Goal: Book appointment/travel/reservation

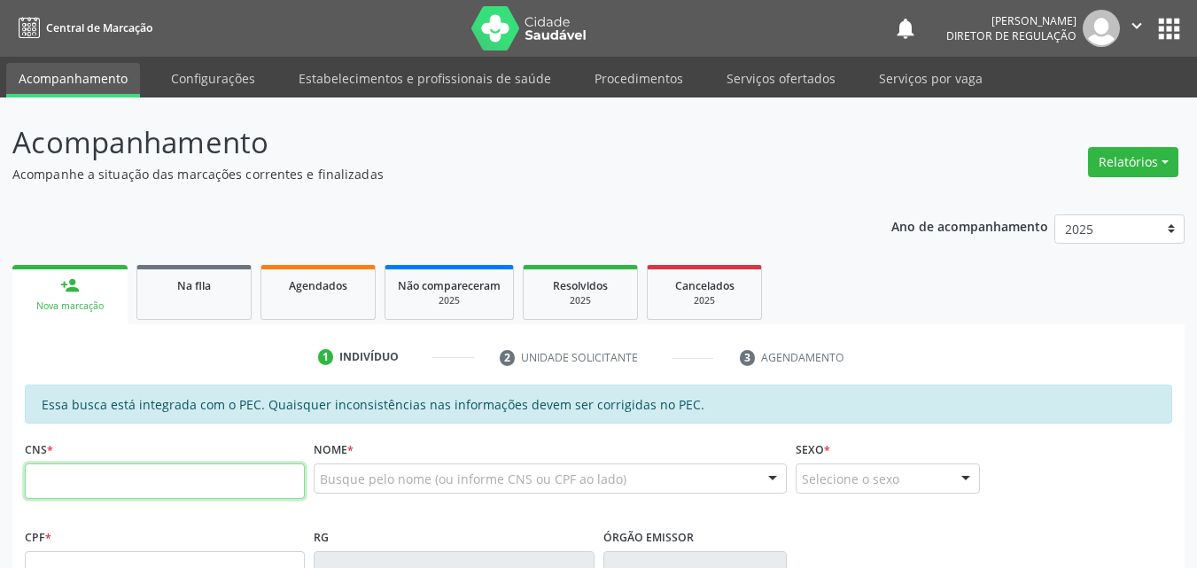
scroll to position [89, 0]
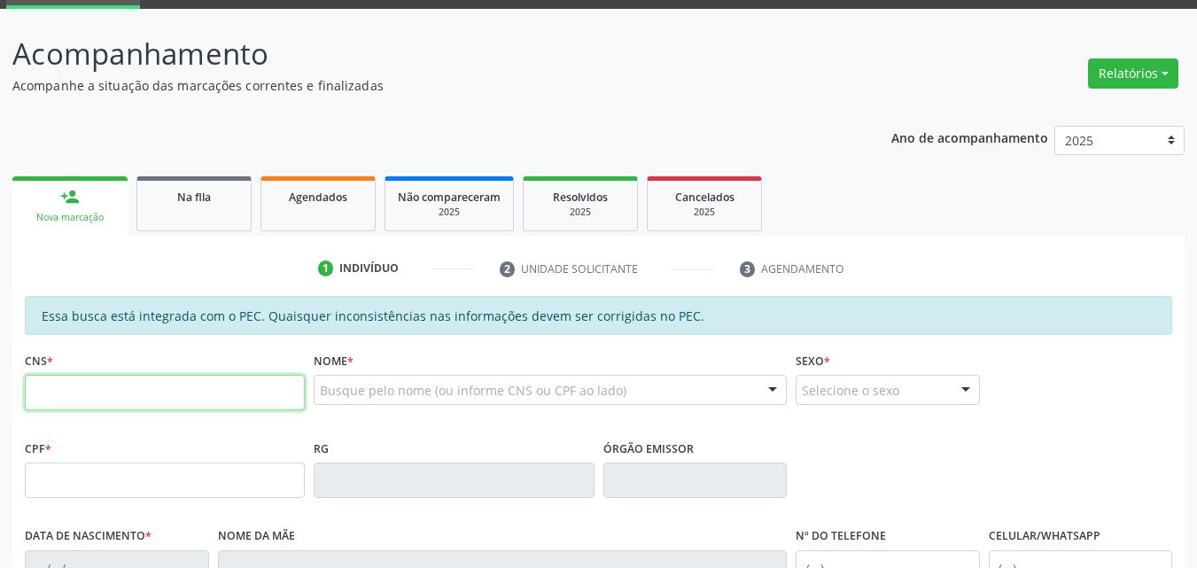
paste input "706 7075 6174 9616"
type input "706 7075 6174 9616"
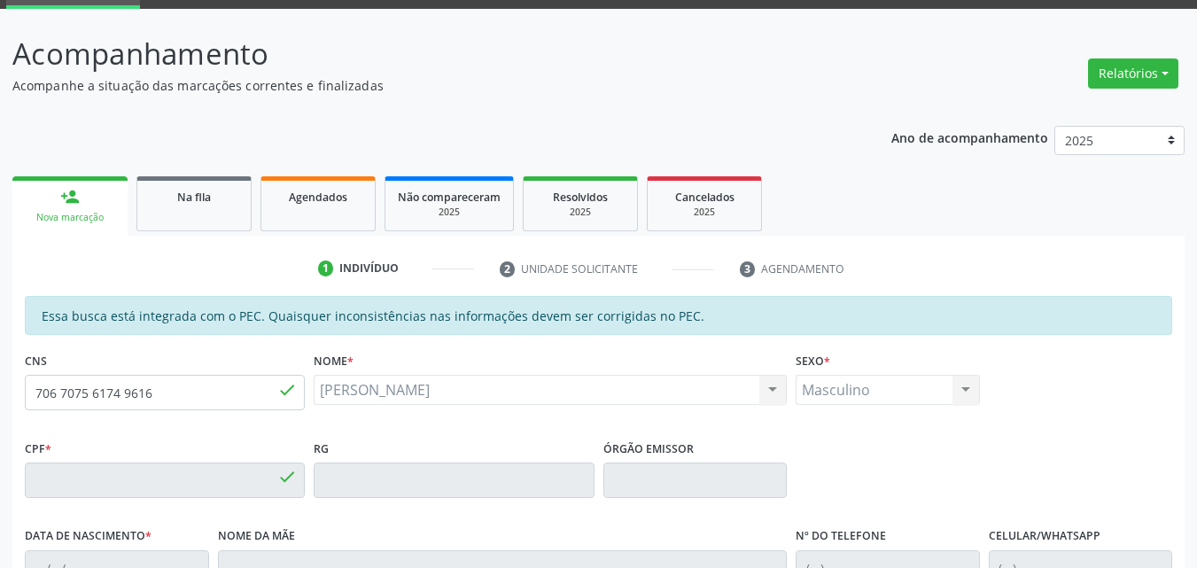
type input "148.511.124-24"
type input "[DATE]"
type input "[PERSON_NAME]"
type input "[PHONE_NUMBER]"
type input "S/N"
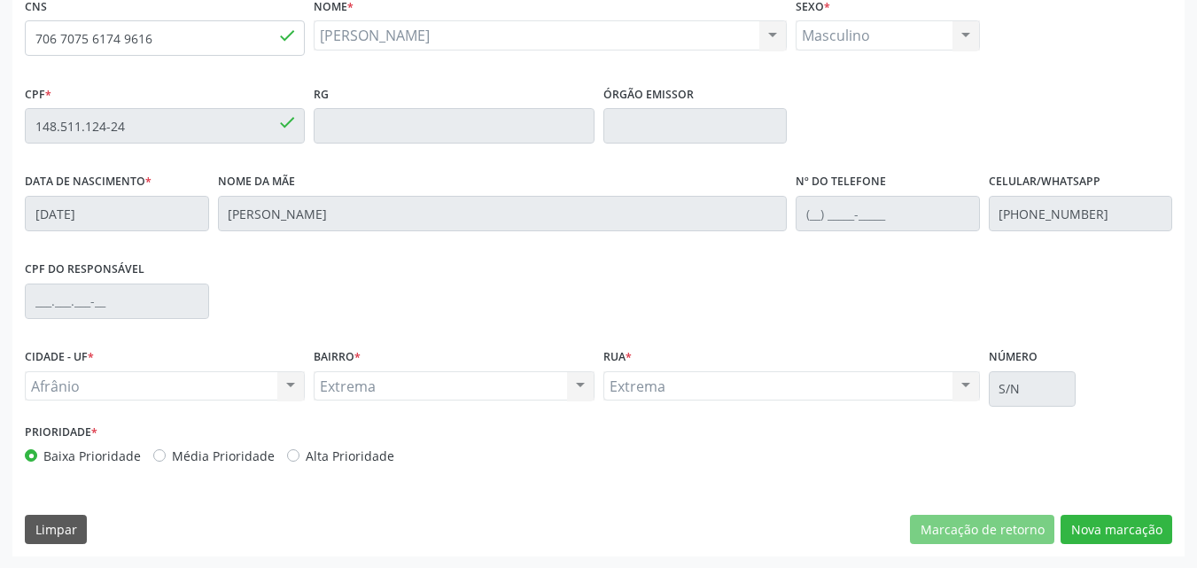
scroll to position [444, 0]
click at [1115, 528] on button "Nova marcação" at bounding box center [1117, 529] width 112 height 30
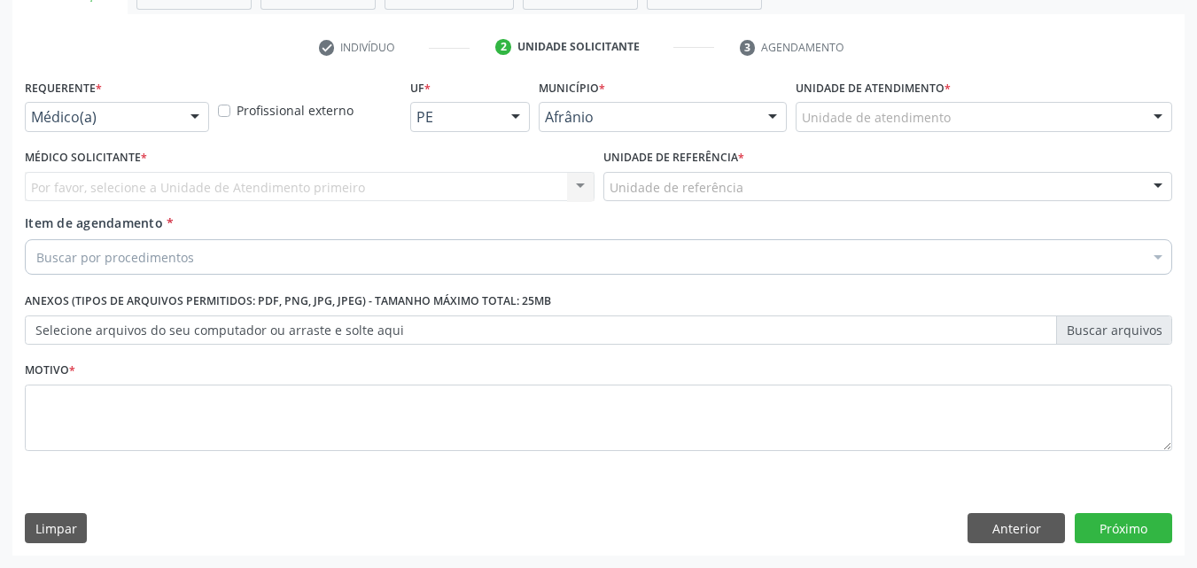
scroll to position [310, 0]
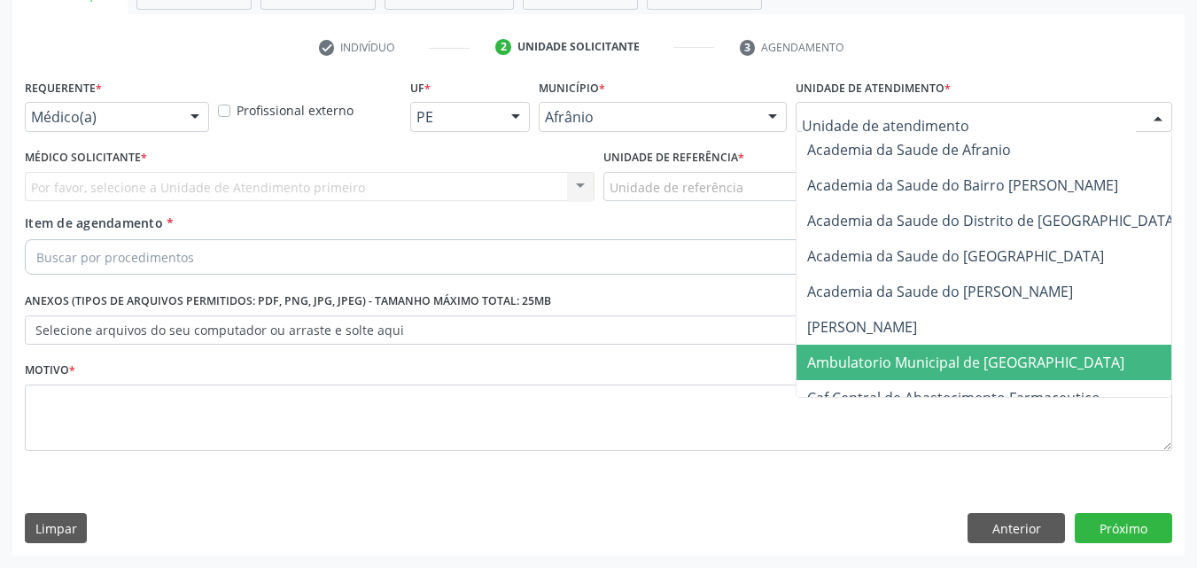
click at [902, 362] on span "Ambulatorio Municipal de [GEOGRAPHIC_DATA]" at bounding box center [965, 362] width 317 height 19
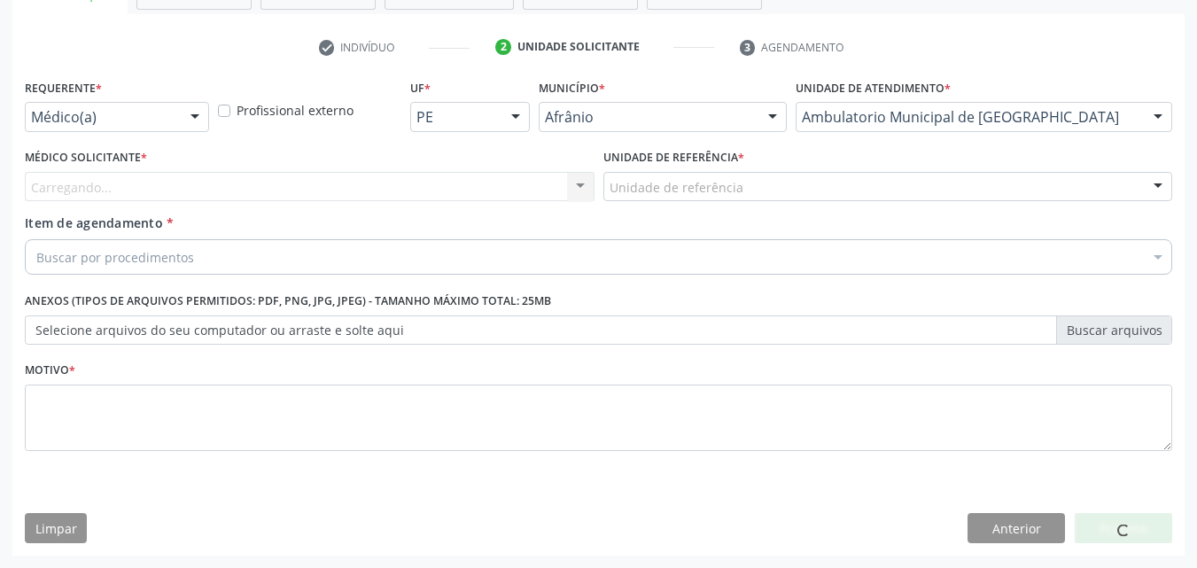
click at [741, 181] on div "Unidade de referência" at bounding box center [889, 187] width 570 height 30
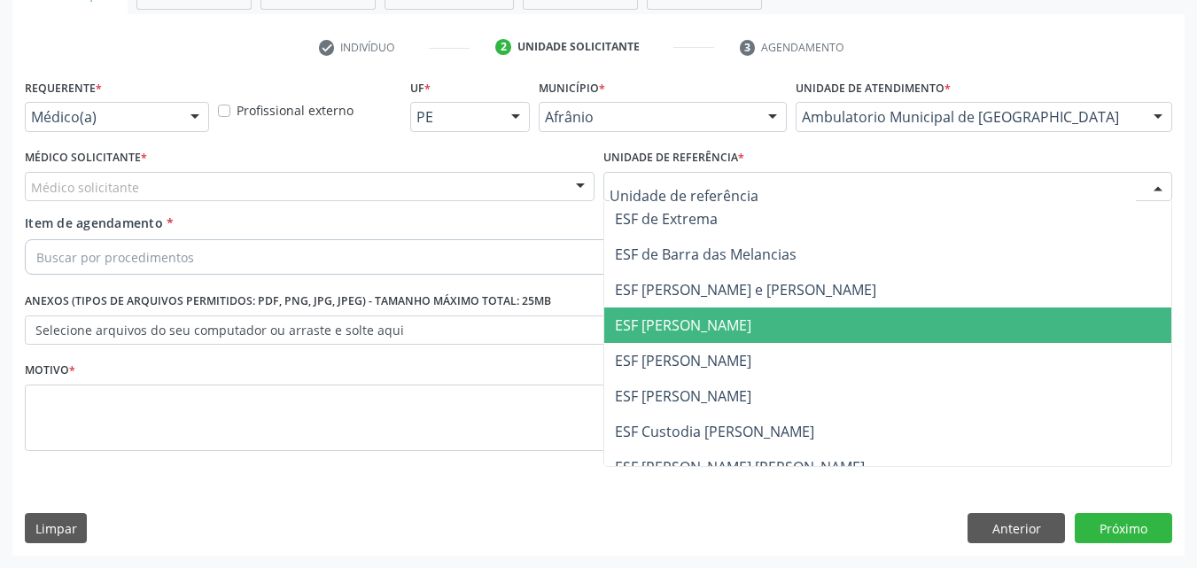
click at [721, 322] on span "ESF [PERSON_NAME]" at bounding box center [683, 325] width 136 height 19
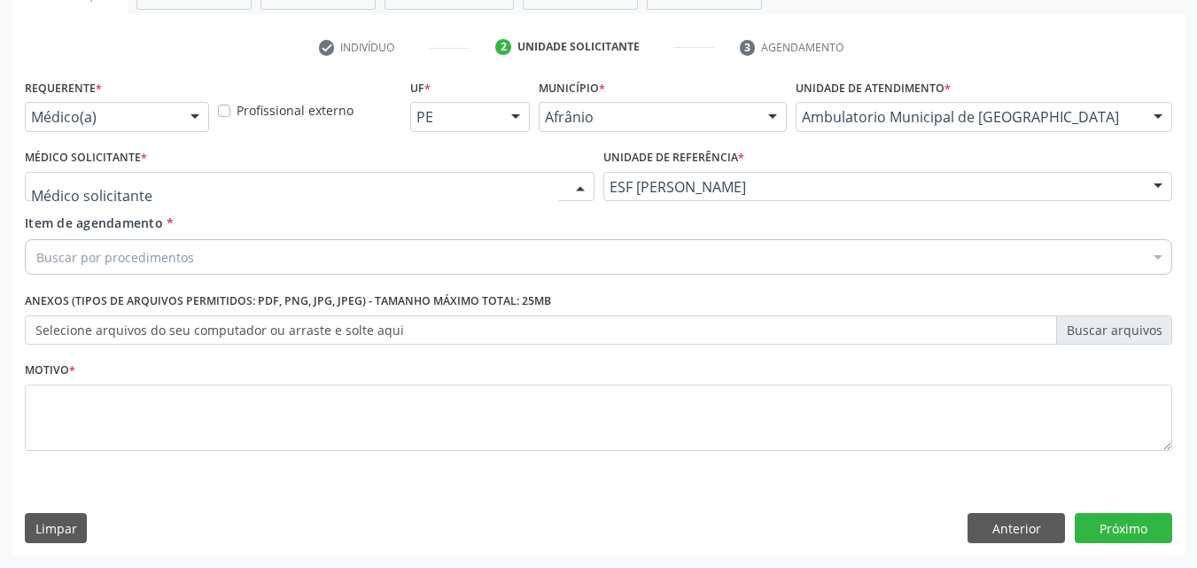
click at [478, 186] on div at bounding box center [310, 187] width 570 height 30
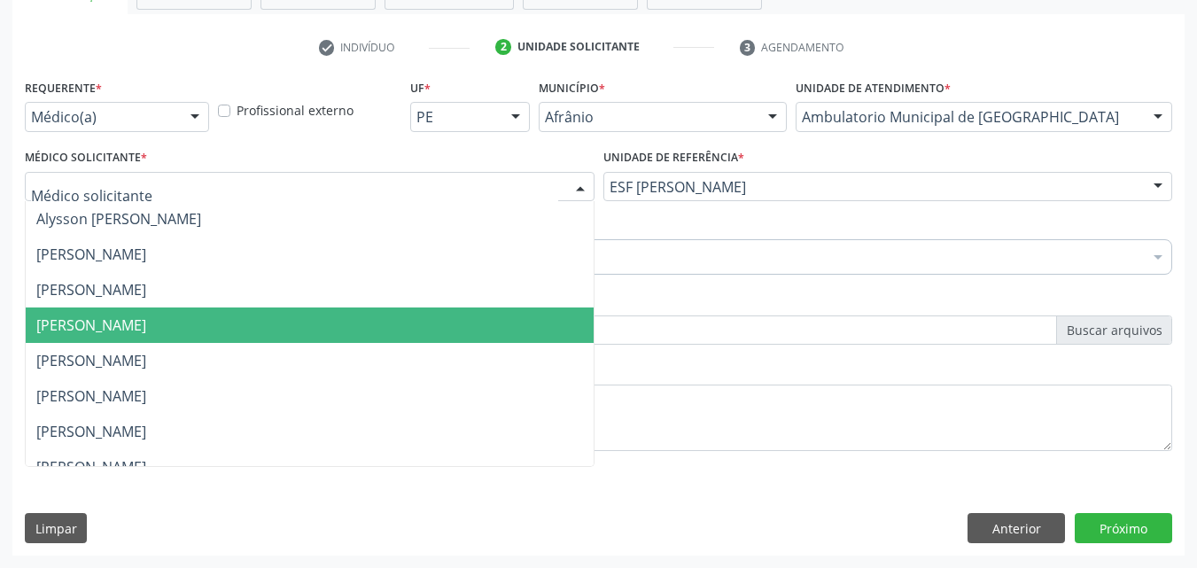
click at [466, 340] on span "[PERSON_NAME]" at bounding box center [310, 325] width 568 height 35
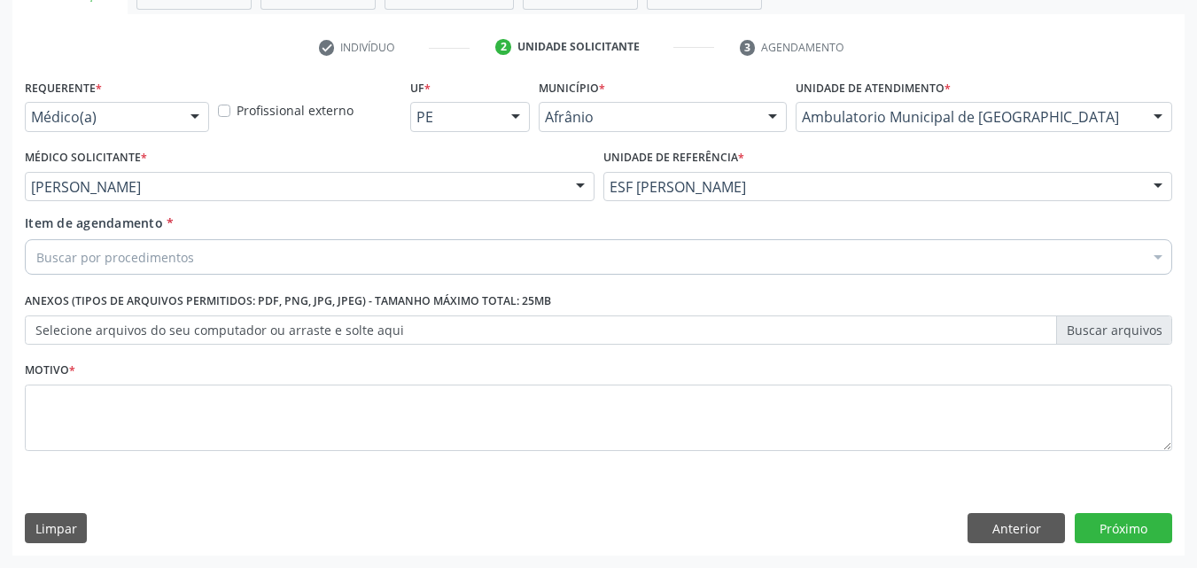
click at [317, 258] on div "Buscar por procedimentos" at bounding box center [599, 256] width 1148 height 35
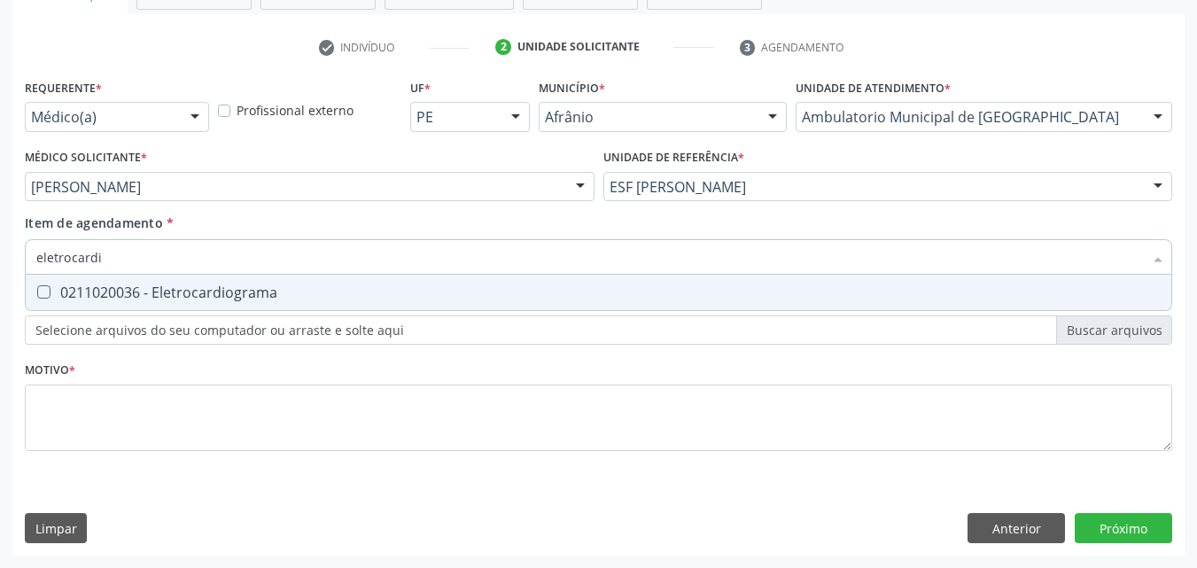
type input "eletrocardio"
click at [44, 291] on Eletrocardiograma at bounding box center [43, 291] width 13 height 13
click at [37, 291] on Eletrocardiograma "checkbox" at bounding box center [32, 292] width 12 height 12
checkbox Eletrocardiograma "true"
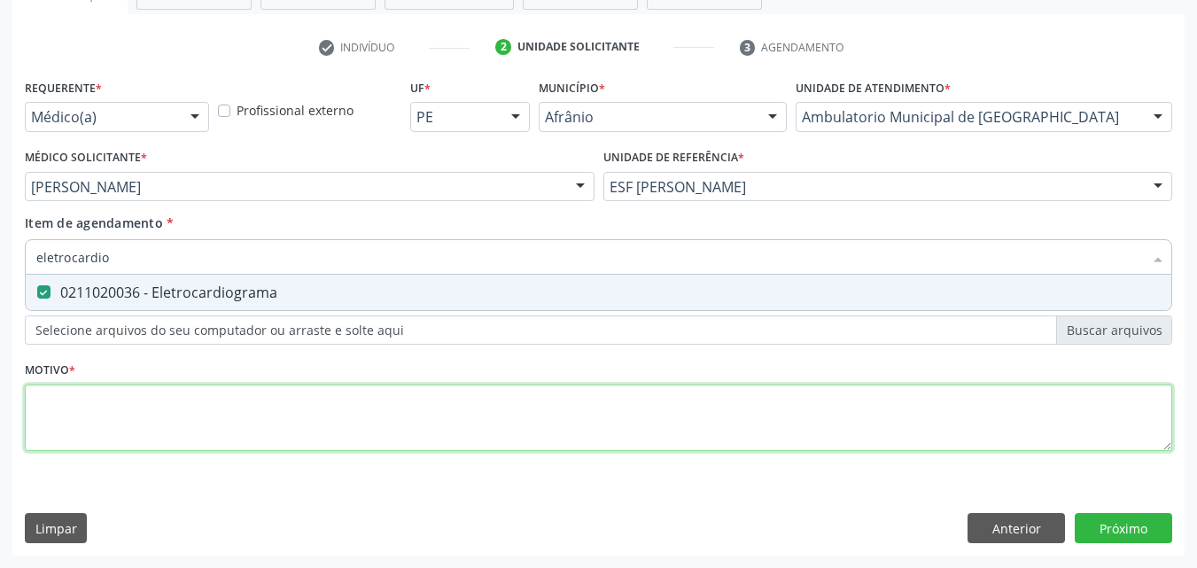
click at [117, 408] on div "Requerente * Médico(a) Médico(a) Enfermeiro(a) Paciente Nenhum resultado encont…" at bounding box center [599, 274] width 1148 height 401
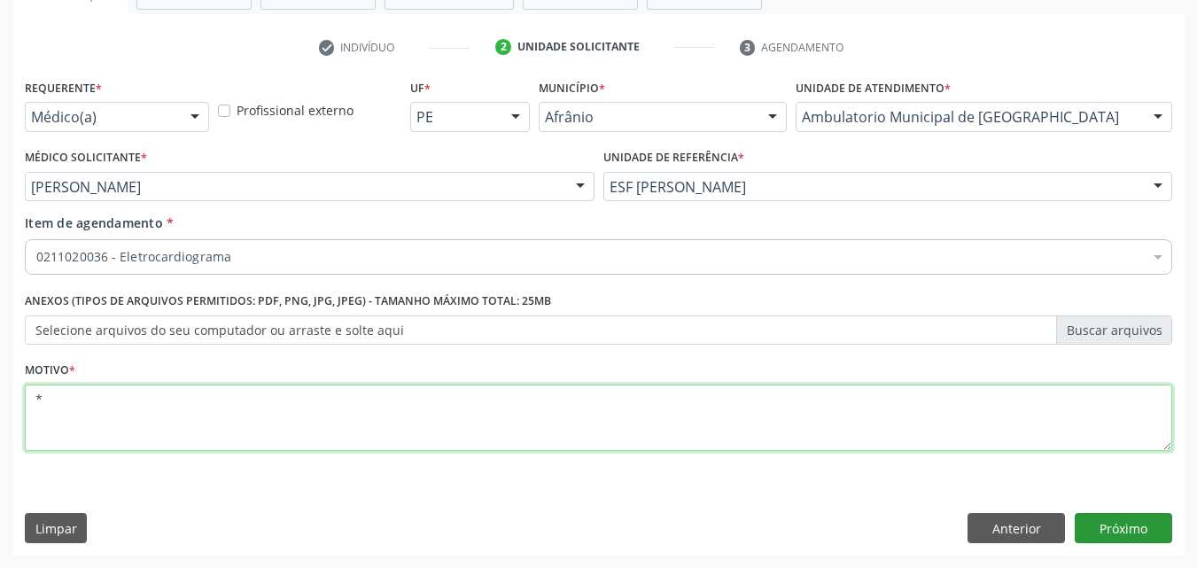
type textarea "*"
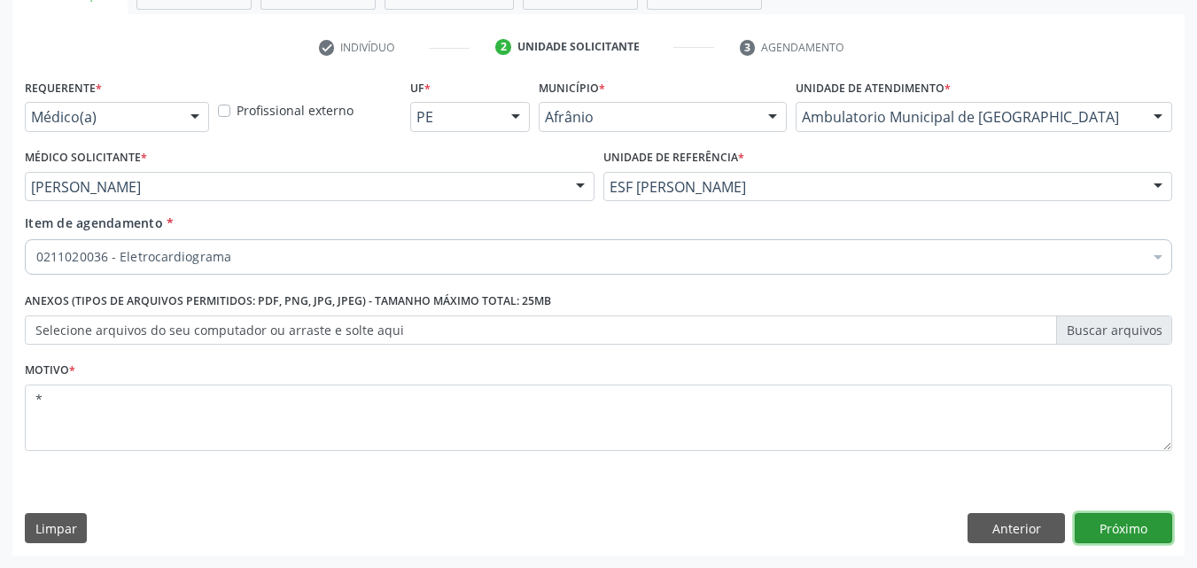
click at [1131, 527] on button "Próximo" at bounding box center [1123, 528] width 97 height 30
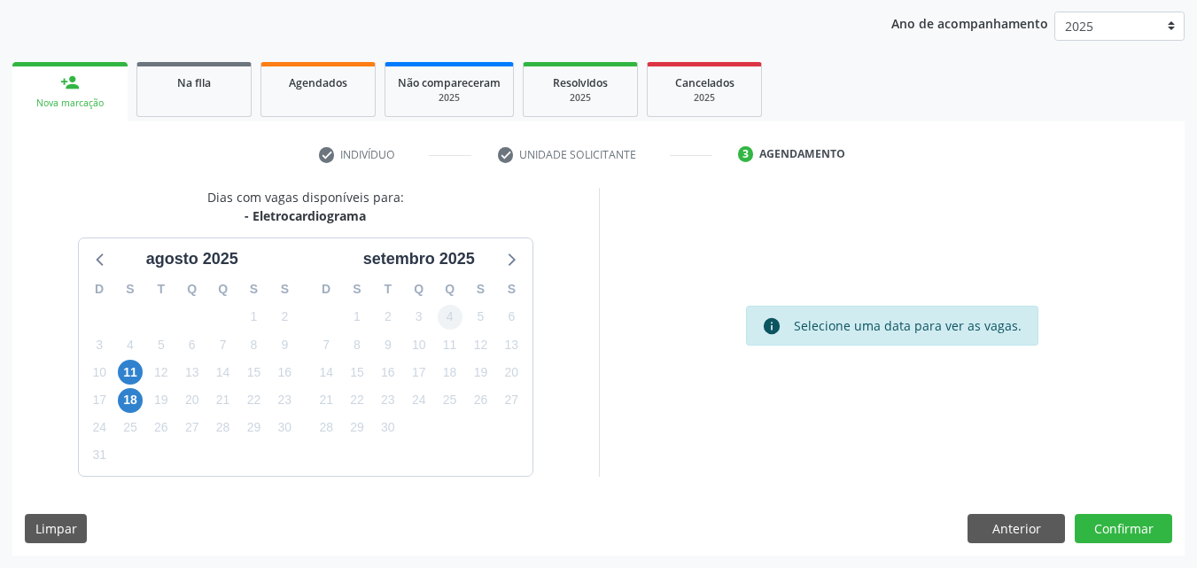
scroll to position [0, 0]
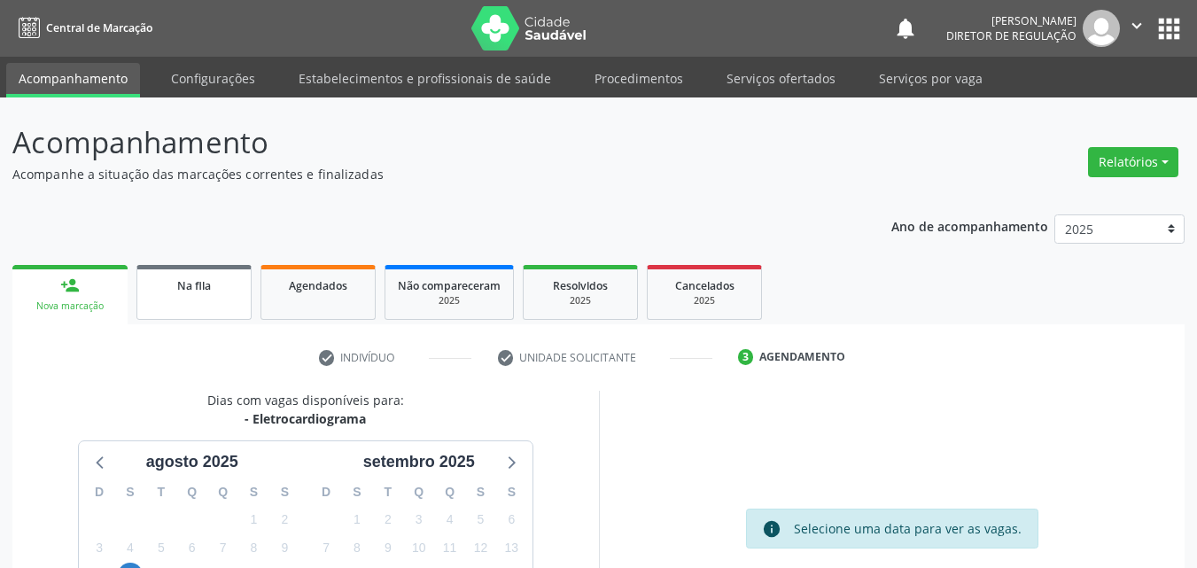
click at [209, 296] on link "Na fila" at bounding box center [193, 292] width 115 height 55
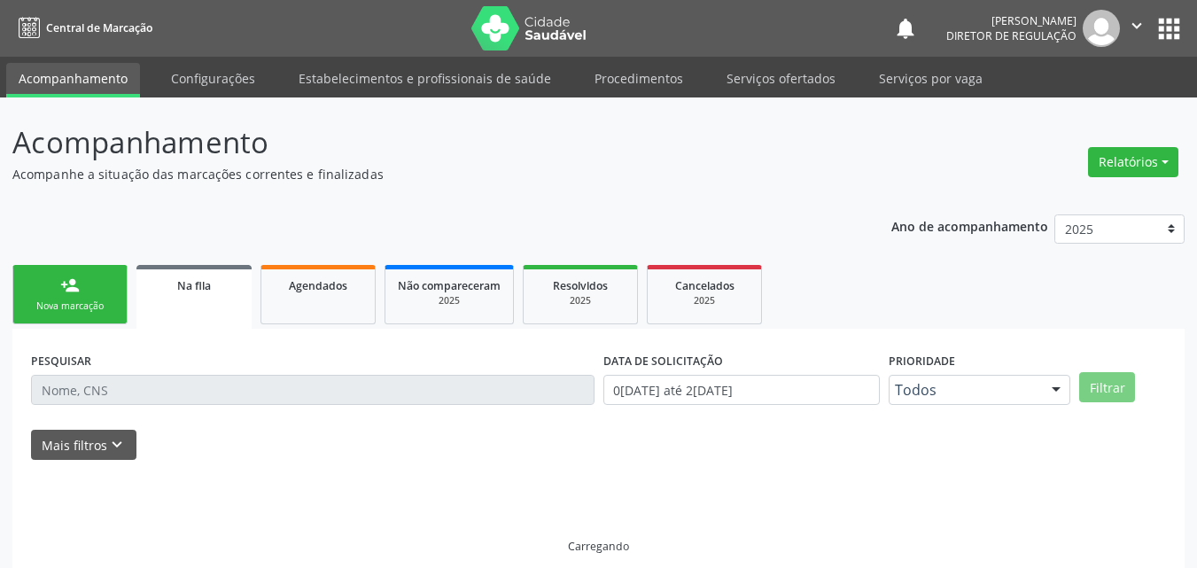
click at [82, 297] on link "person_add Nova marcação" at bounding box center [69, 294] width 115 height 59
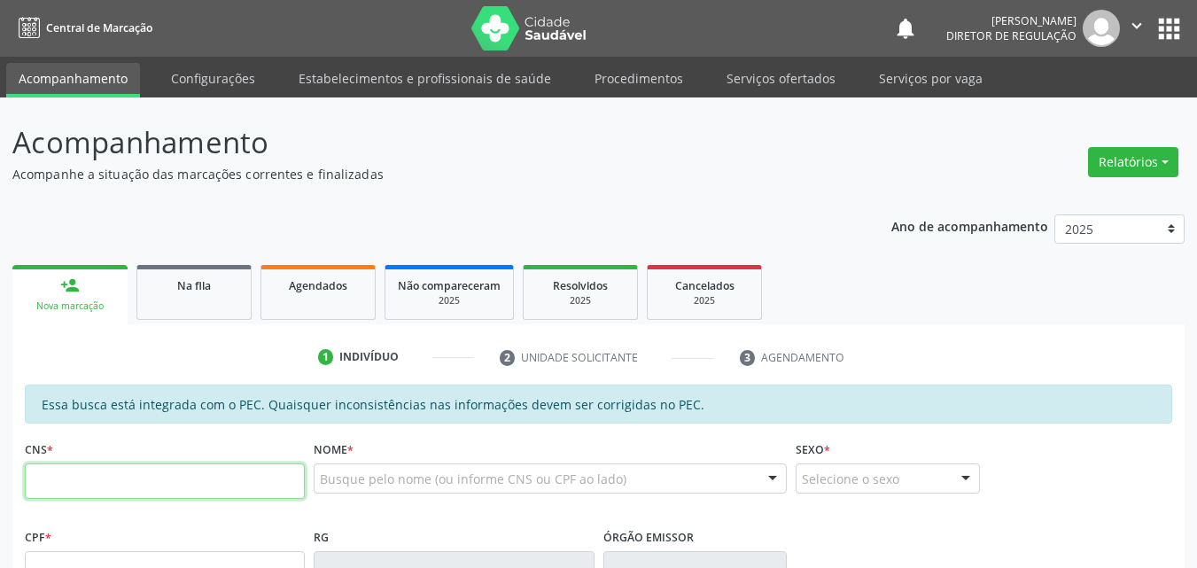
click at [244, 478] on input "text" at bounding box center [165, 481] width 280 height 35
paste input "706 7075 6174 9616"
type input "706 7075 6174 9616"
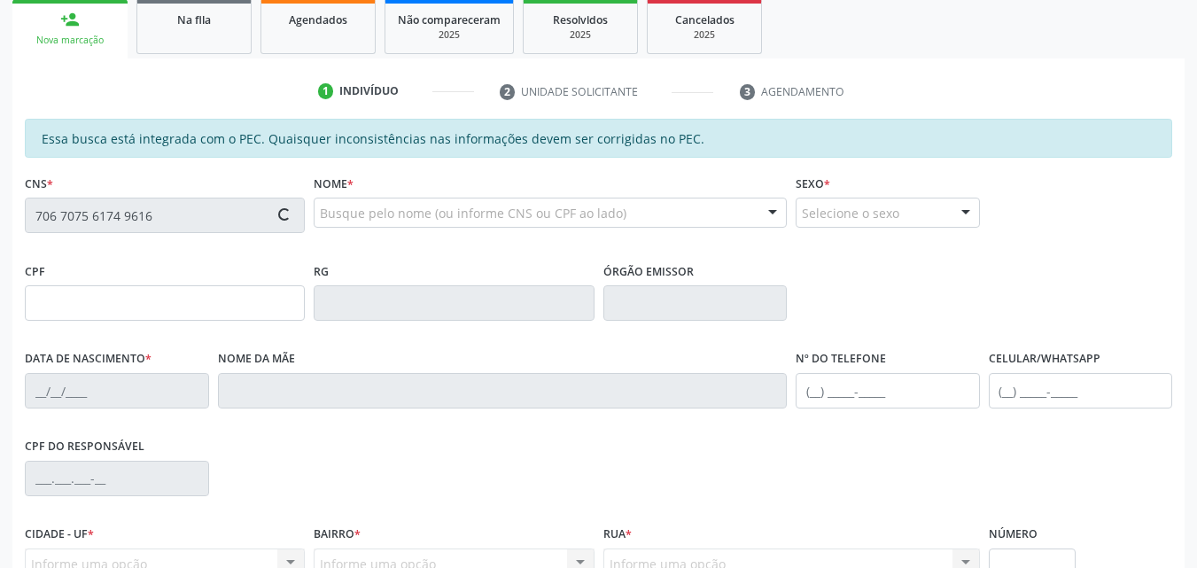
type input "148.511.124-24"
type input "[DATE]"
type input "[PERSON_NAME]"
type input "[PHONE_NUMBER]"
type input "S/N"
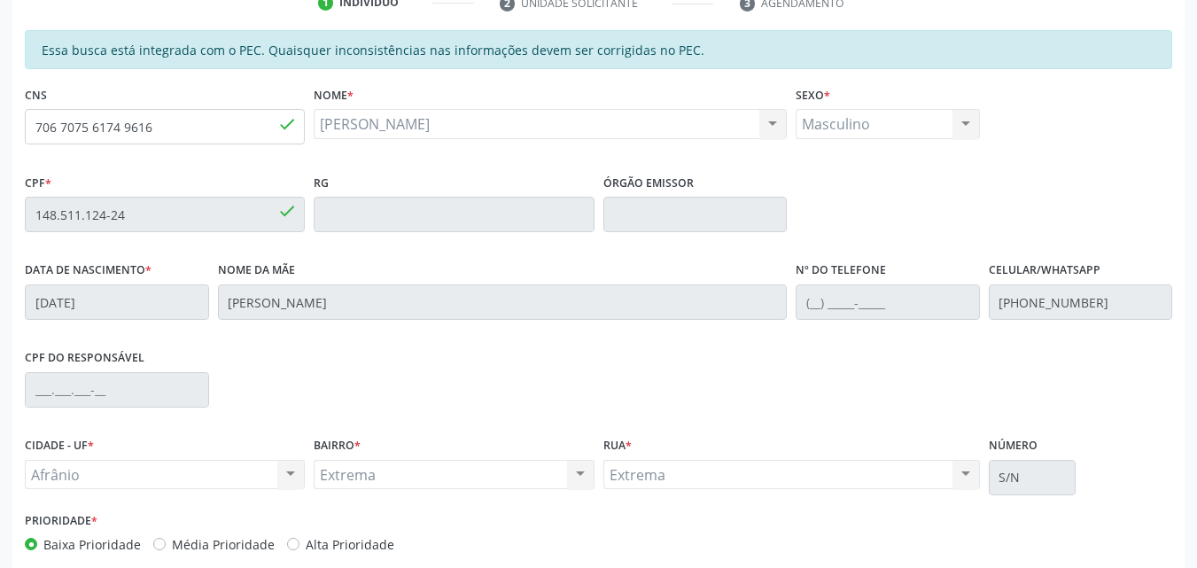
scroll to position [444, 0]
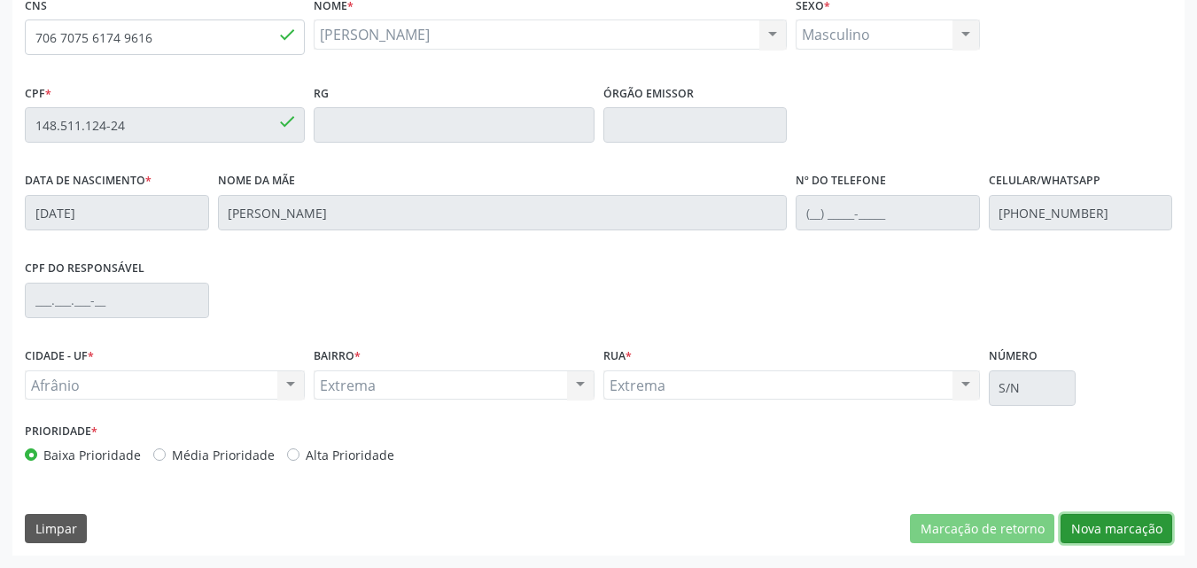
click at [1116, 531] on button "Nova marcação" at bounding box center [1117, 529] width 112 height 30
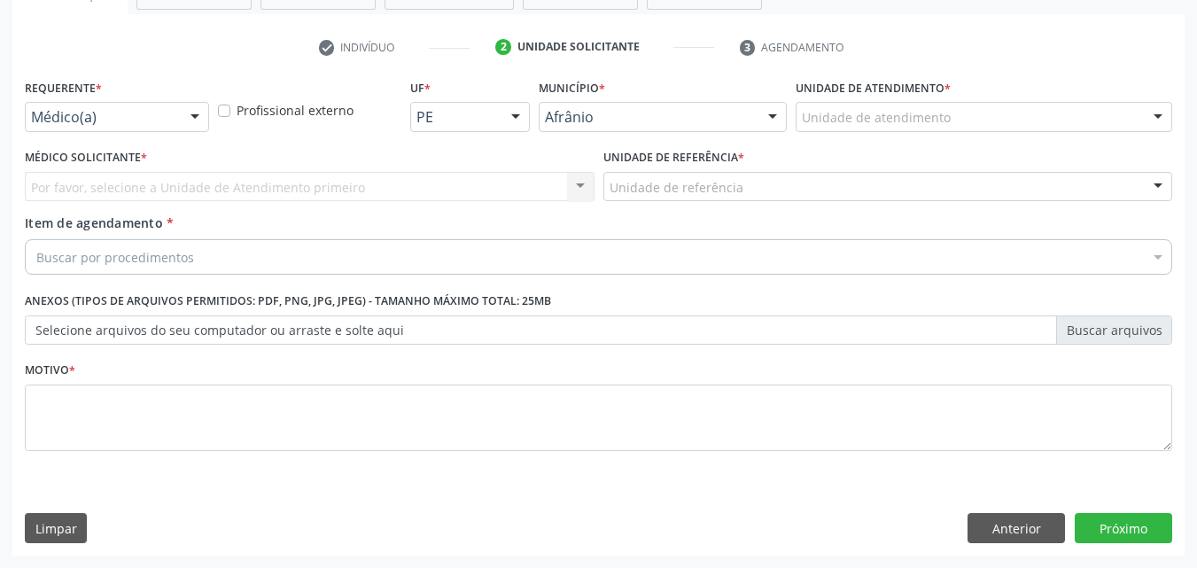
scroll to position [310, 0]
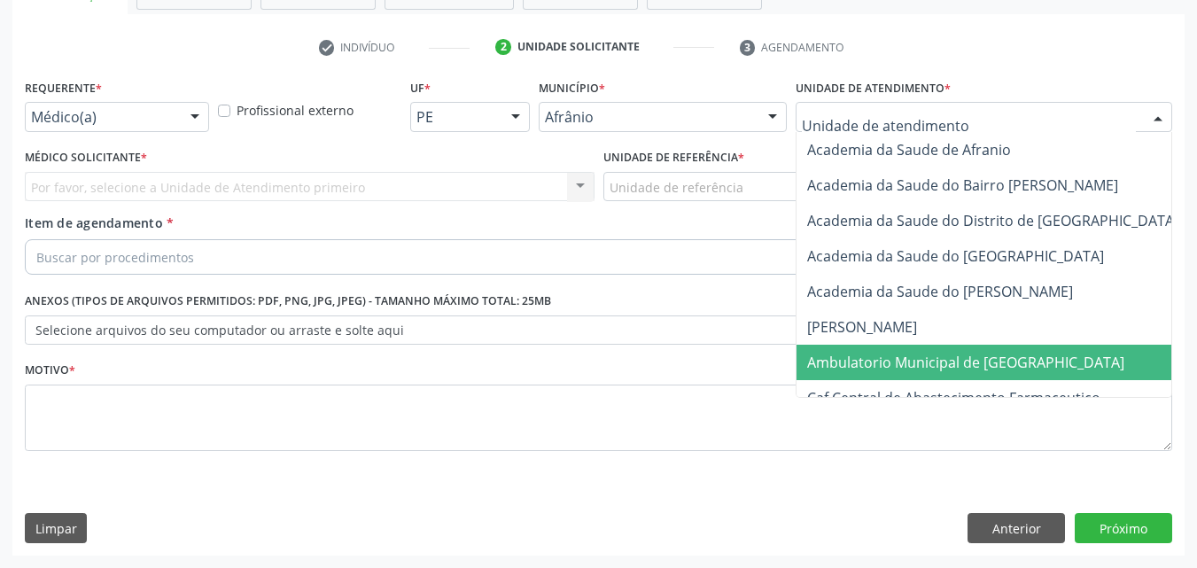
click at [947, 361] on span "Ambulatorio Municipal de [GEOGRAPHIC_DATA]" at bounding box center [965, 362] width 317 height 19
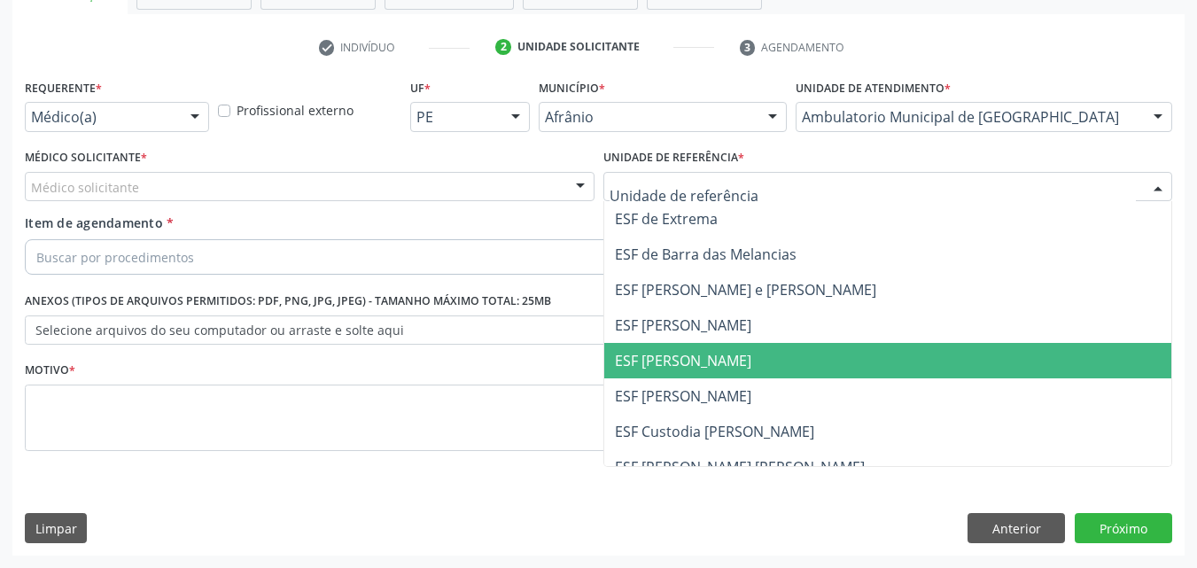
click at [775, 347] on span "ESF [PERSON_NAME]" at bounding box center [888, 360] width 568 height 35
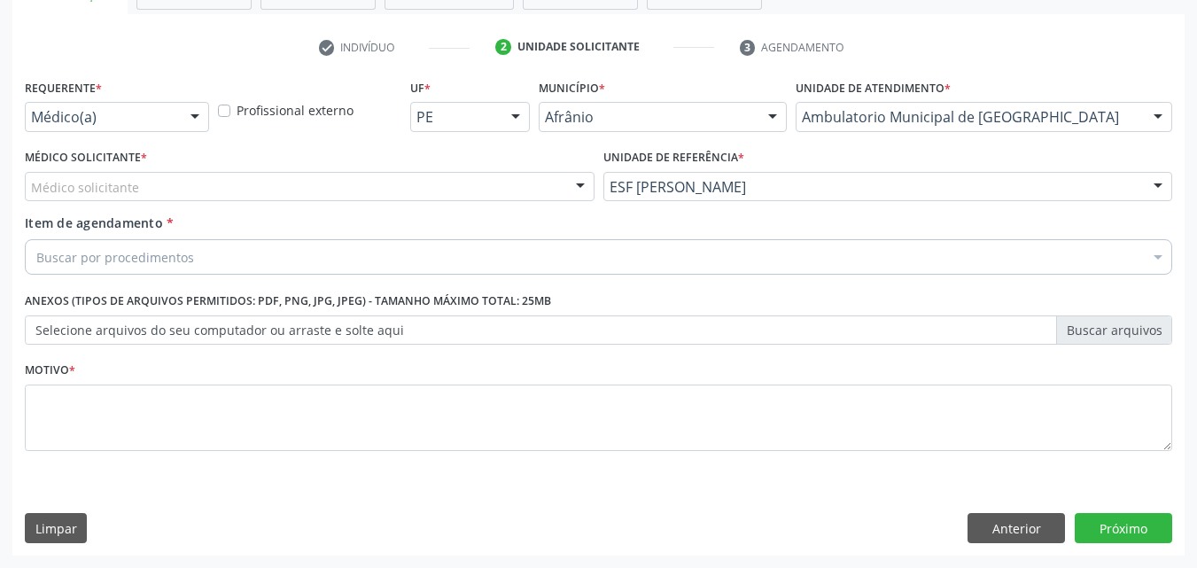
click at [457, 258] on div "Buscar por procedimentos" at bounding box center [599, 256] width 1148 height 35
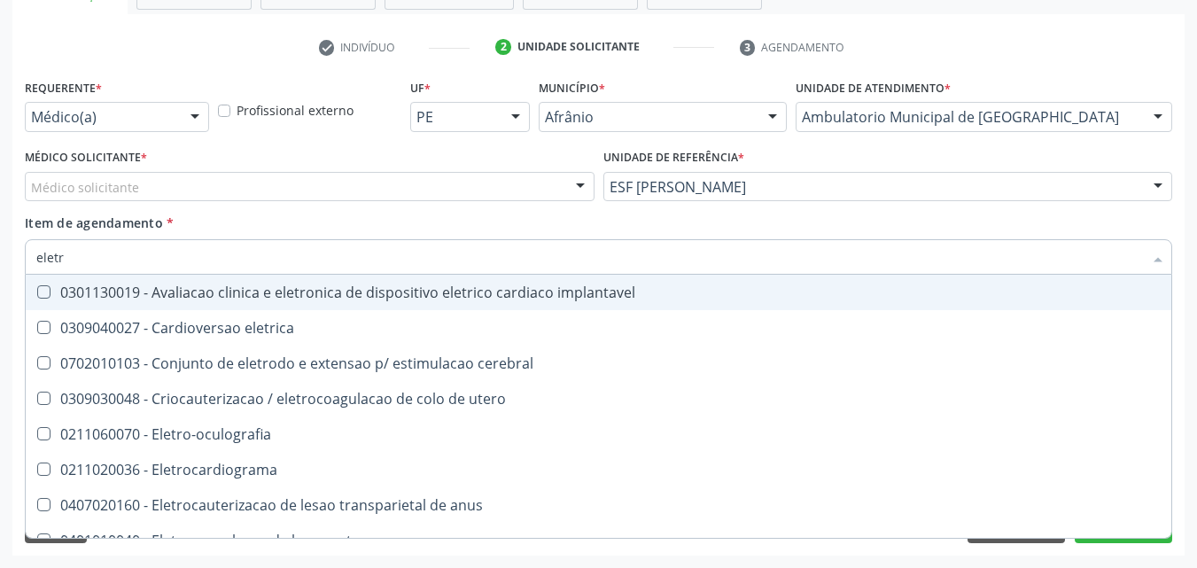
type input "eletro"
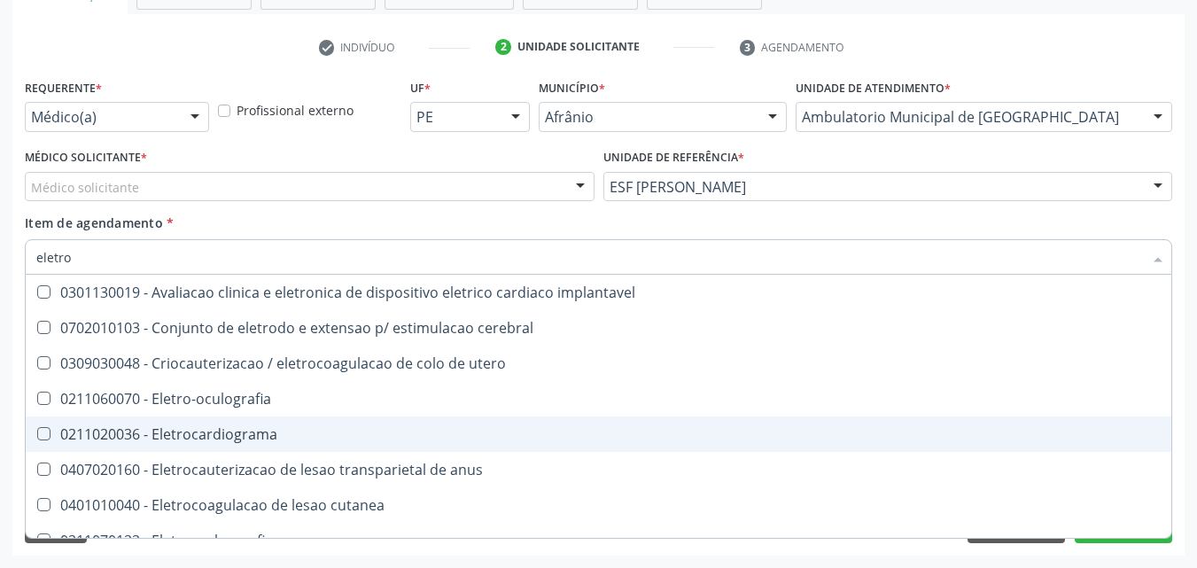
click at [369, 433] on div "0211020036 - Eletrocardiograma" at bounding box center [598, 434] width 1125 height 14
checkbox Eletrocardiograma "true"
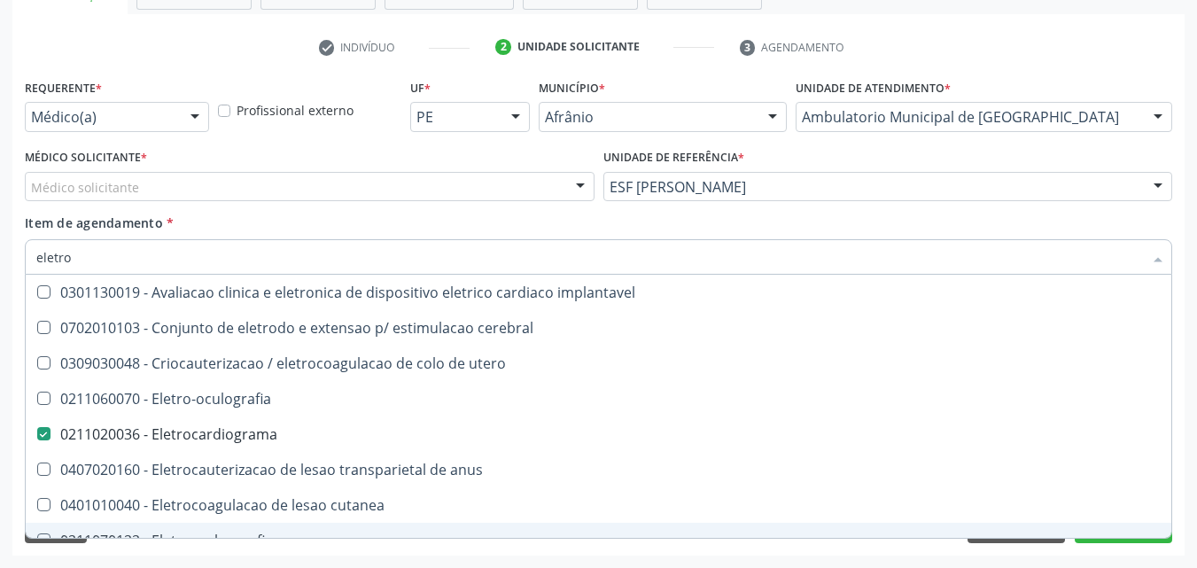
click at [1089, 537] on div "0211070122 - Eletrococleografia" at bounding box center [598, 541] width 1125 height 14
checkbox Eletrococleografia "true"
click at [1089, 540] on button "Próximo" at bounding box center [1123, 528] width 97 height 30
checkbox cerebral "true"
checkbox utero "true"
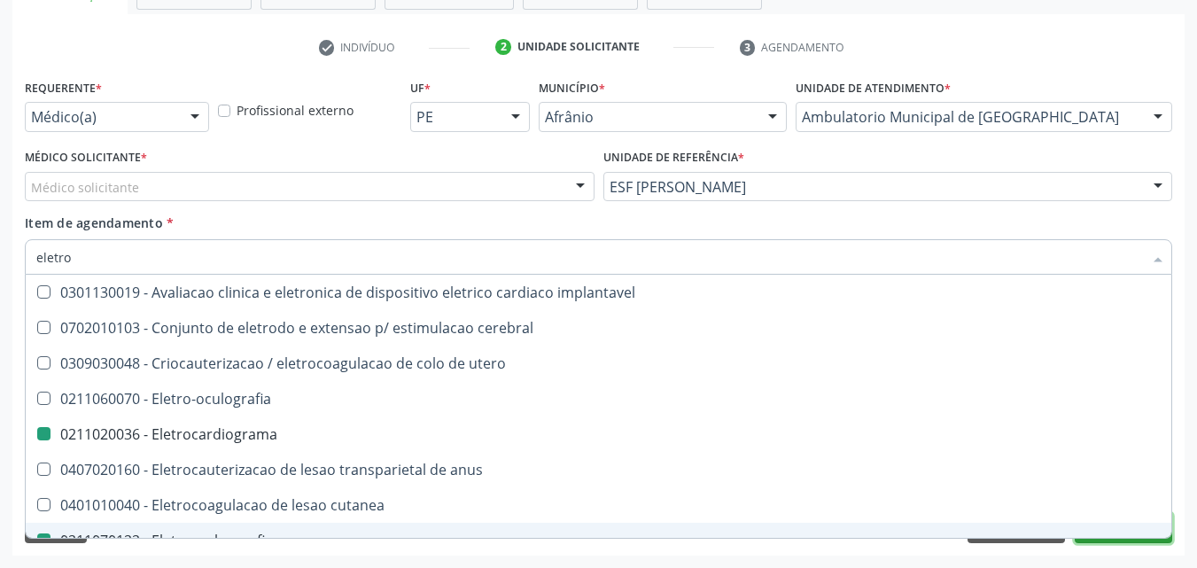
checkbox Eletrocardiograma "false"
checkbox Eletrococleografia "false"
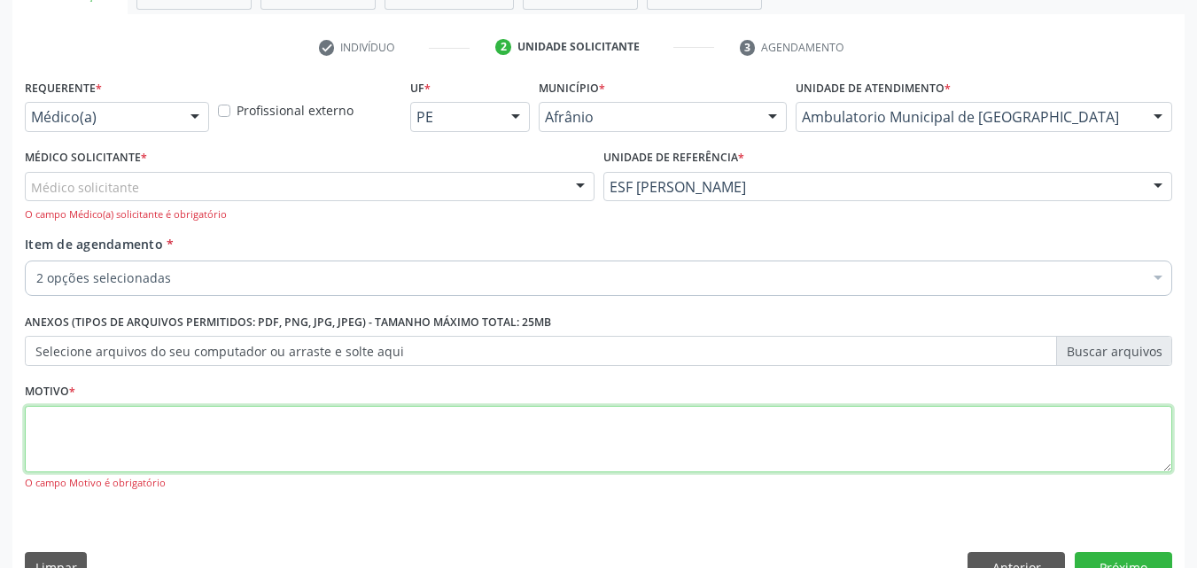
drag, startPoint x: 250, startPoint y: 419, endPoint x: 260, endPoint y: 419, distance: 9.7
click at [254, 419] on textarea at bounding box center [599, 439] width 1148 height 67
type textarea "*"
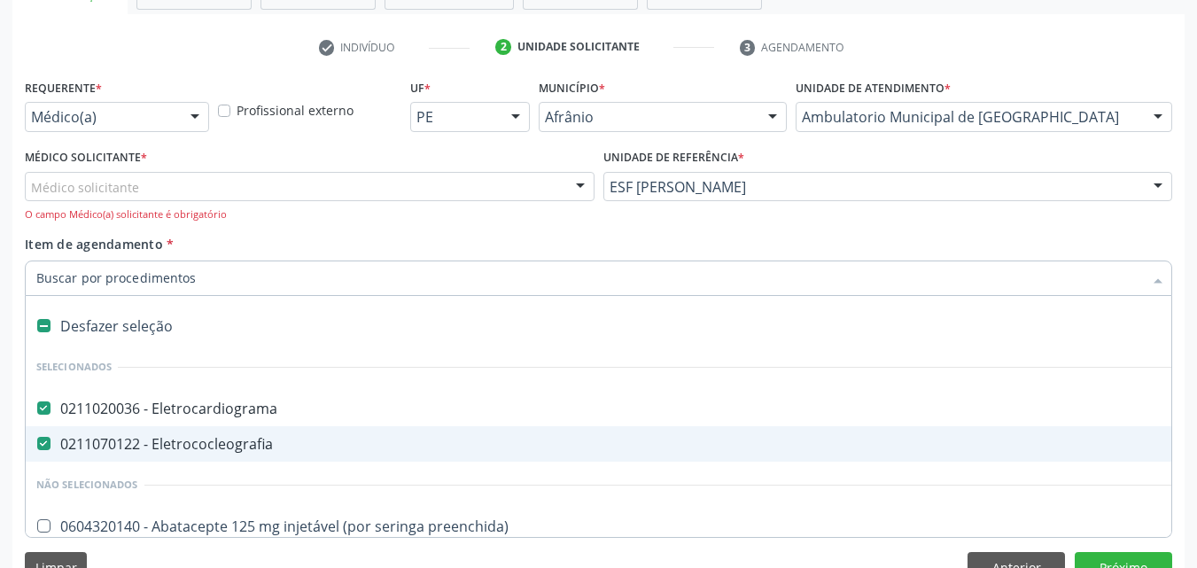
click at [44, 440] on Eletrococleografia at bounding box center [43, 443] width 13 height 13
click at [37, 440] on Eletrococleografia "checkbox" at bounding box center [32, 444] width 12 height 12
checkbox Eletrococleografia "false"
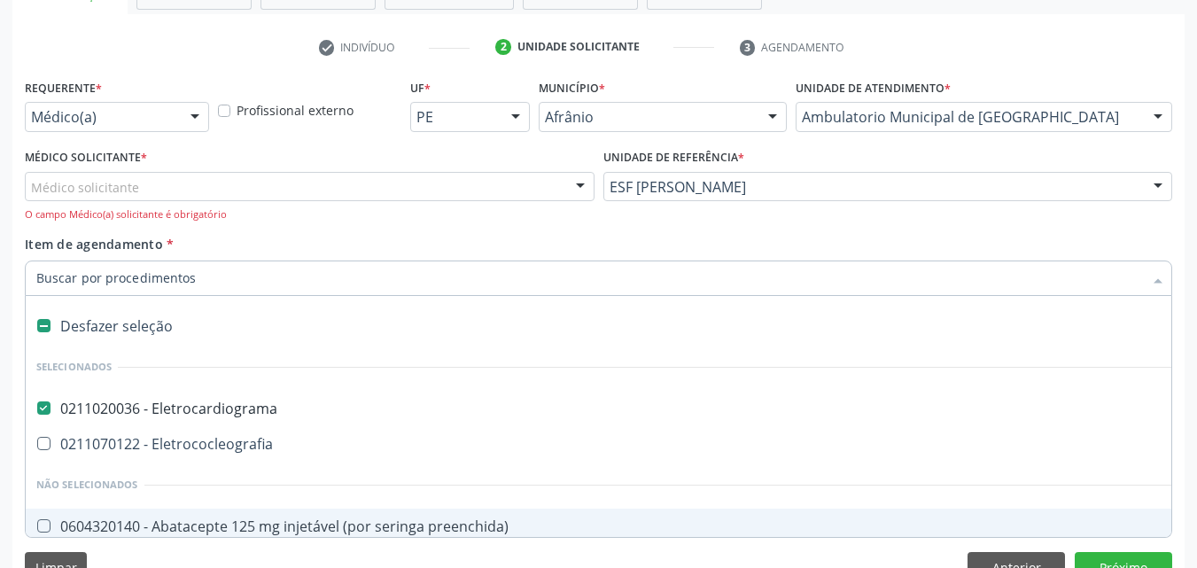
click at [1139, 551] on div "Requerente * Médico(a) Médico(a) Enfermeiro(a) Paciente Nenhum resultado encont…" at bounding box center [598, 334] width 1173 height 520
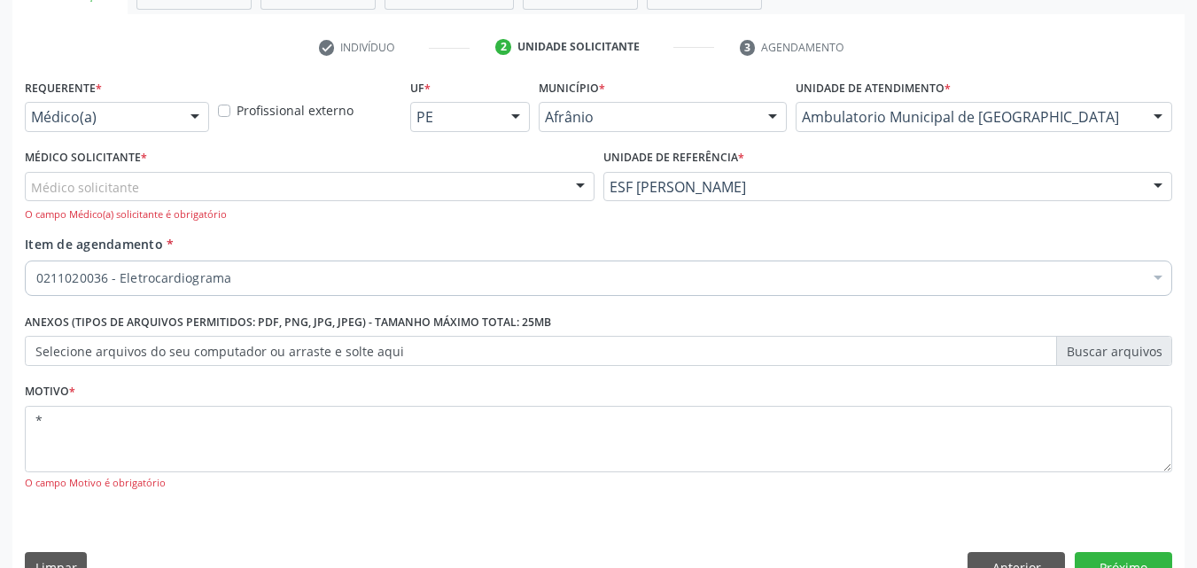
click at [255, 179] on div "Médico solicitante" at bounding box center [310, 187] width 570 height 30
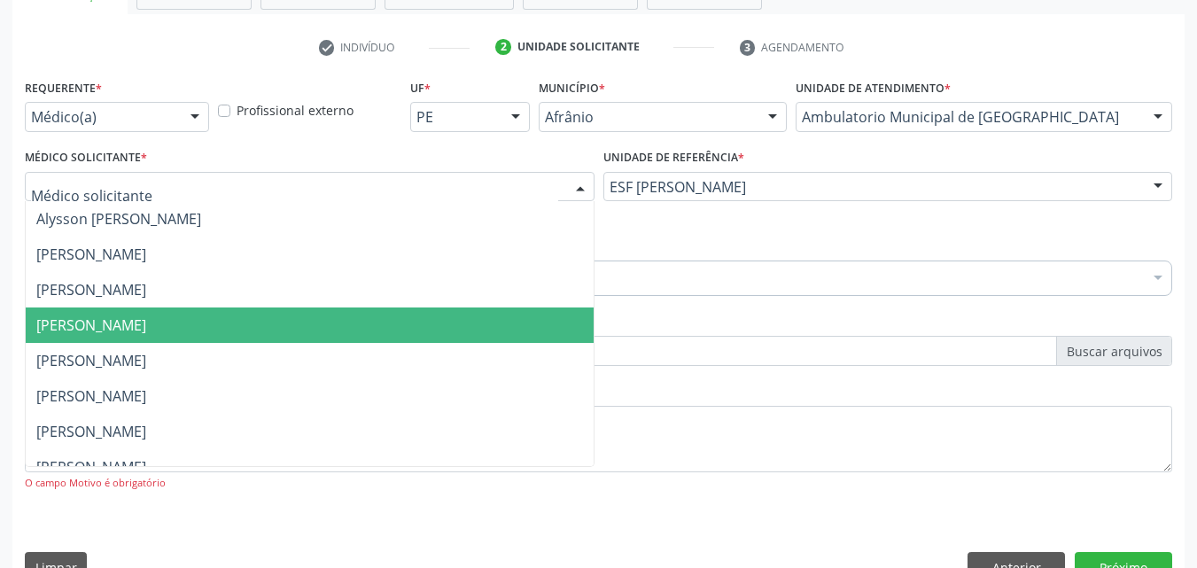
click at [252, 322] on span "[PERSON_NAME]" at bounding box center [310, 325] width 568 height 35
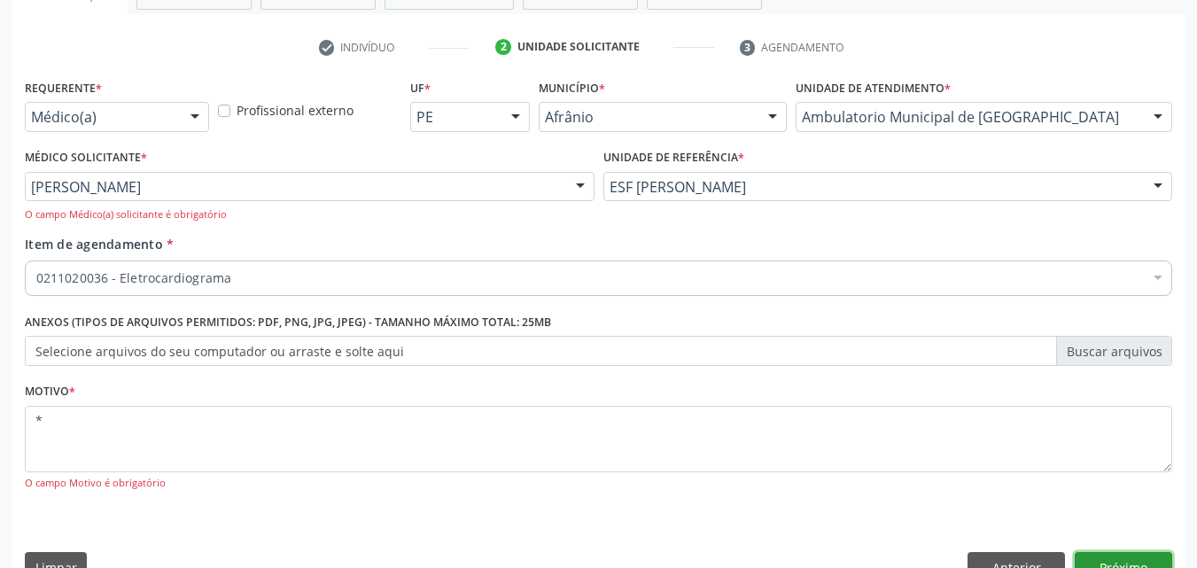
click at [1100, 557] on button "Próximo" at bounding box center [1123, 567] width 97 height 30
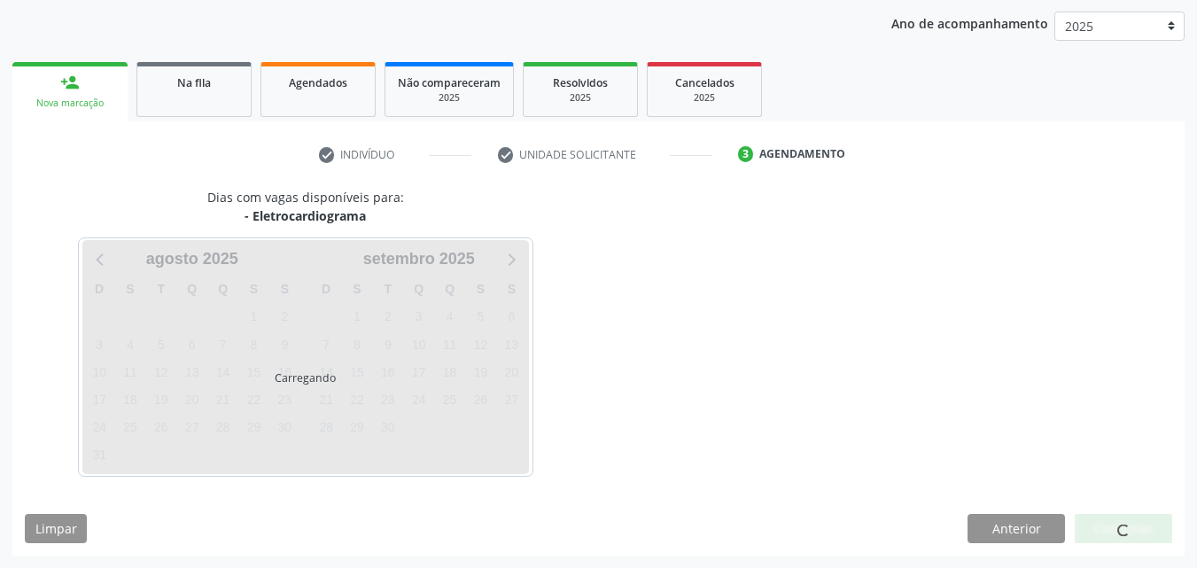
scroll to position [203, 0]
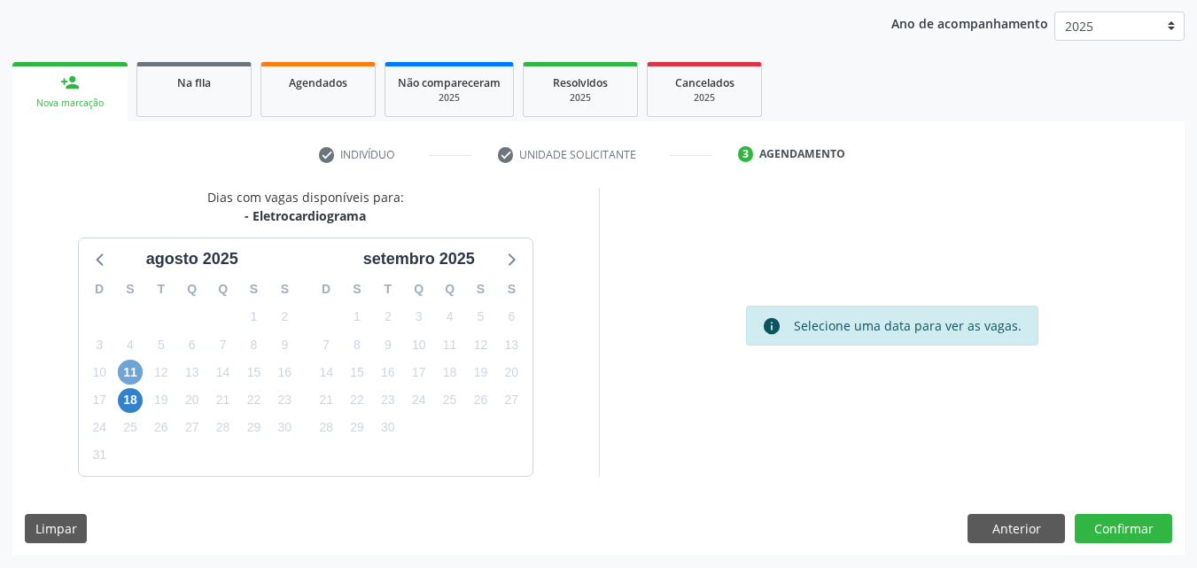
click at [135, 375] on span "11" at bounding box center [130, 372] width 25 height 25
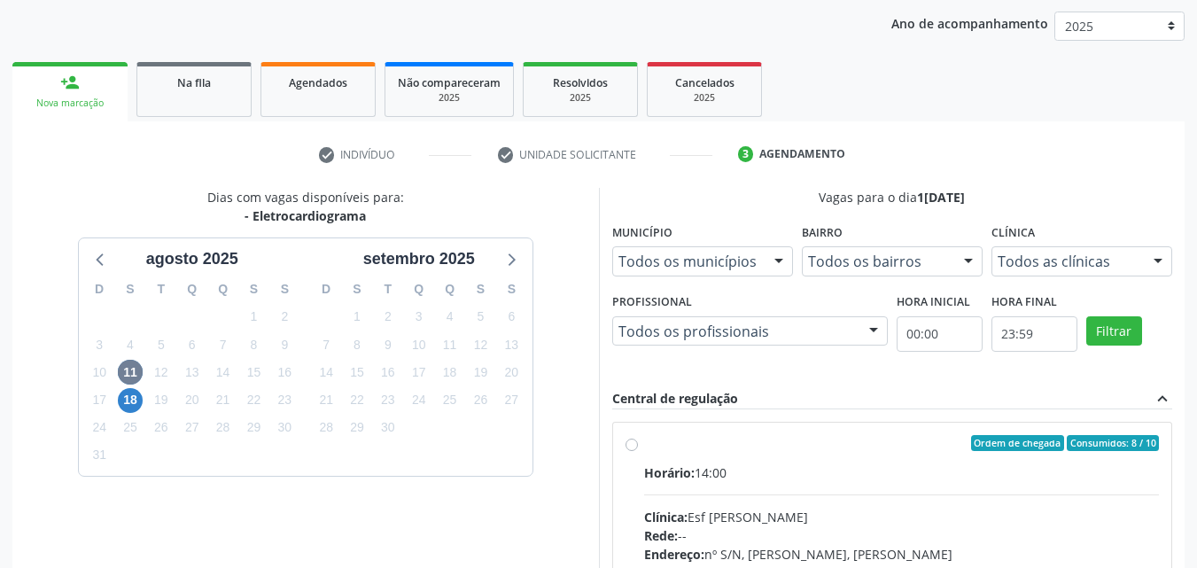
click at [677, 445] on div "Ordem de chegada Consumidos: 8 / 10" at bounding box center [902, 443] width 516 height 16
click at [638, 445] on input "Ordem de chegada Consumidos: 8 / 10 Horário: 14:00 Clínica: Esf [PERSON_NAME] R…" at bounding box center [632, 443] width 12 height 16
radio input "true"
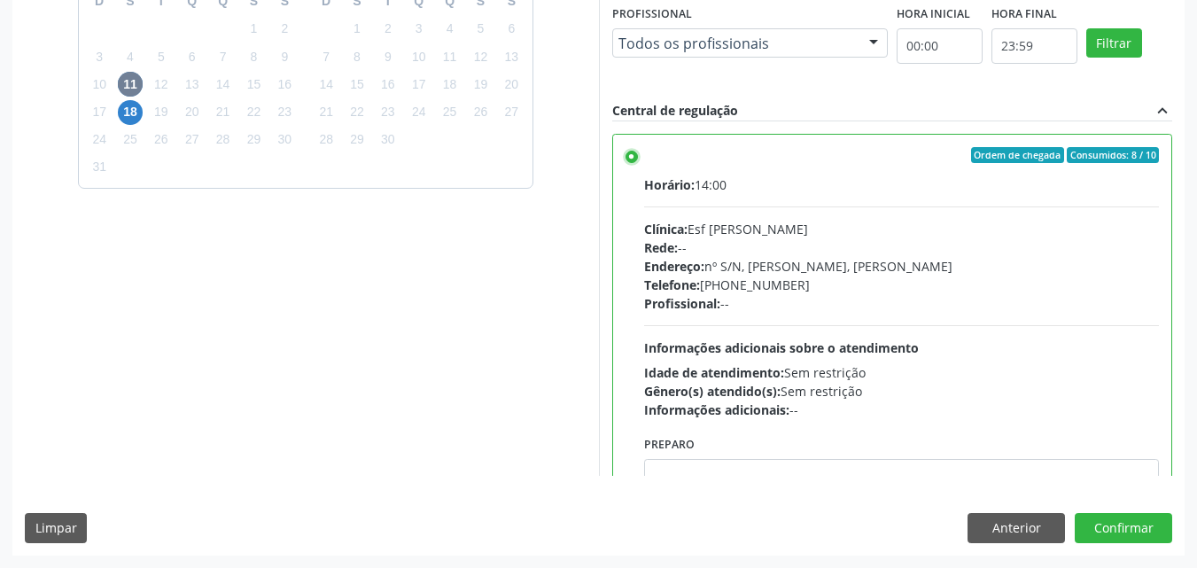
scroll to position [88, 0]
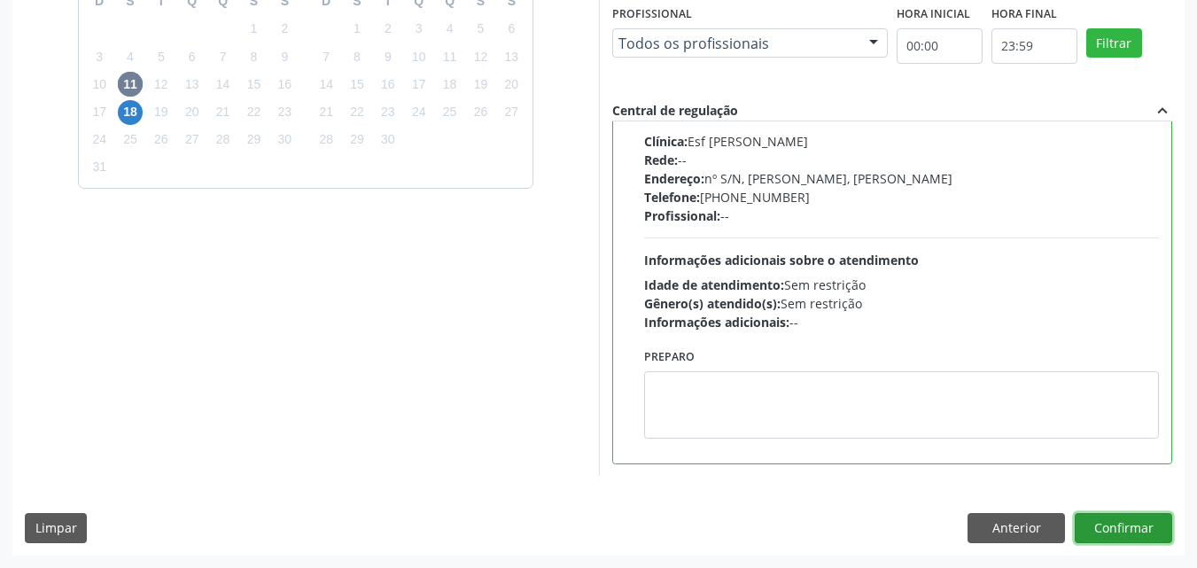
click at [1116, 523] on button "Confirmar" at bounding box center [1123, 528] width 97 height 30
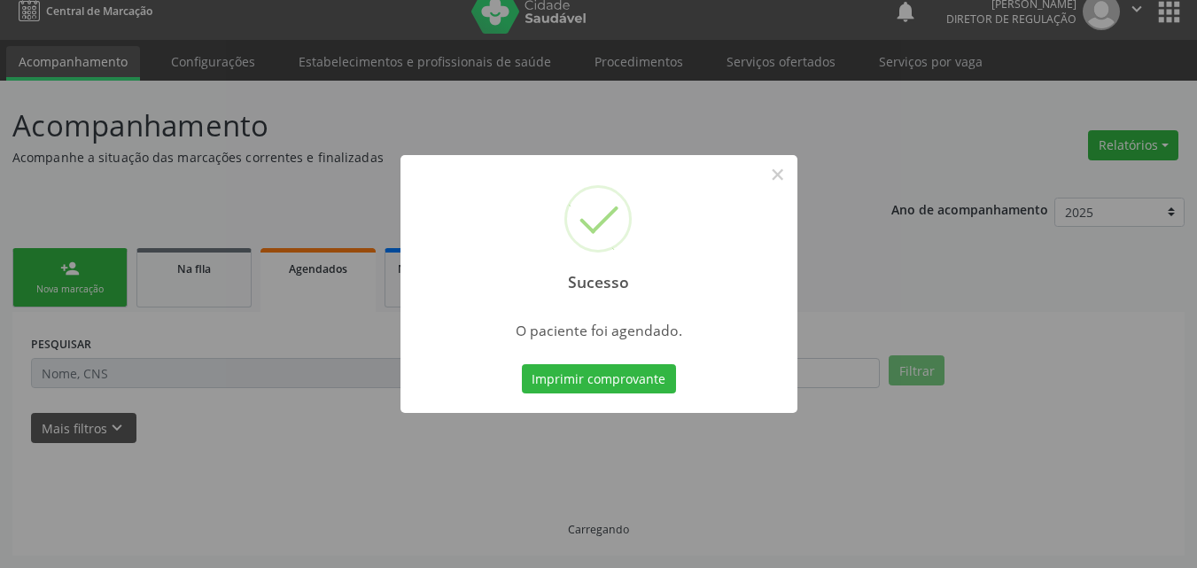
scroll to position [17, 0]
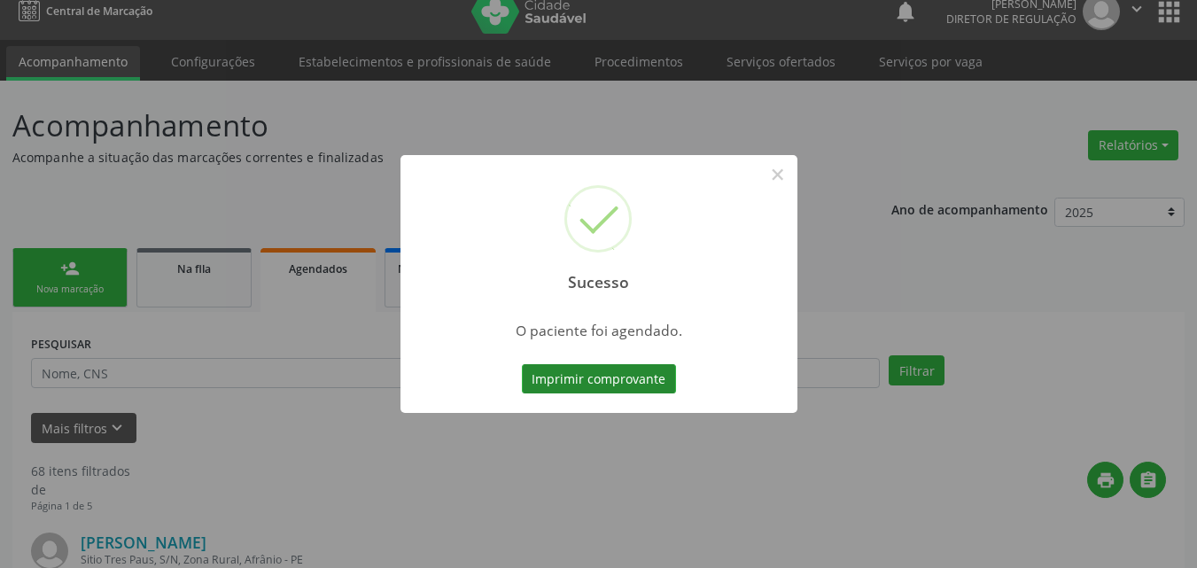
click at [635, 377] on button "Imprimir comprovante" at bounding box center [599, 379] width 154 height 30
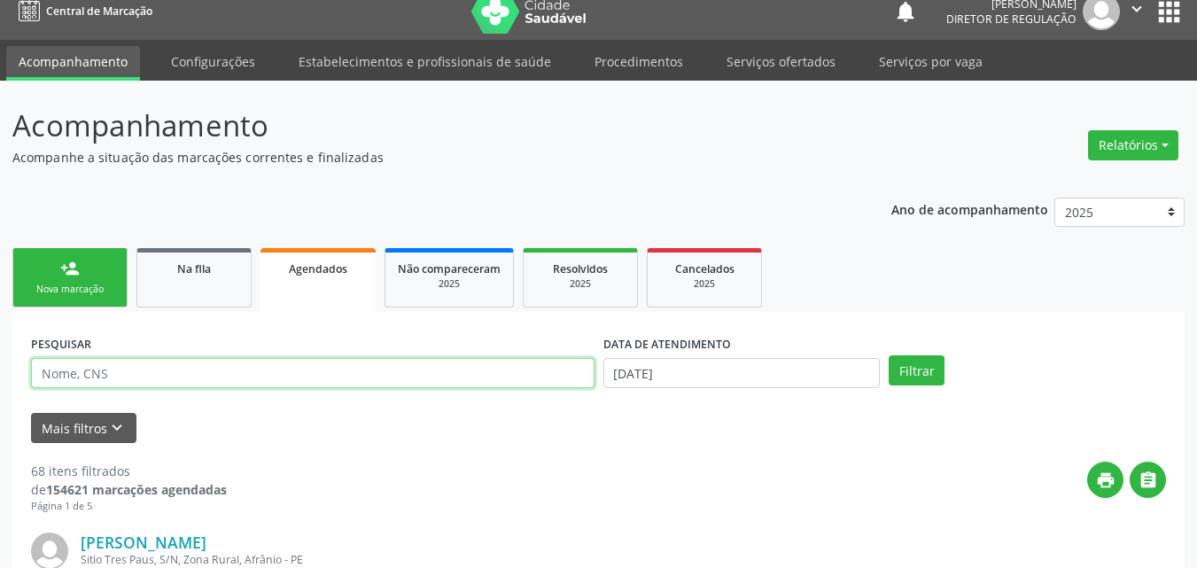
click at [152, 378] on input "text" at bounding box center [313, 373] width 564 height 30
paste input "706 7075 6174 9616"
type input "706 7075 6174 9616"
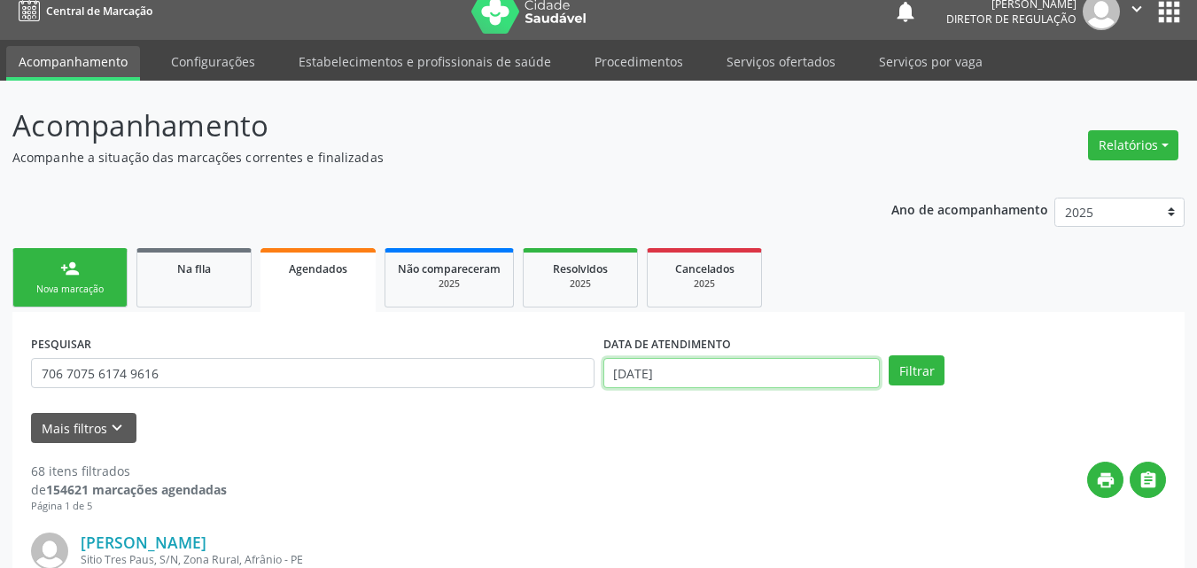
click at [698, 372] on input "[DATE]" at bounding box center [742, 373] width 277 height 30
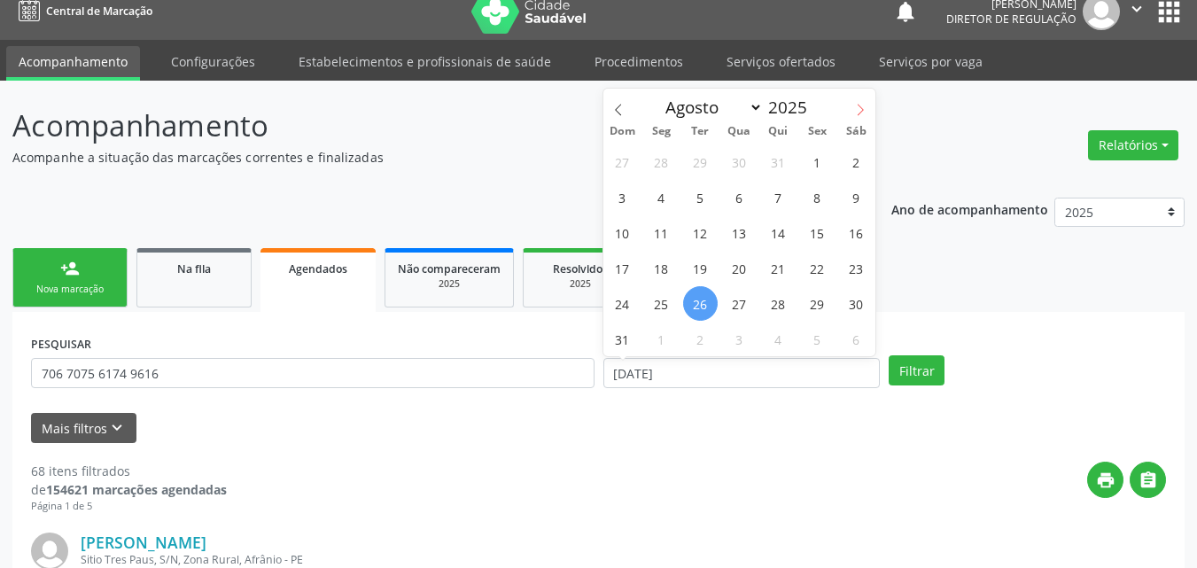
click at [861, 112] on icon at bounding box center [860, 110] width 12 height 12
click at [615, 111] on icon at bounding box center [618, 110] width 12 height 12
select select "7"
click at [657, 233] on span "11" at bounding box center [661, 232] width 35 height 35
type input "1[DATE]"
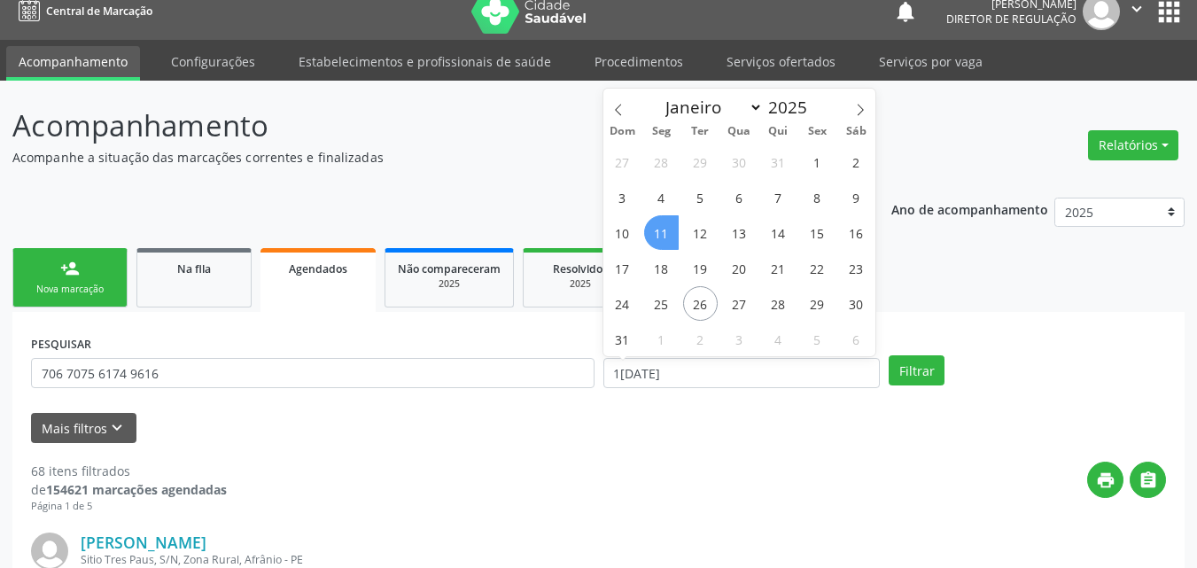
click at [657, 233] on span "11" at bounding box center [661, 232] width 35 height 35
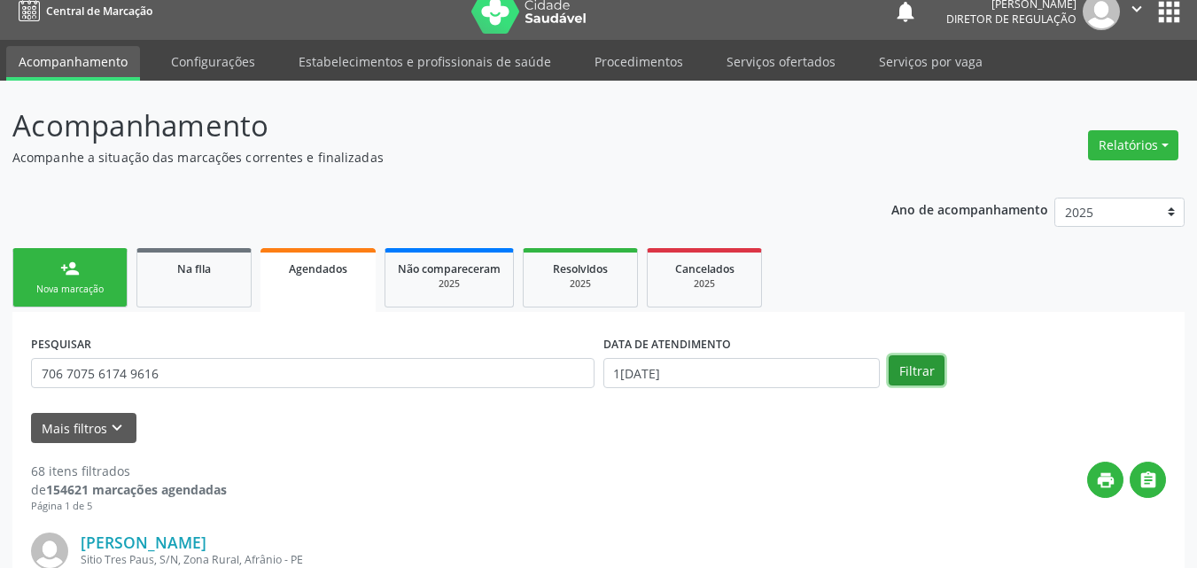
click at [916, 377] on button "Filtrar" at bounding box center [917, 370] width 56 height 30
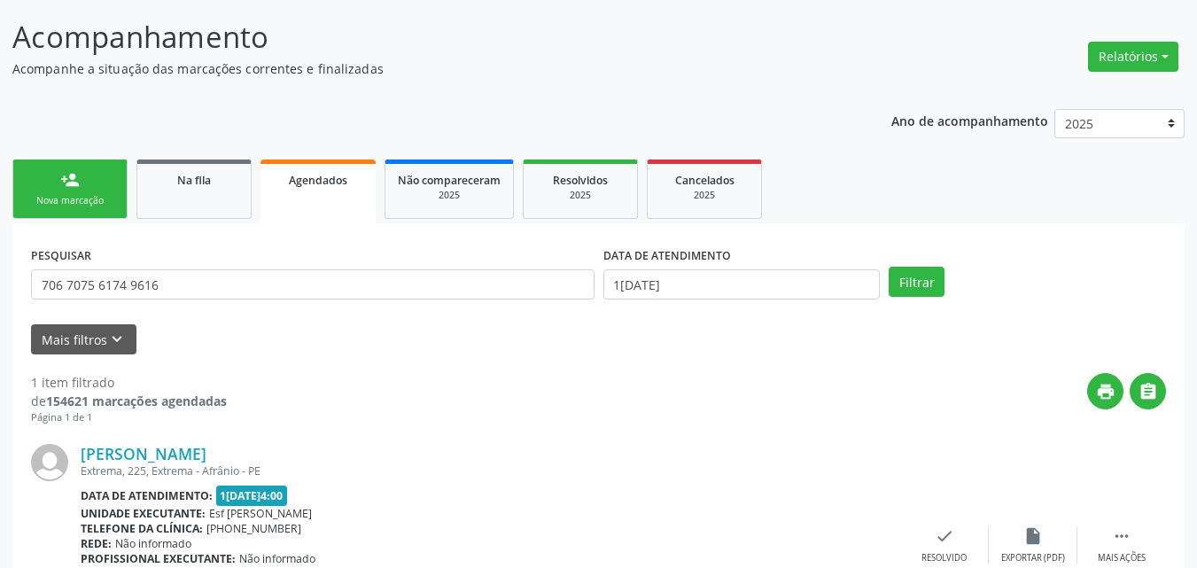
scroll to position [194, 0]
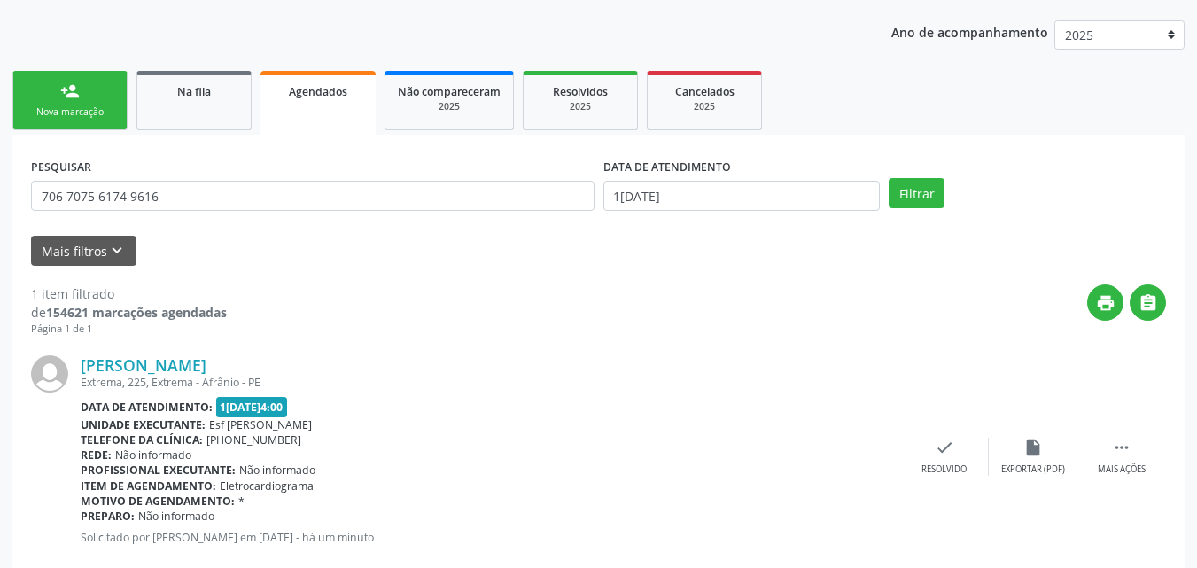
click at [97, 105] on link "person_add Nova marcação" at bounding box center [69, 100] width 115 height 59
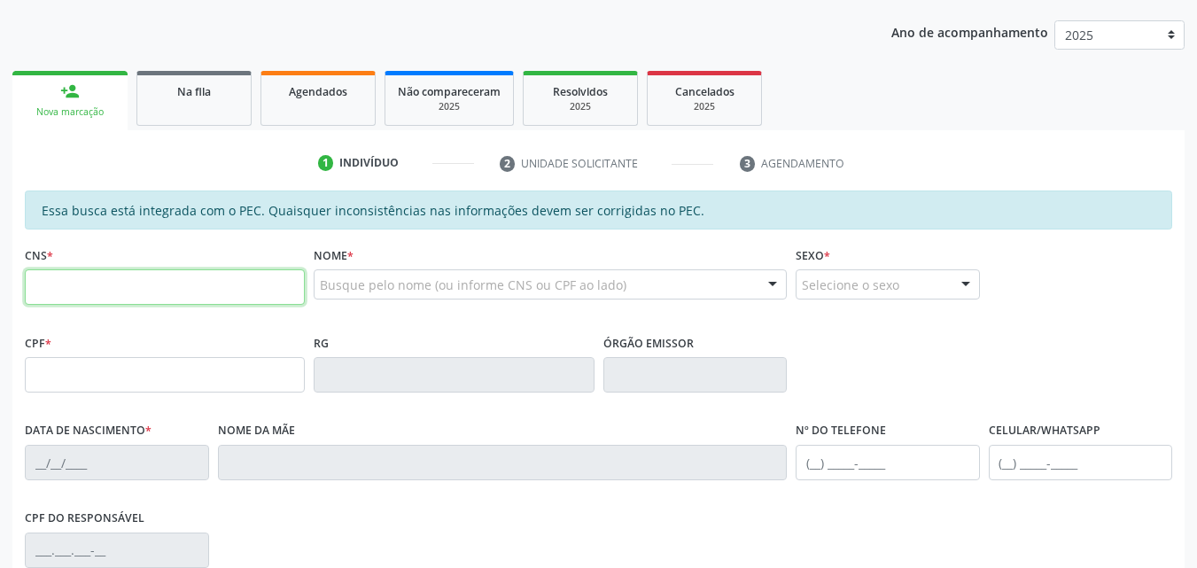
click at [278, 292] on input "text" at bounding box center [165, 286] width 280 height 35
paste input "706 7075 6174 9616"
type input "706 7075 6174 9616"
type input "148.511.124-24"
type input "[DATE]"
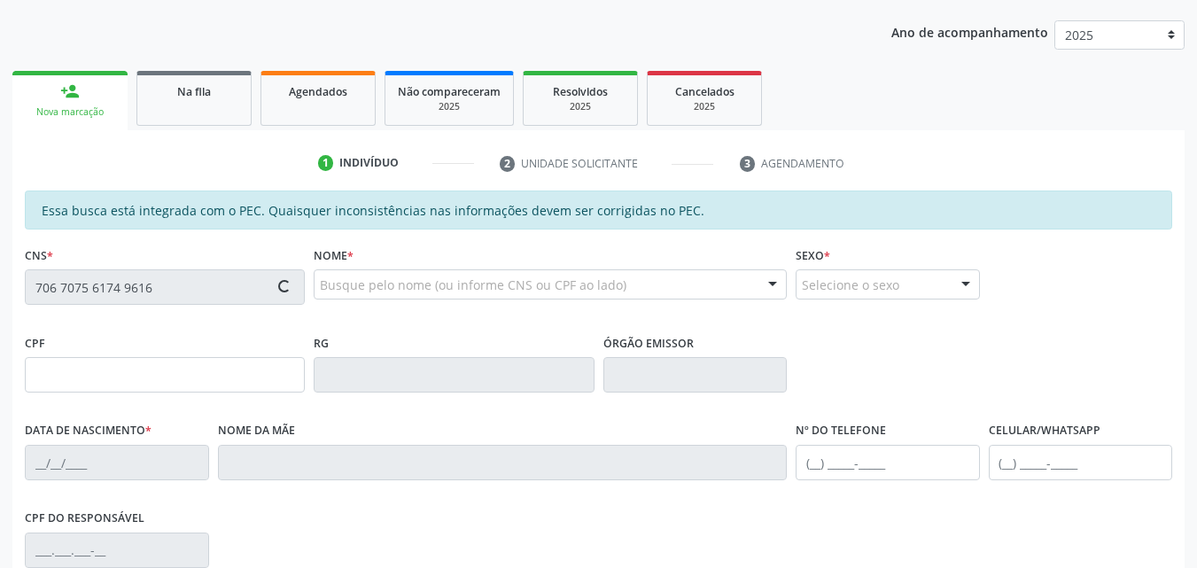
type input "[PERSON_NAME]"
type input "[PHONE_NUMBER]"
type input "116.141.764-85"
type input "S/N"
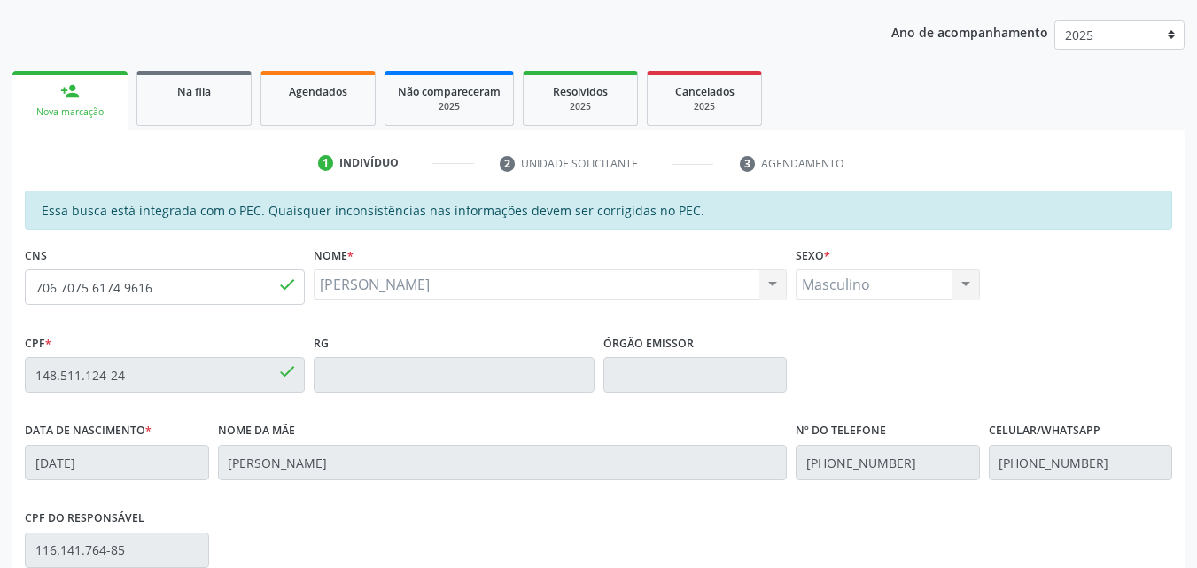
scroll to position [444, 0]
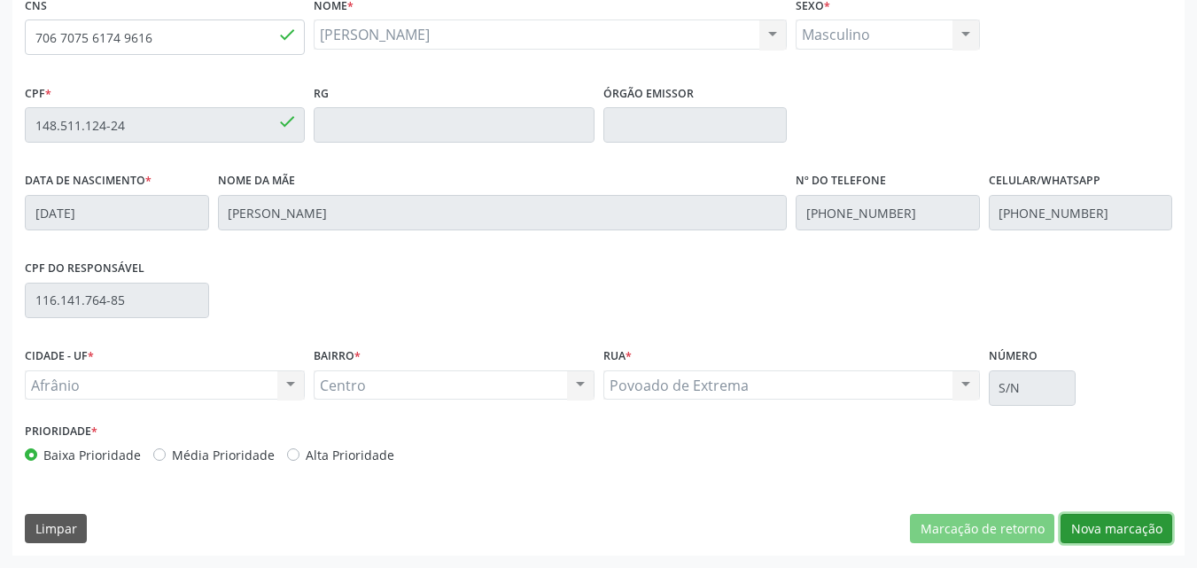
click at [1105, 528] on button "Nova marcação" at bounding box center [1117, 529] width 112 height 30
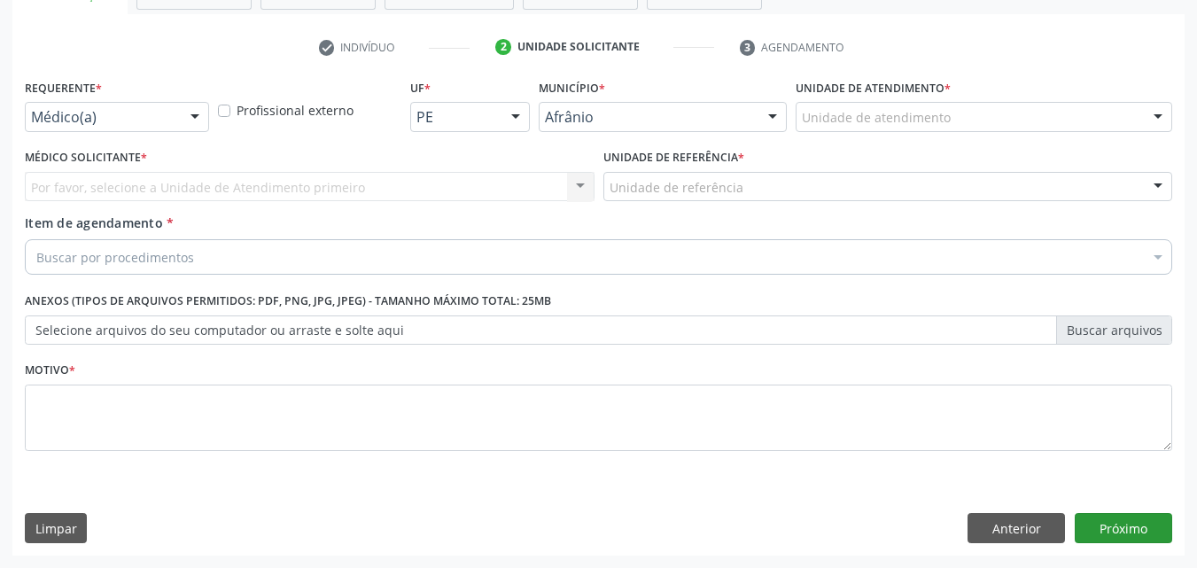
scroll to position [310, 0]
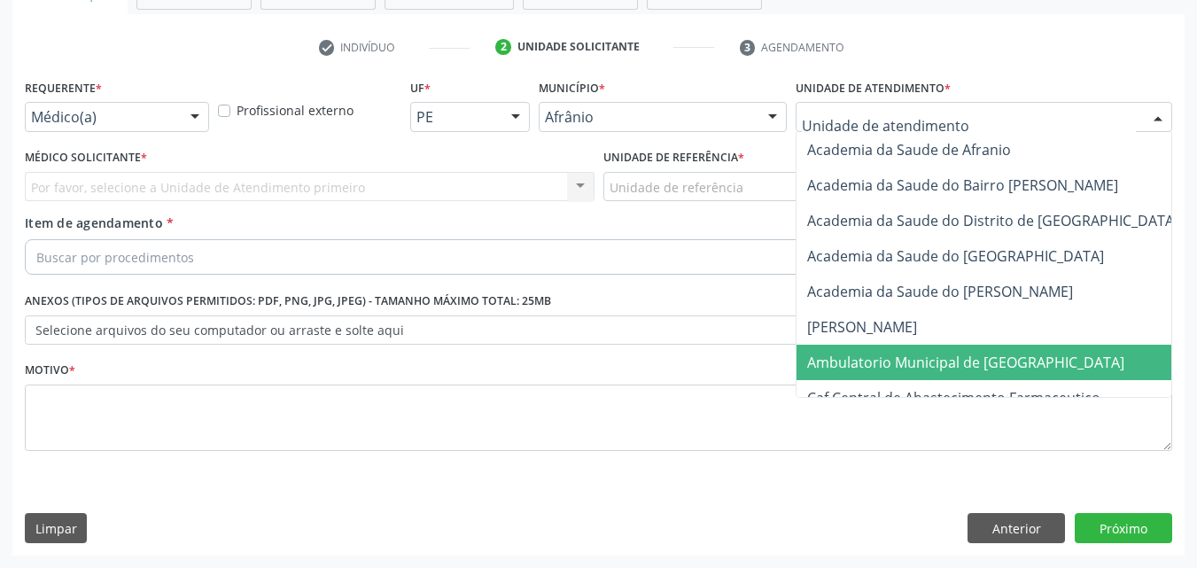
click at [892, 363] on span "Ambulatorio Municipal de [GEOGRAPHIC_DATA]" at bounding box center [965, 362] width 317 height 19
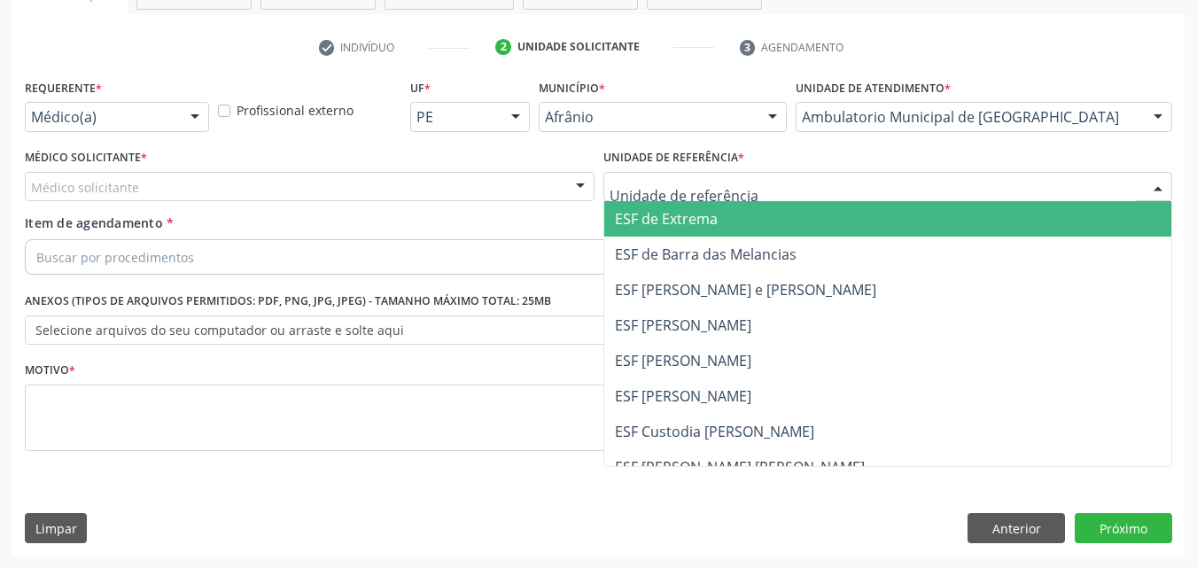
click at [787, 184] on div at bounding box center [889, 187] width 570 height 30
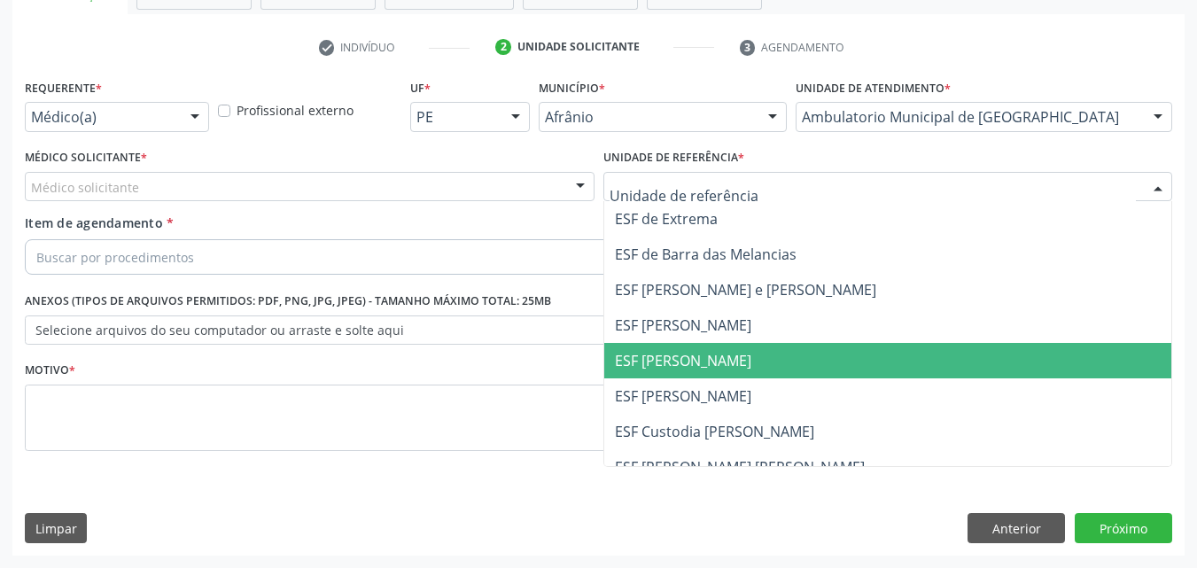
click at [742, 360] on span "ESF [PERSON_NAME]" at bounding box center [888, 360] width 568 height 35
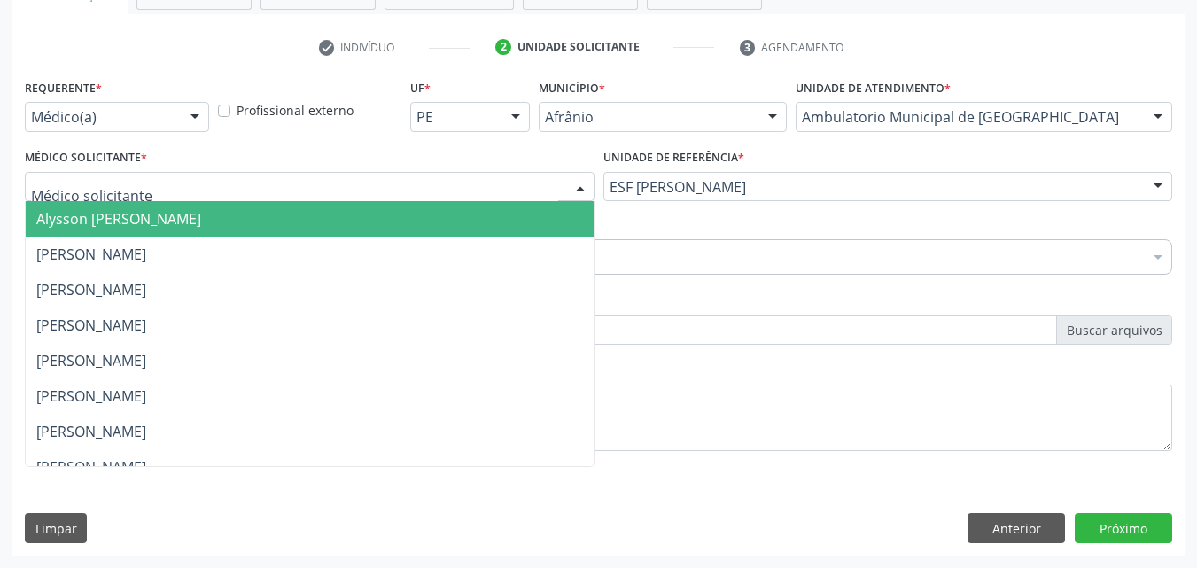
click at [214, 185] on div at bounding box center [310, 187] width 570 height 30
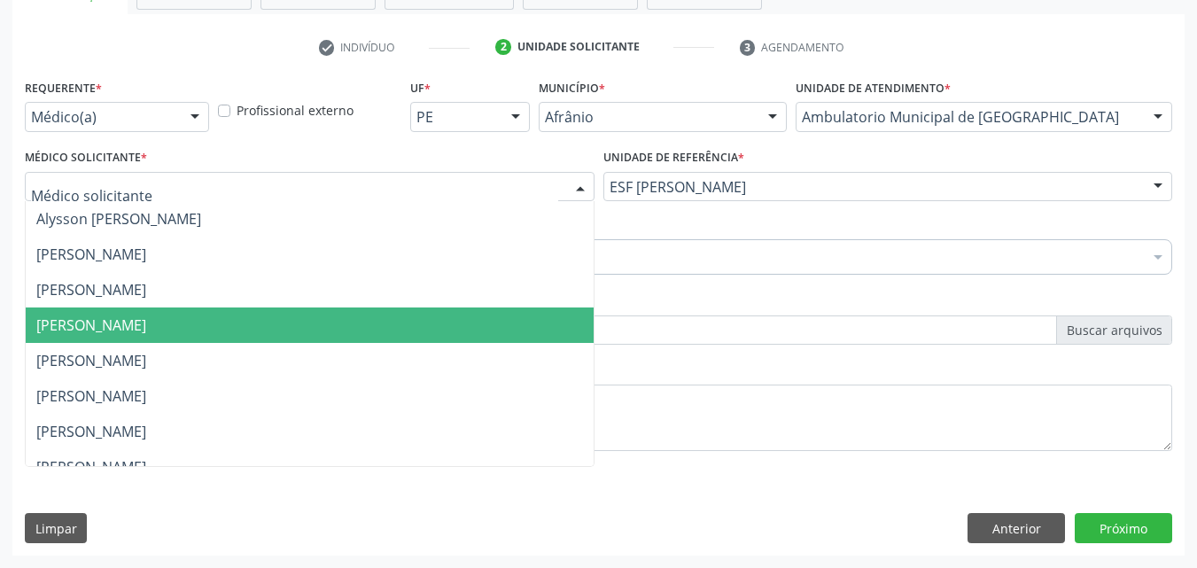
click at [146, 316] on span "[PERSON_NAME]" at bounding box center [91, 325] width 110 height 19
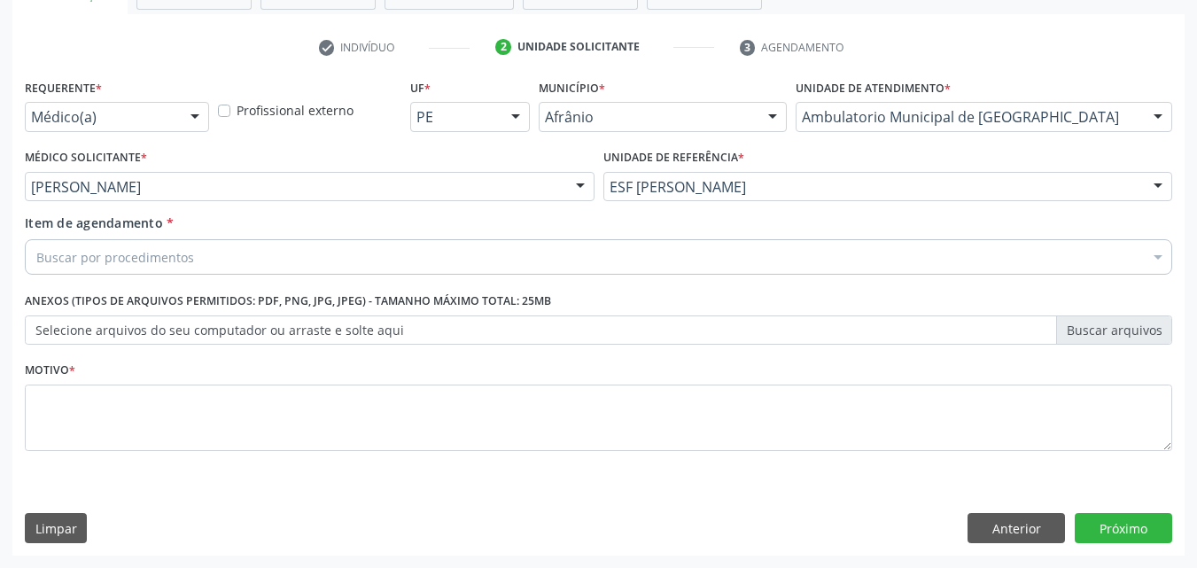
click at [201, 253] on div "Buscar por procedimentos" at bounding box center [599, 256] width 1148 height 35
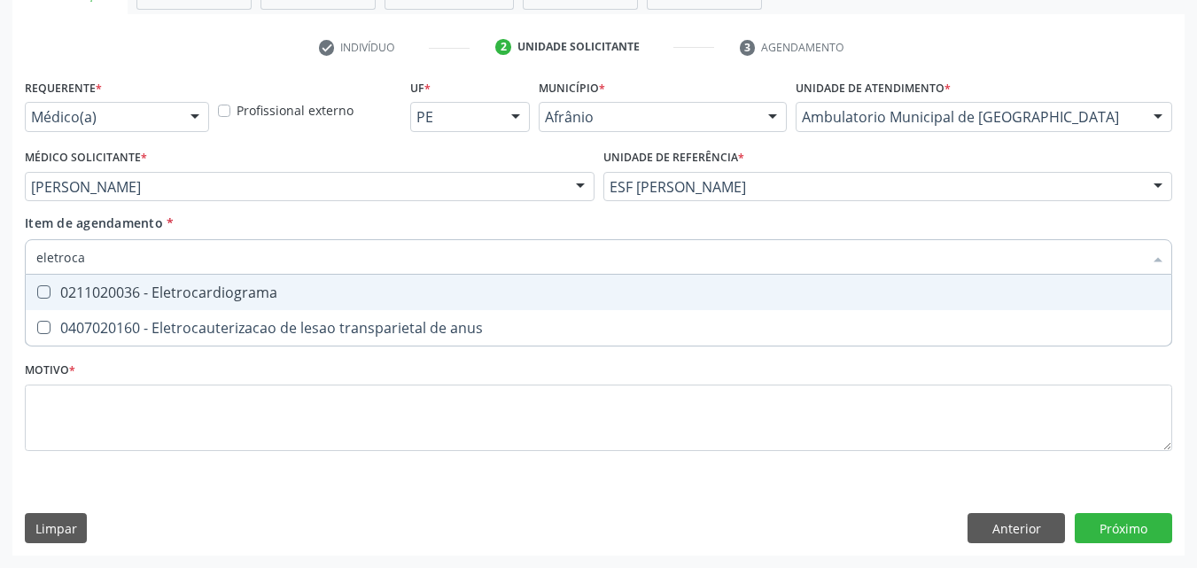
type input "eletrocar"
click at [225, 292] on div "0211020036 - Eletrocardiograma" at bounding box center [598, 292] width 1125 height 14
checkbox Eletrocardiograma "true"
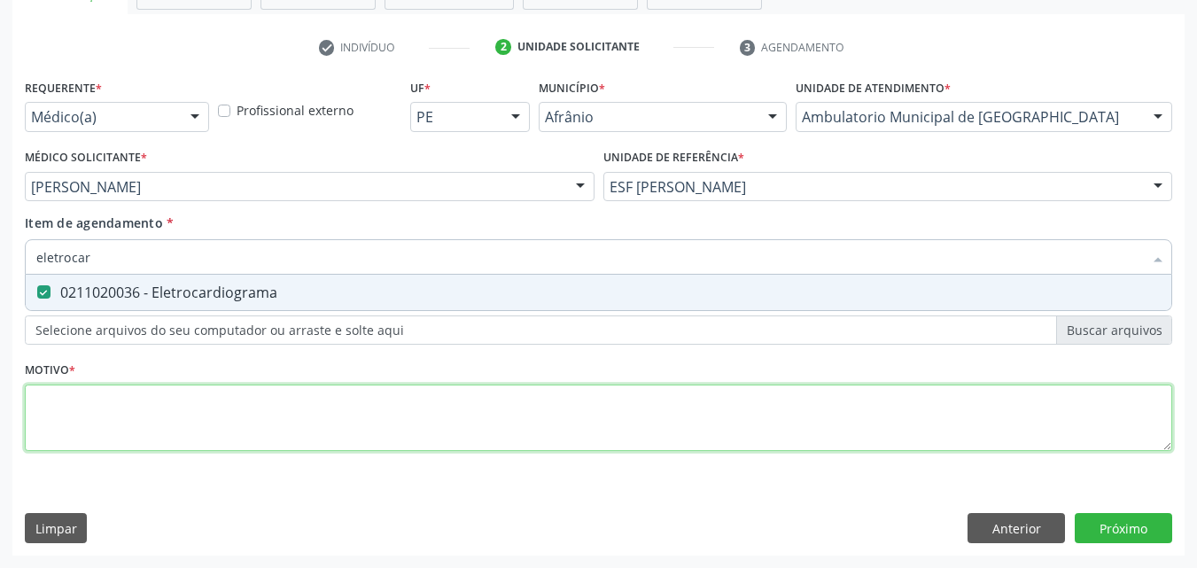
click at [253, 398] on div "Requerente * Médico(a) Médico(a) Enfermeiro(a) Paciente Nenhum resultado encont…" at bounding box center [599, 274] width 1148 height 401
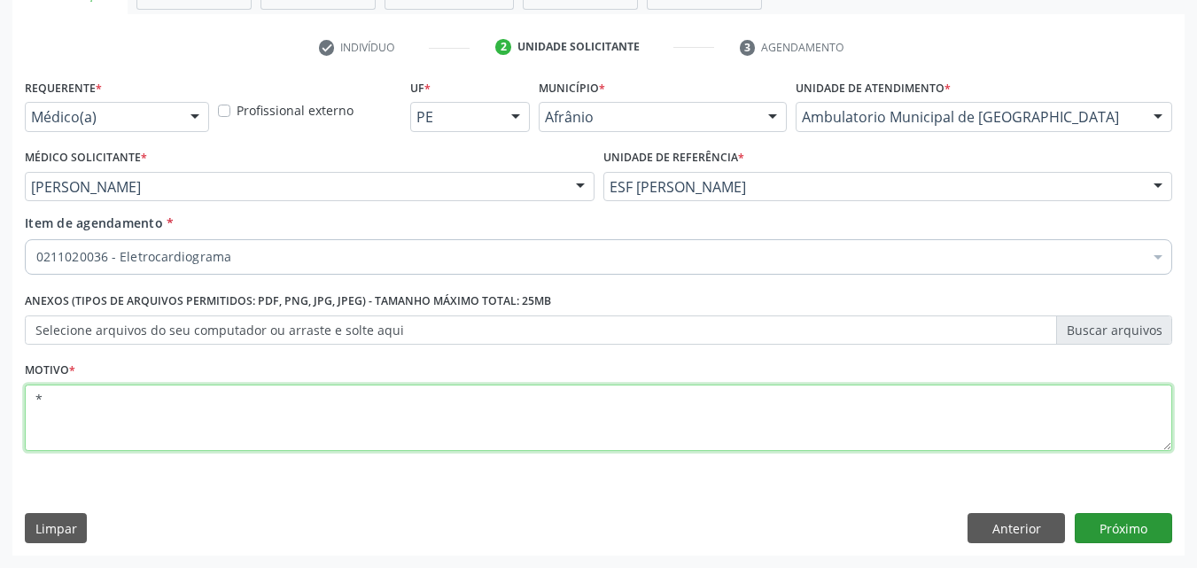
type textarea "*"
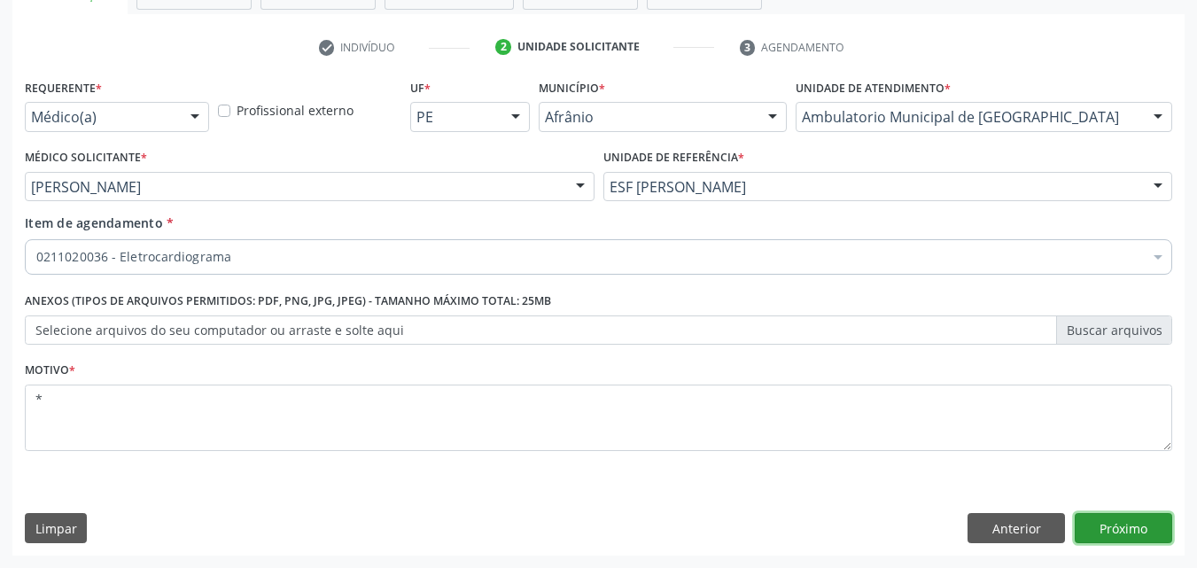
click at [1126, 529] on button "Próximo" at bounding box center [1123, 528] width 97 height 30
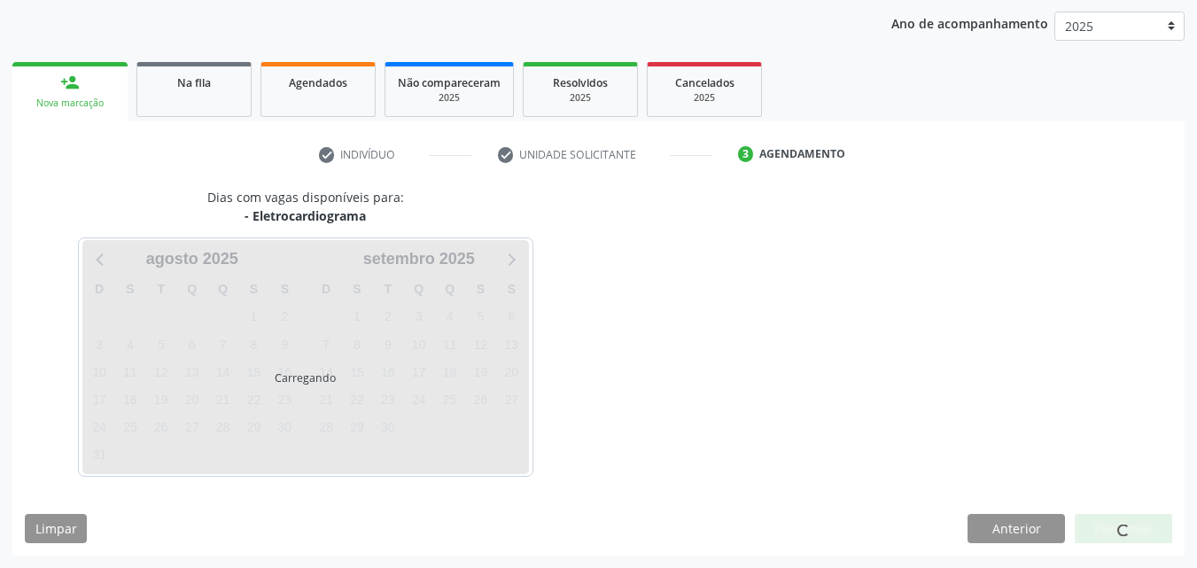
scroll to position [203, 0]
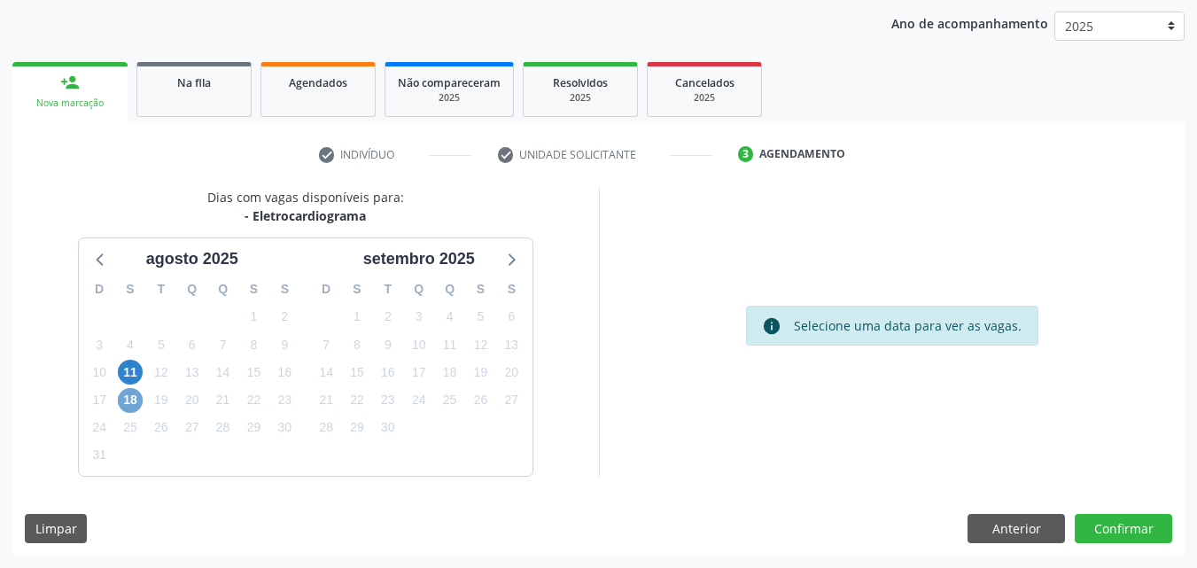
click at [135, 403] on span "18" at bounding box center [130, 400] width 25 height 25
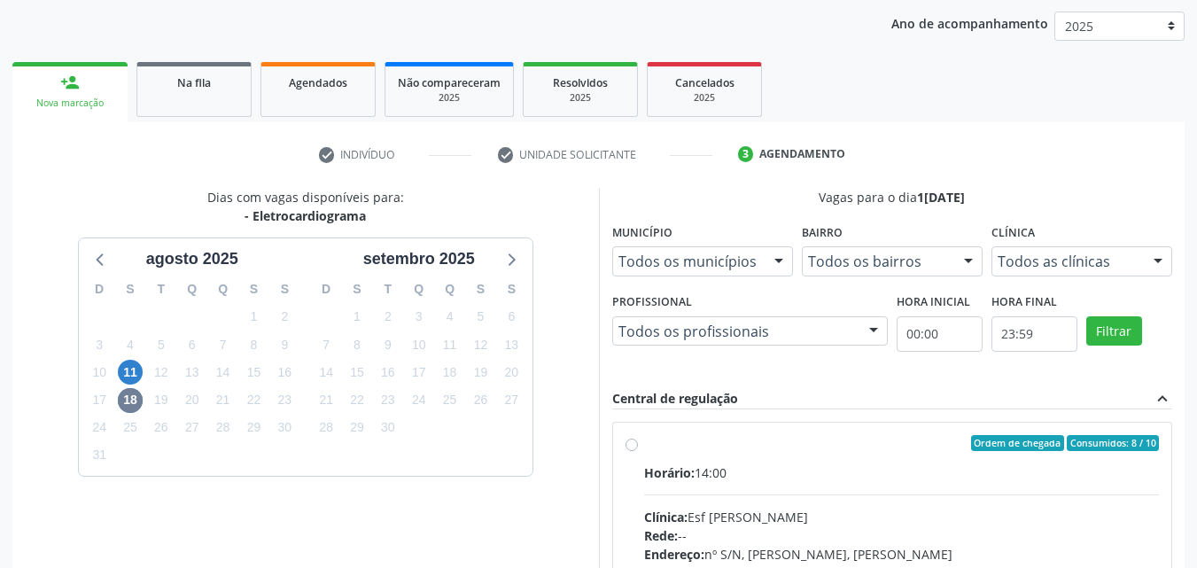
click at [794, 456] on label "Ordem de chegada Consumidos: 8 / 10 Horário: 14:00 Clínica: Esf [PERSON_NAME] R…" at bounding box center [902, 571] width 516 height 272
click at [638, 451] on input "Ordem de chegada Consumidos: 8 / 10 Horário: 14:00 Clínica: Esf [PERSON_NAME] R…" at bounding box center [632, 443] width 12 height 16
radio input "true"
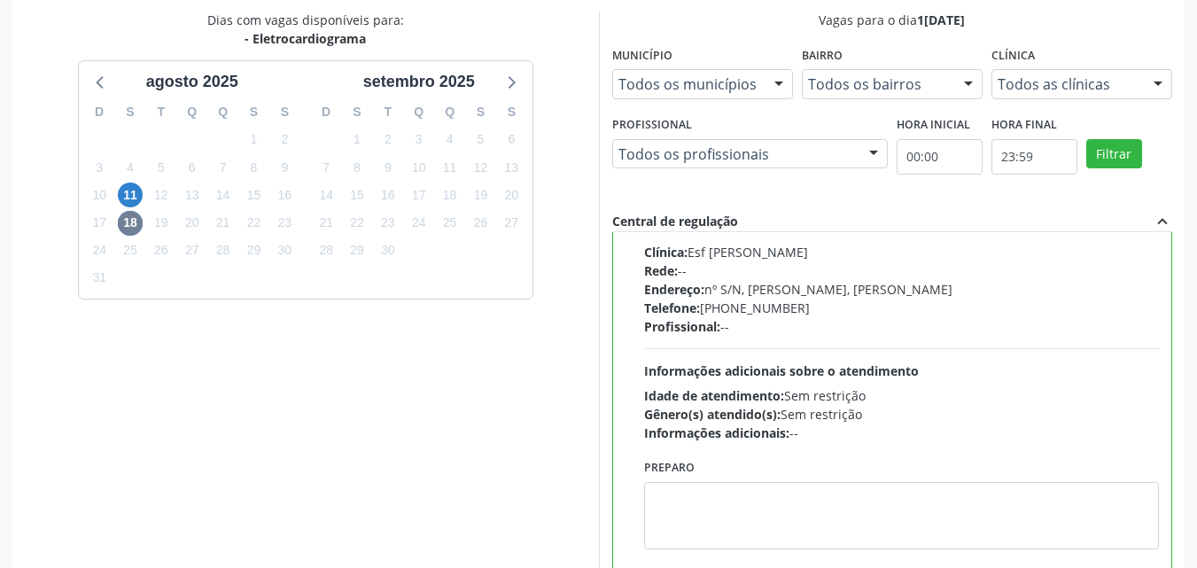
scroll to position [491, 0]
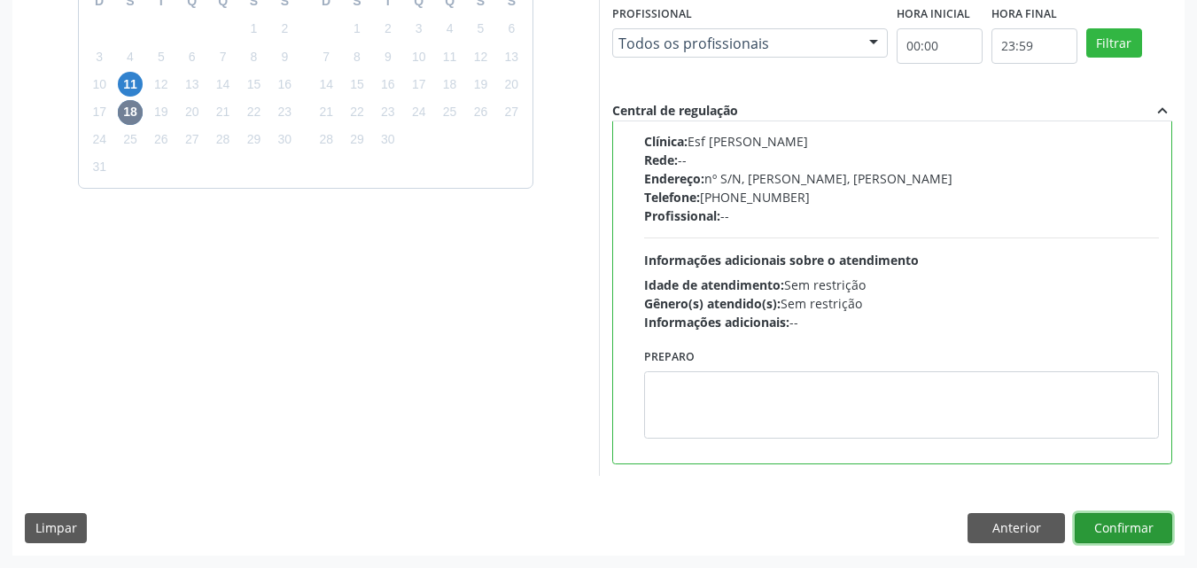
click at [1127, 529] on button "Confirmar" at bounding box center [1123, 528] width 97 height 30
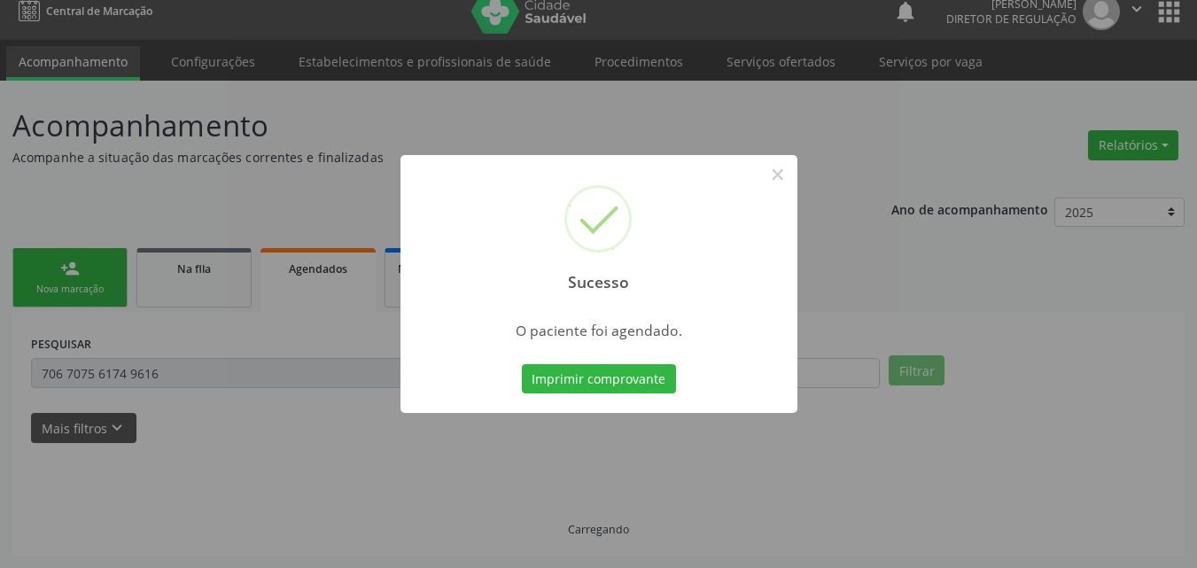
scroll to position [17, 0]
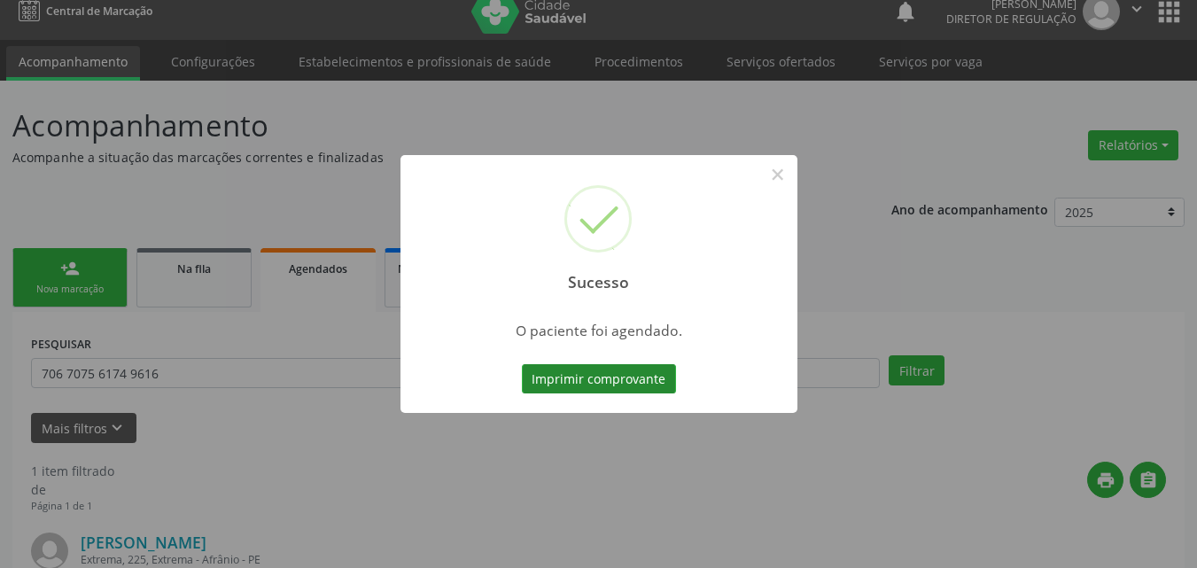
click at [594, 381] on button "Imprimir comprovante" at bounding box center [599, 379] width 154 height 30
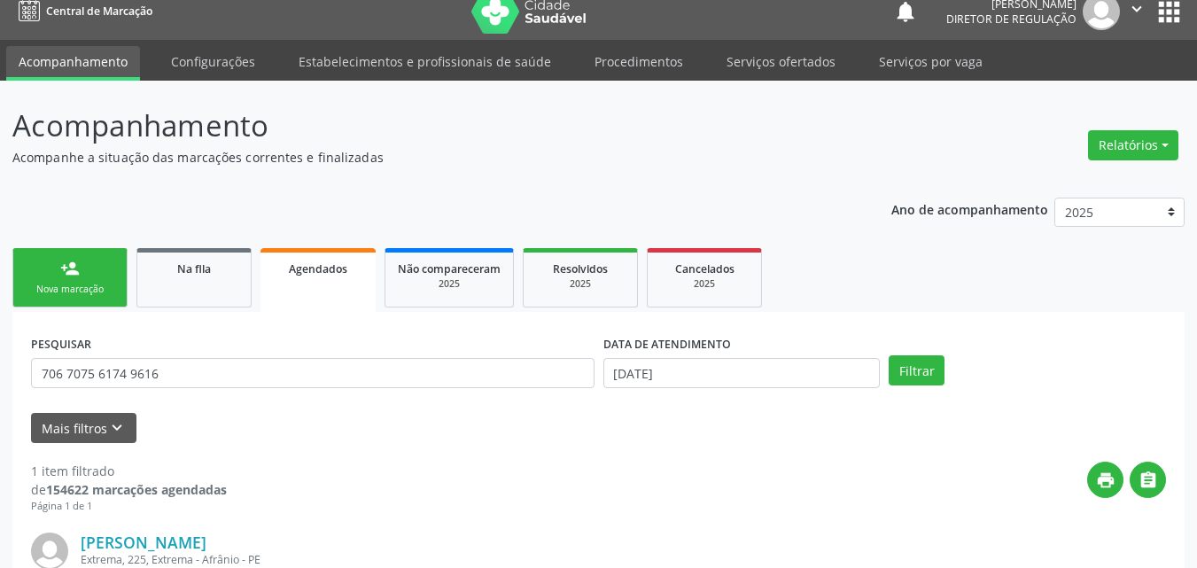
click at [109, 284] on div "Nova marcação" at bounding box center [70, 289] width 89 height 13
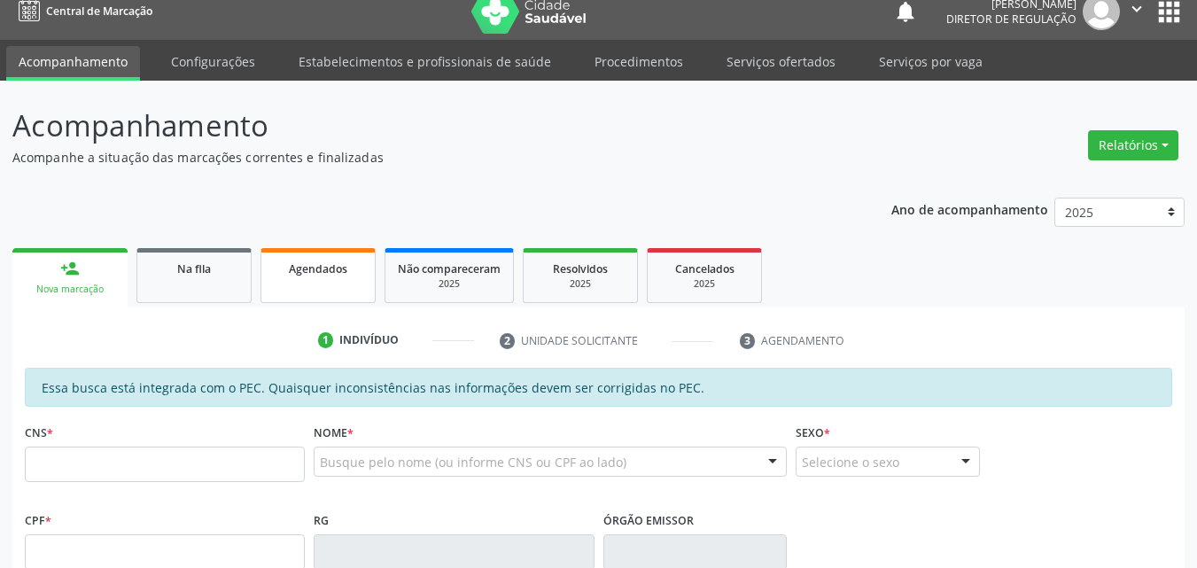
click at [339, 265] on span "Agendados" at bounding box center [318, 268] width 58 height 15
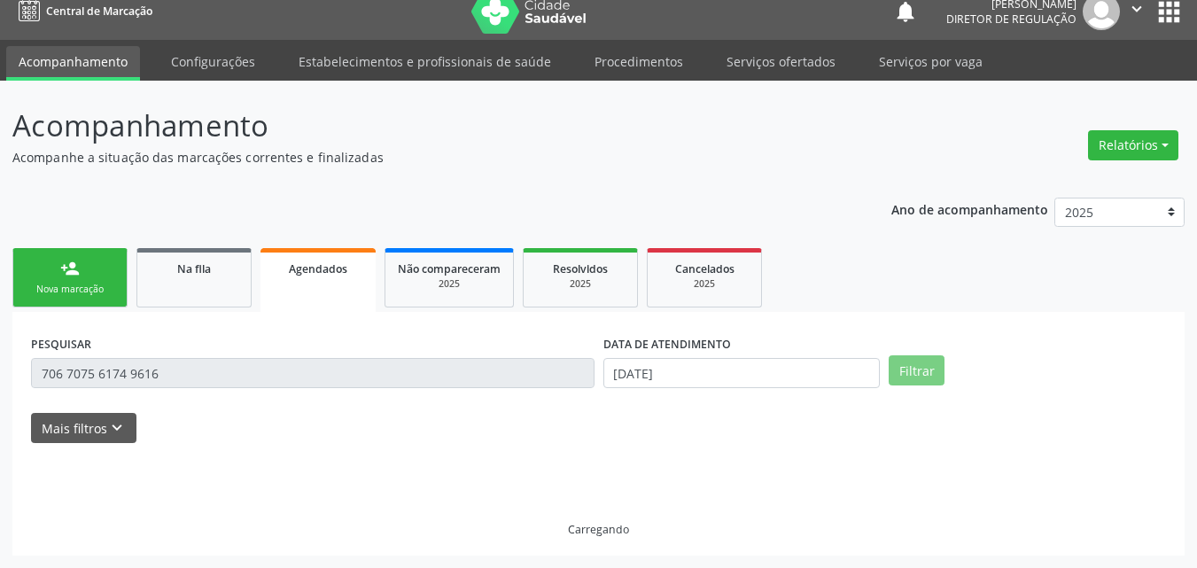
scroll to position [0, 0]
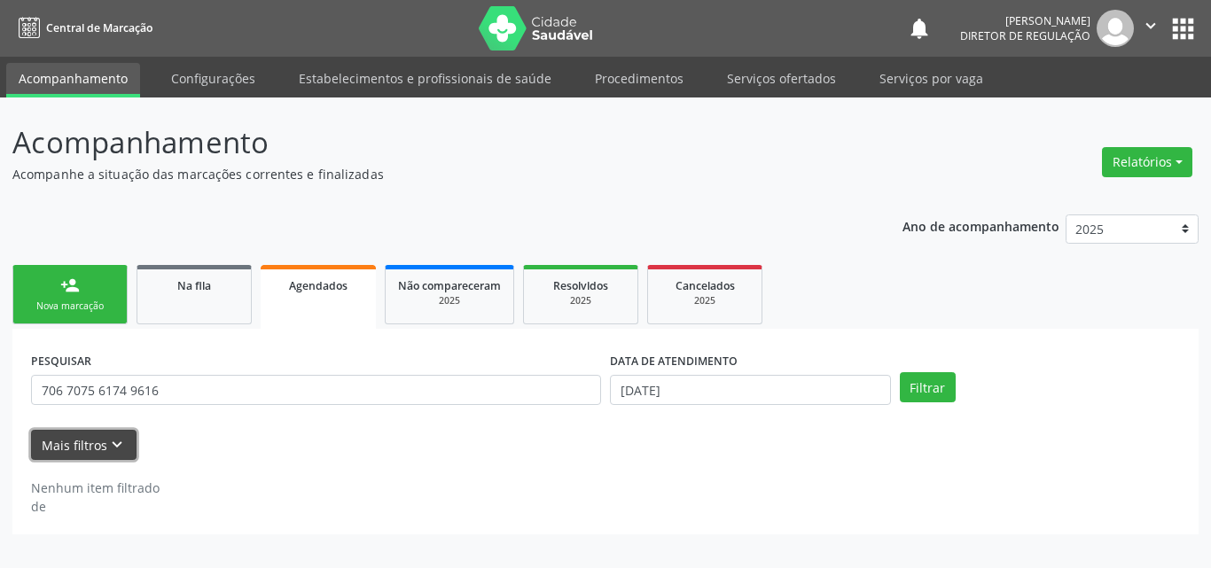
click at [112, 439] on icon "keyboard_arrow_down" at bounding box center [116, 444] width 19 height 19
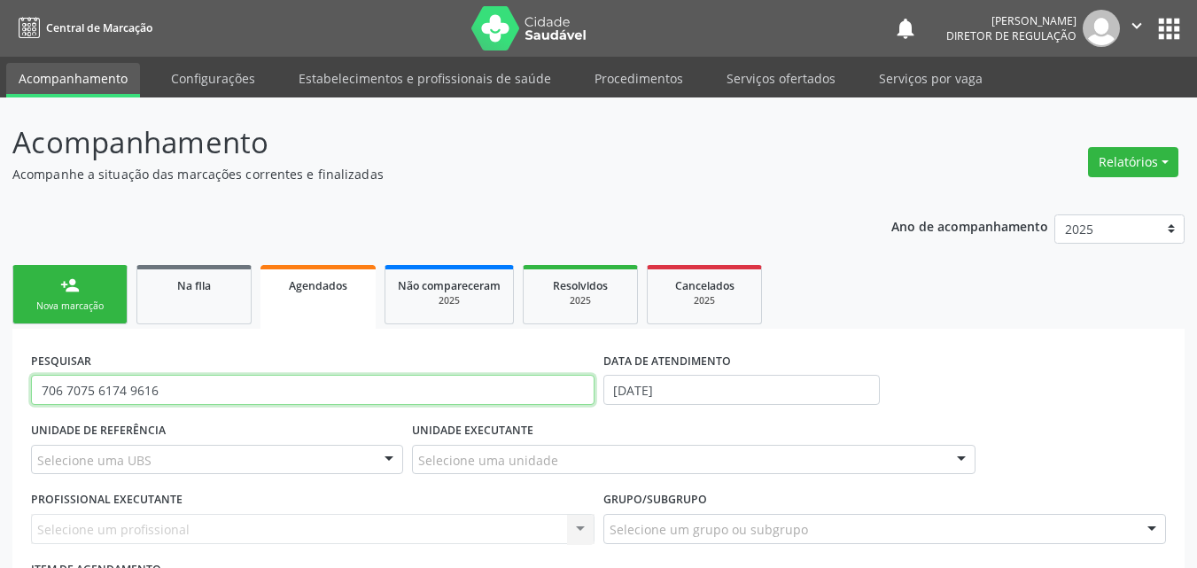
drag, startPoint x: 155, startPoint y: 394, endPoint x: 0, endPoint y: 390, distance: 155.1
click at [0, 390] on div "Acompanhamento Acompanhe a situação das marcações correntes e finalizadas Relat…" at bounding box center [598, 419] width 1197 height 645
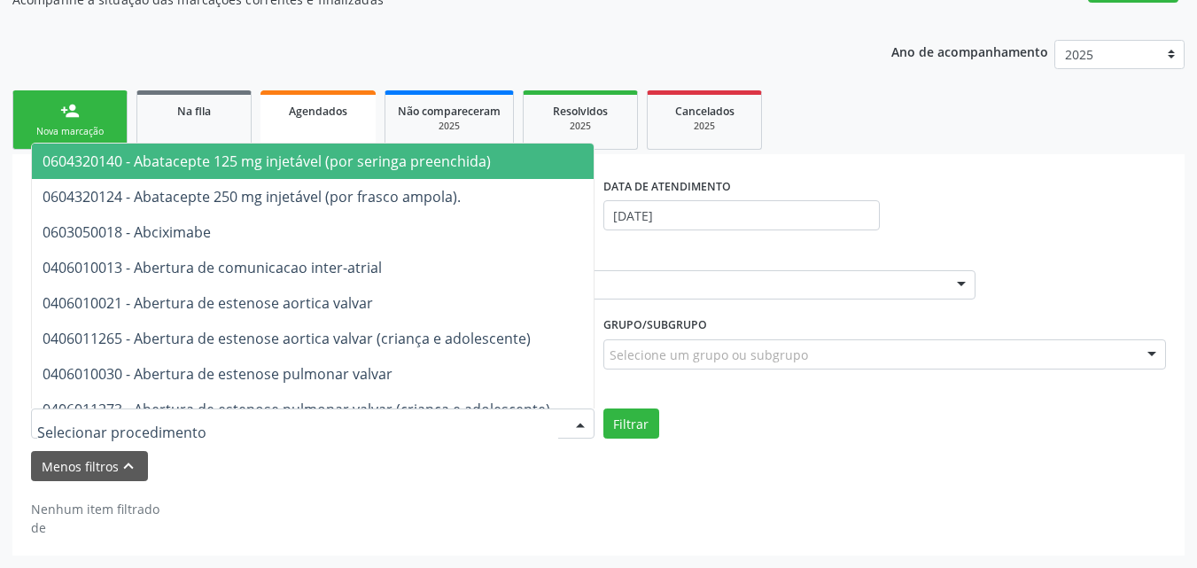
click at [281, 420] on div at bounding box center [313, 424] width 564 height 30
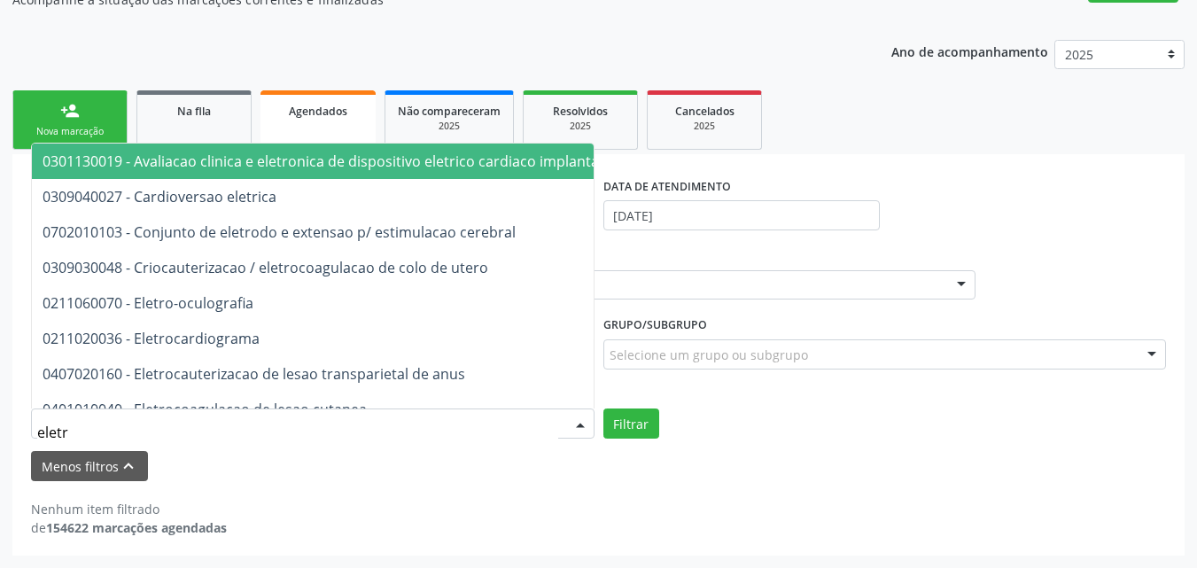
type input "eletro"
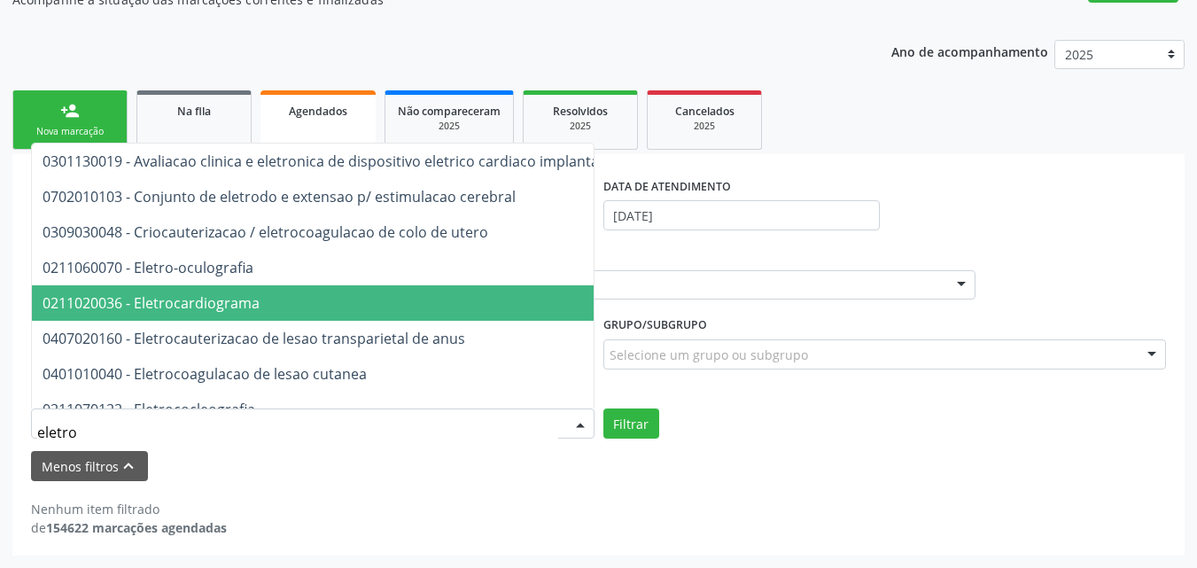
click at [222, 303] on span "0211020036 - Eletrocardiograma" at bounding box center [151, 302] width 217 height 19
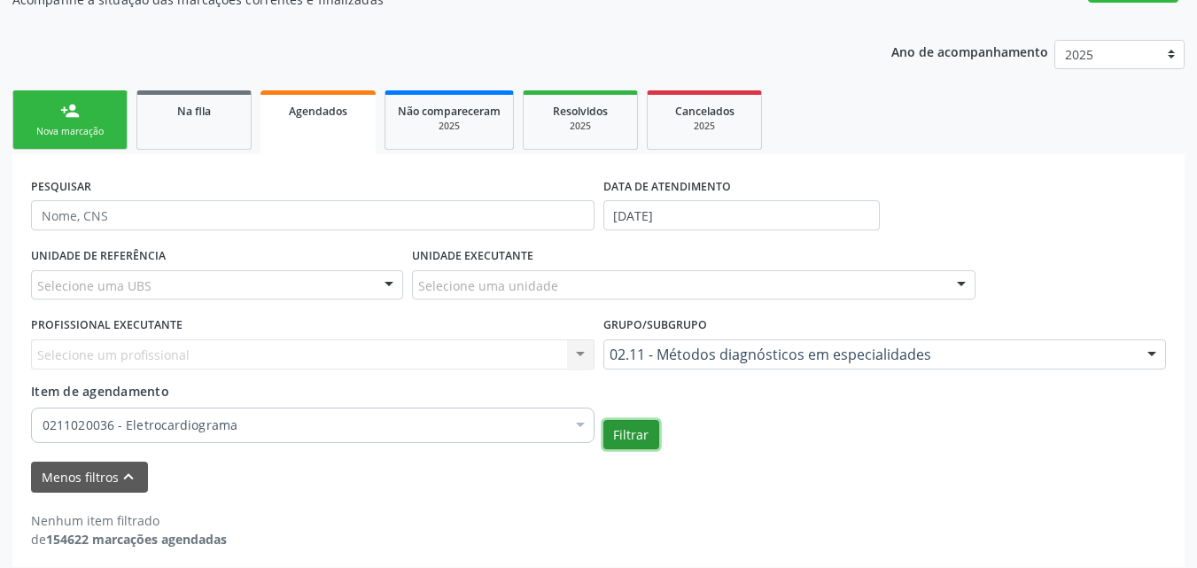
click at [635, 439] on button "Filtrar" at bounding box center [632, 435] width 56 height 30
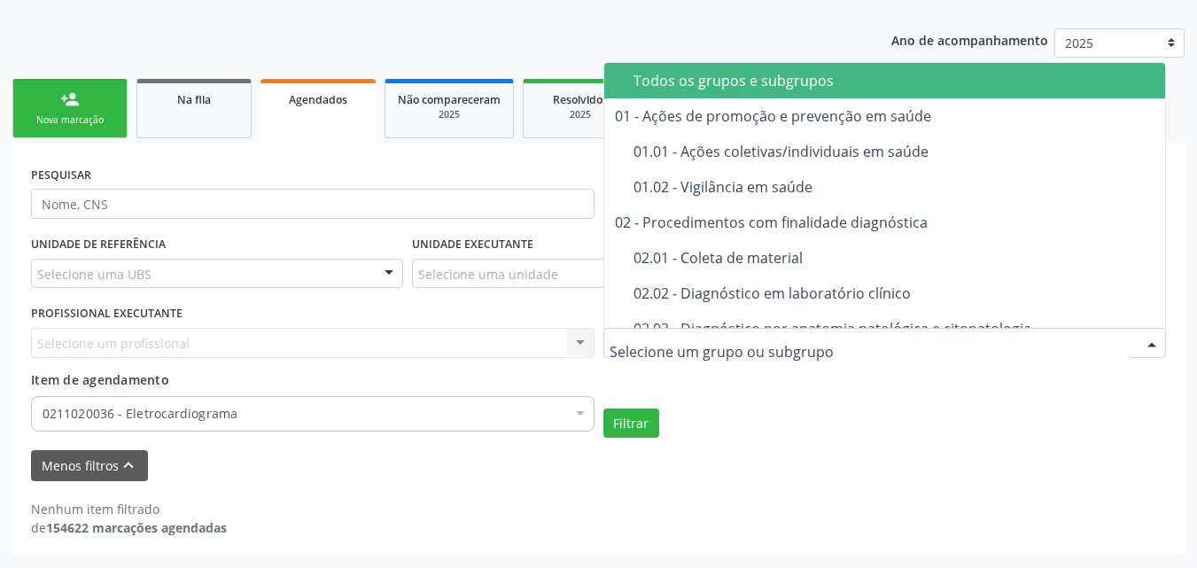
click at [851, 80] on div "Todos os grupos e subgrupos" at bounding box center [933, 81] width 599 height 14
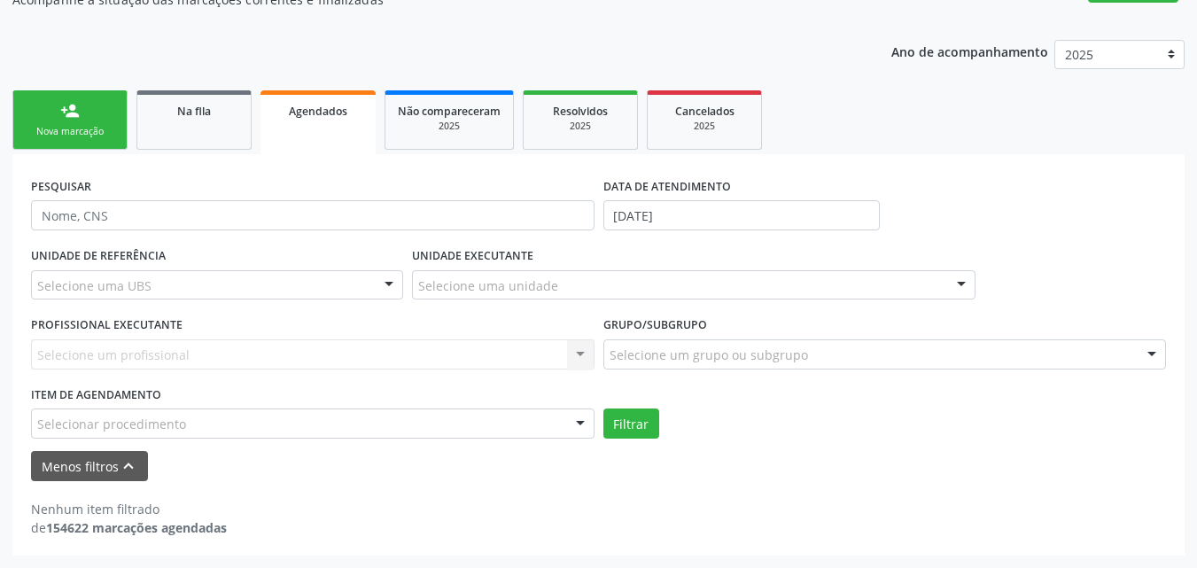
scroll to position [175, 0]
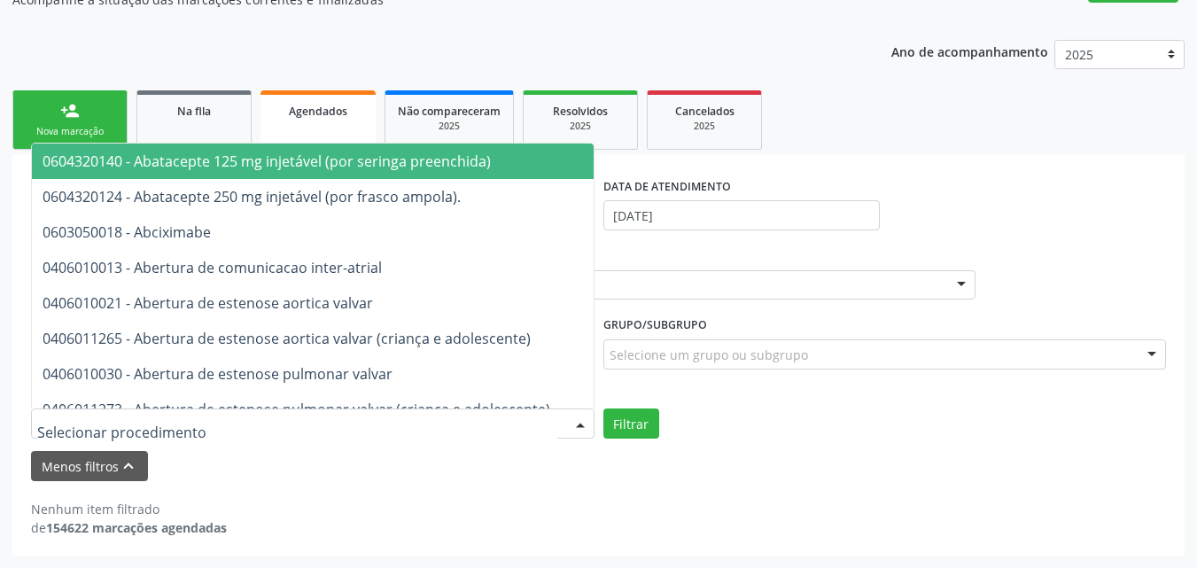
click at [191, 421] on div at bounding box center [313, 424] width 564 height 30
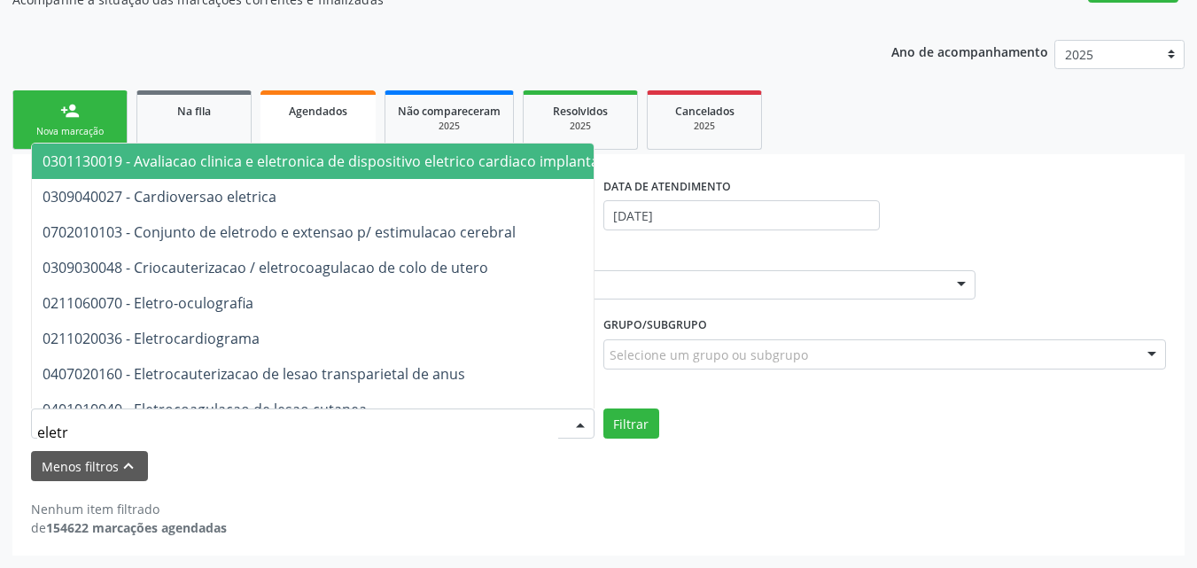
type input "eletro"
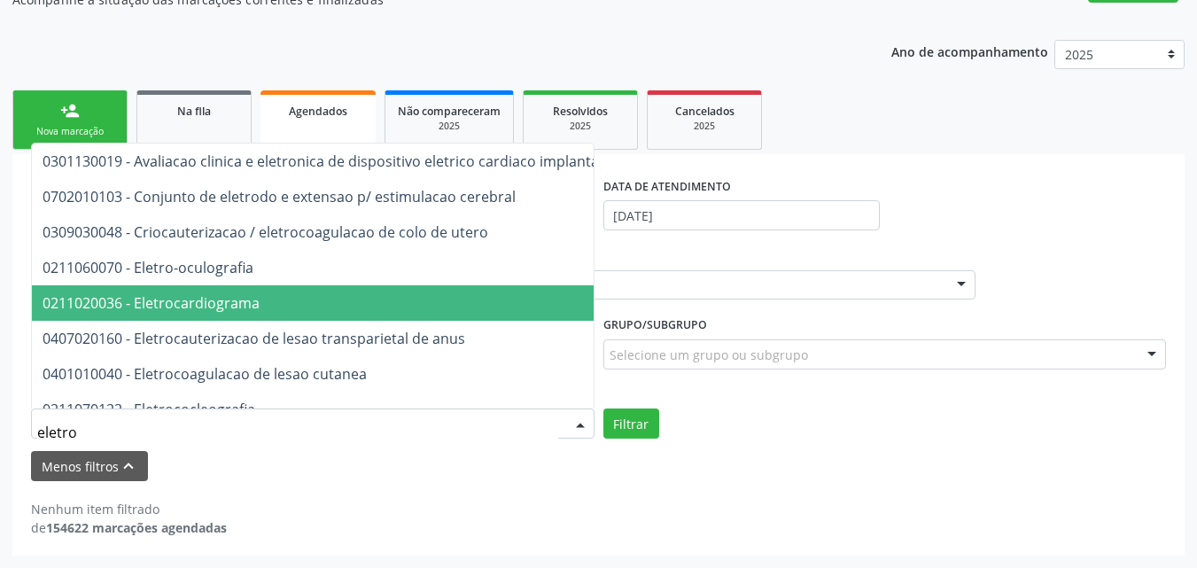
click at [294, 294] on span "0211020036 - Eletrocardiograma" at bounding box center [502, 302] width 941 height 35
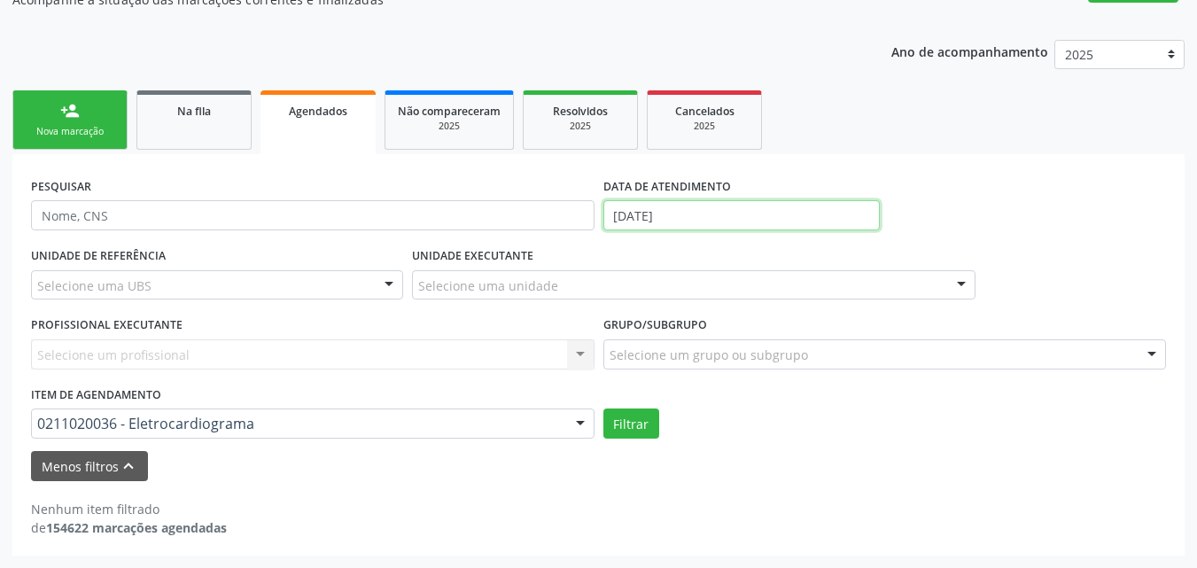
click at [717, 211] on input "[DATE]" at bounding box center [742, 215] width 277 height 30
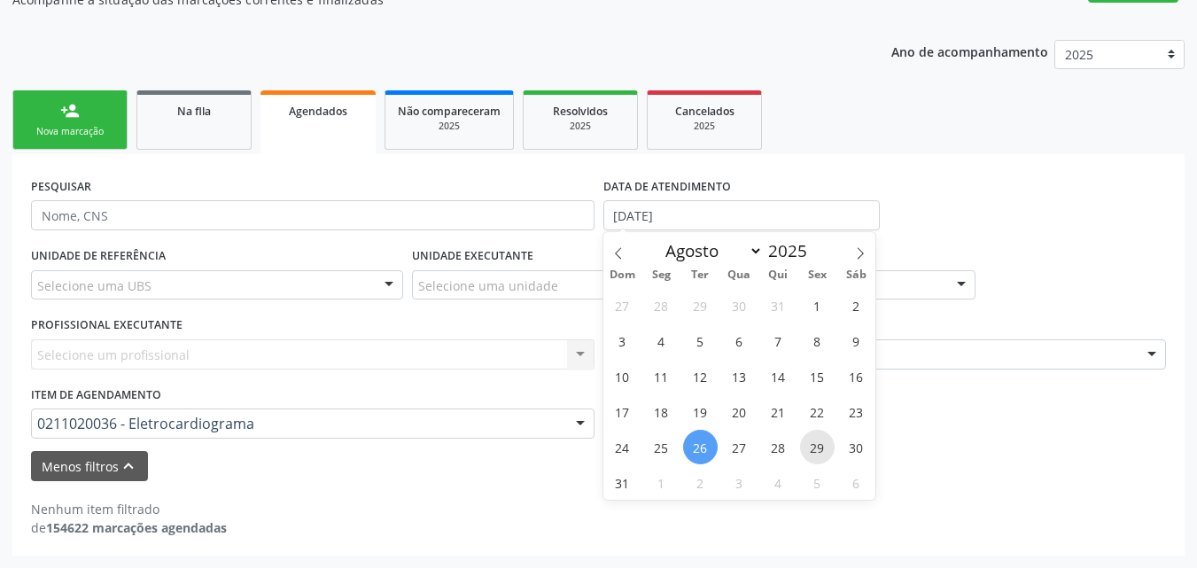
click at [821, 448] on span "29" at bounding box center [817, 447] width 35 height 35
type input "[DATE]"
click at [821, 448] on span "29" at bounding box center [817, 447] width 35 height 35
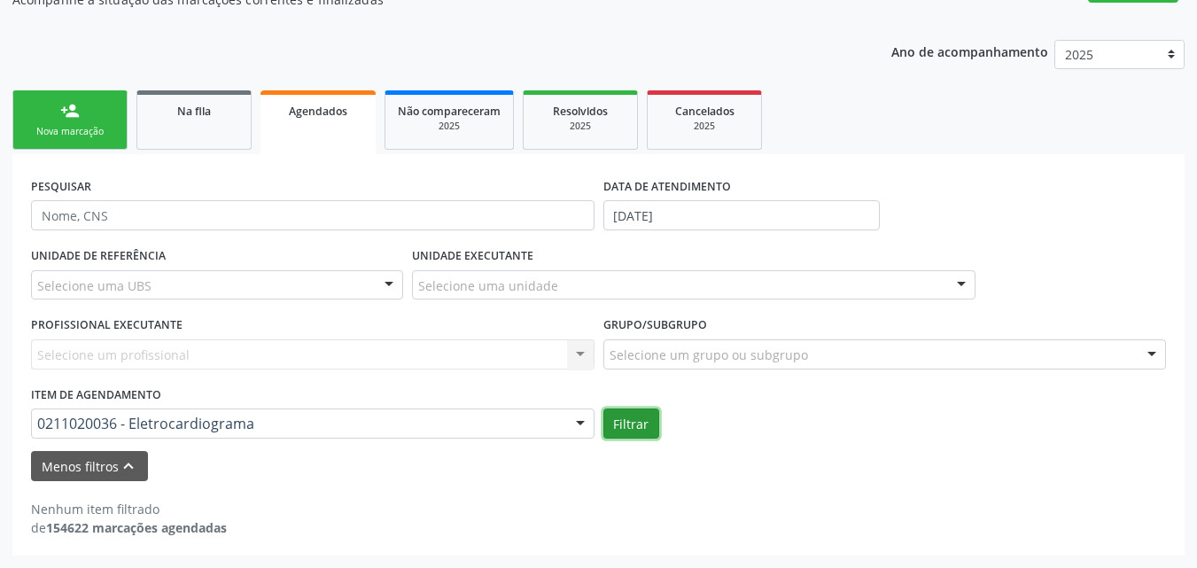
click at [643, 424] on button "Filtrar" at bounding box center [632, 424] width 56 height 30
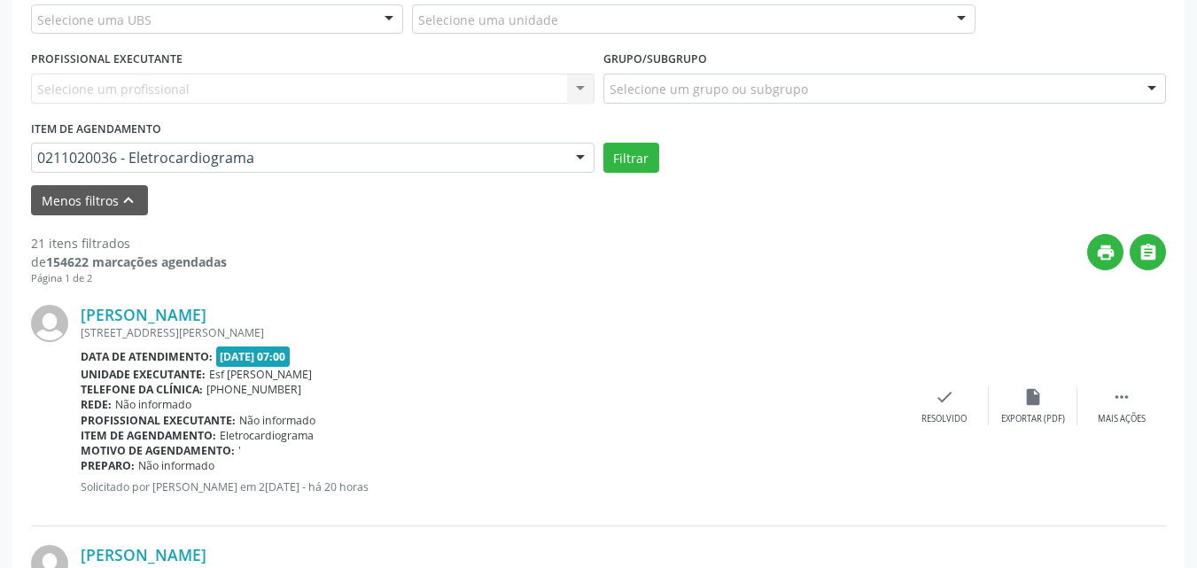
scroll to position [529, 0]
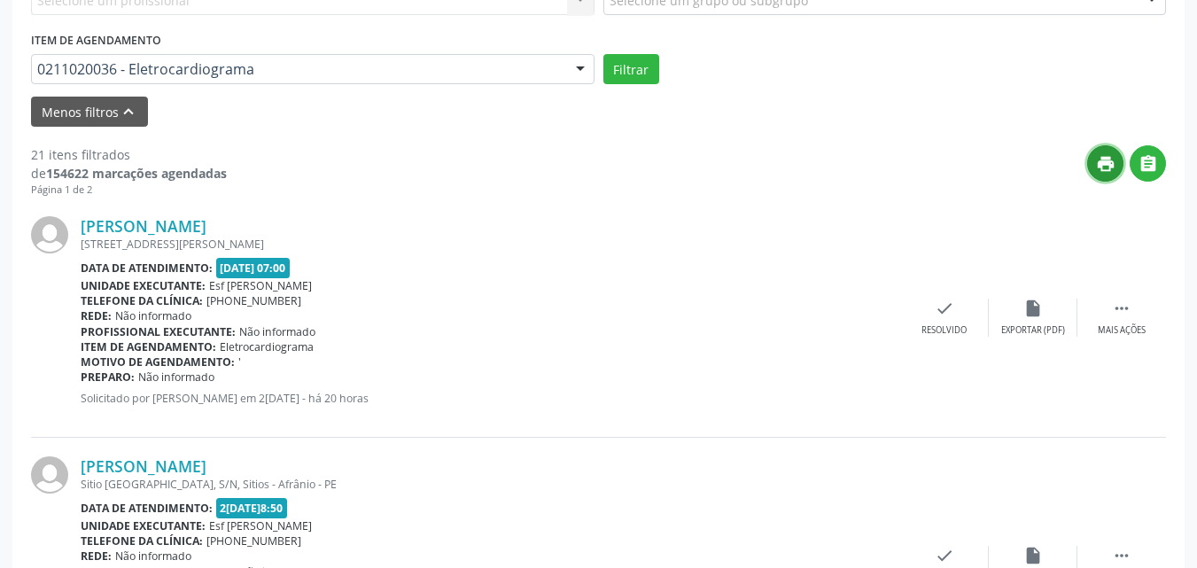
click at [1103, 163] on icon "print" at bounding box center [1105, 163] width 19 height 19
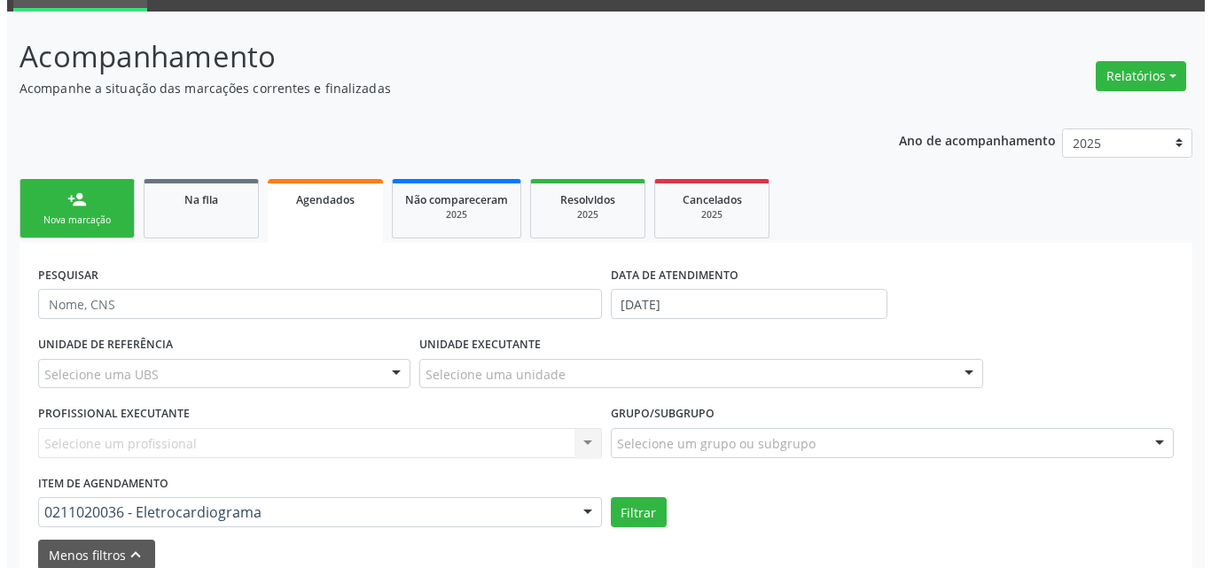
scroll to position [0, 0]
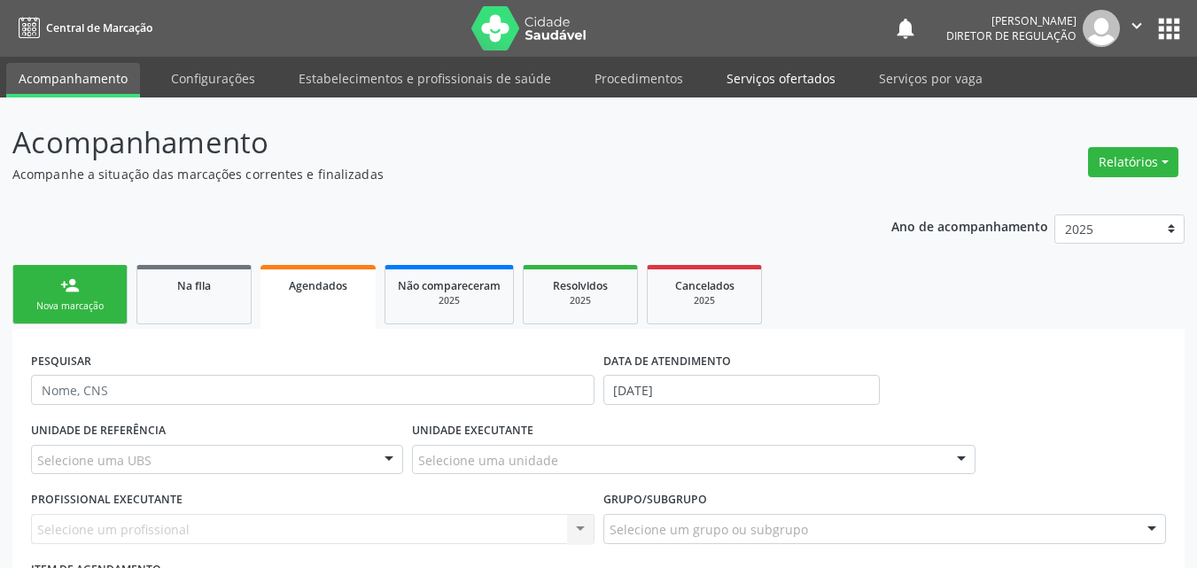
click at [810, 71] on link "Serviços ofertados" at bounding box center [781, 78] width 134 height 31
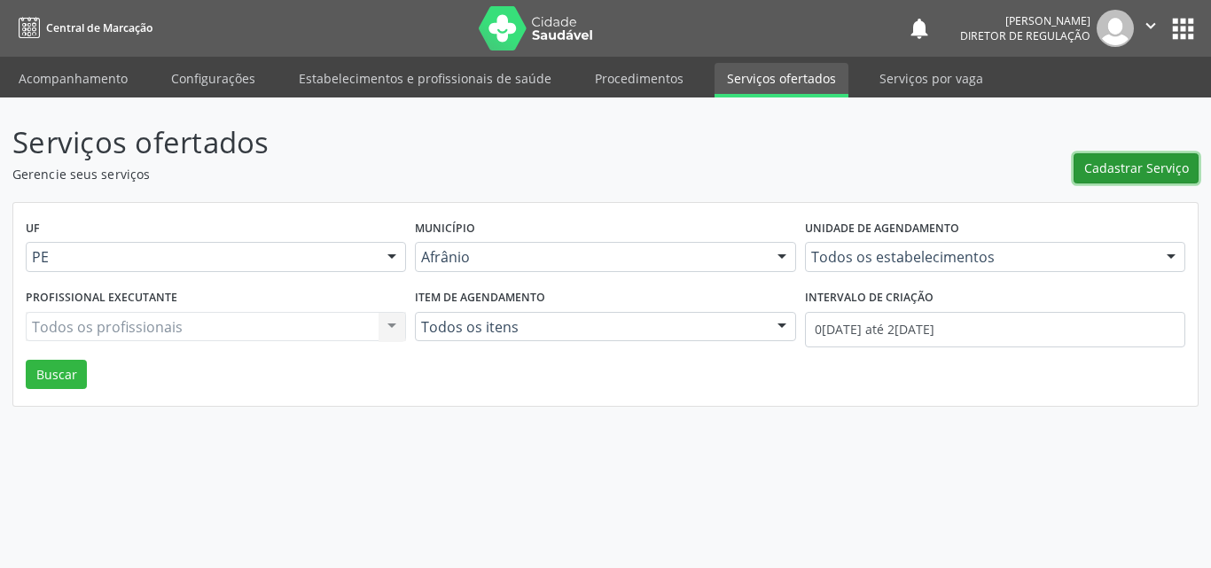
click at [1129, 172] on span "Cadastrar Serviço" at bounding box center [1136, 168] width 105 height 19
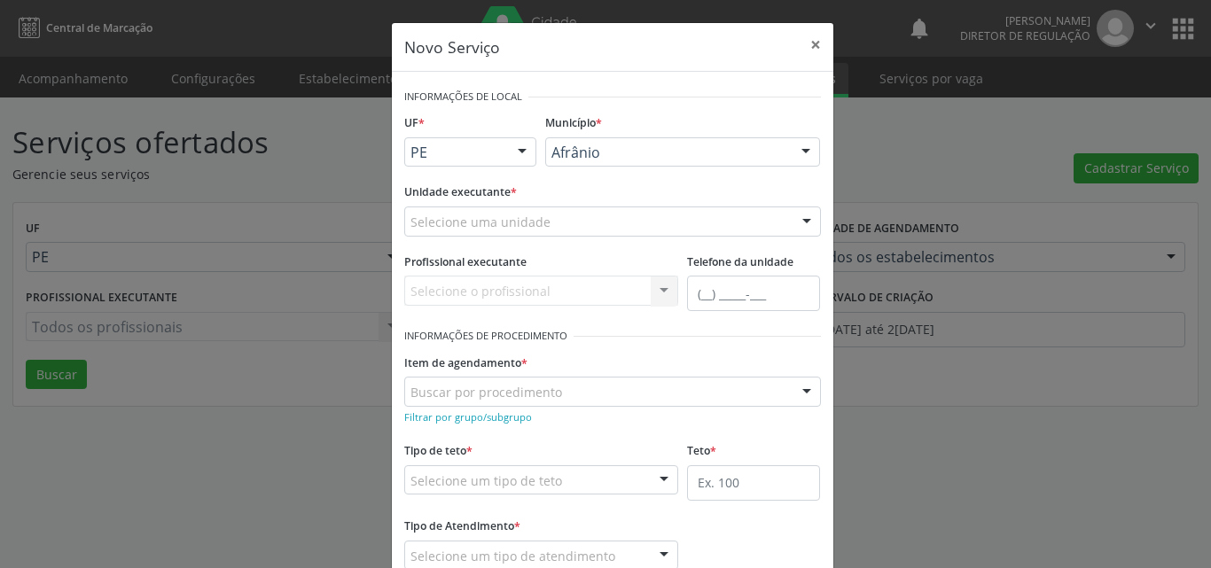
click at [592, 221] on div "Selecione uma unidade" at bounding box center [612, 222] width 417 height 30
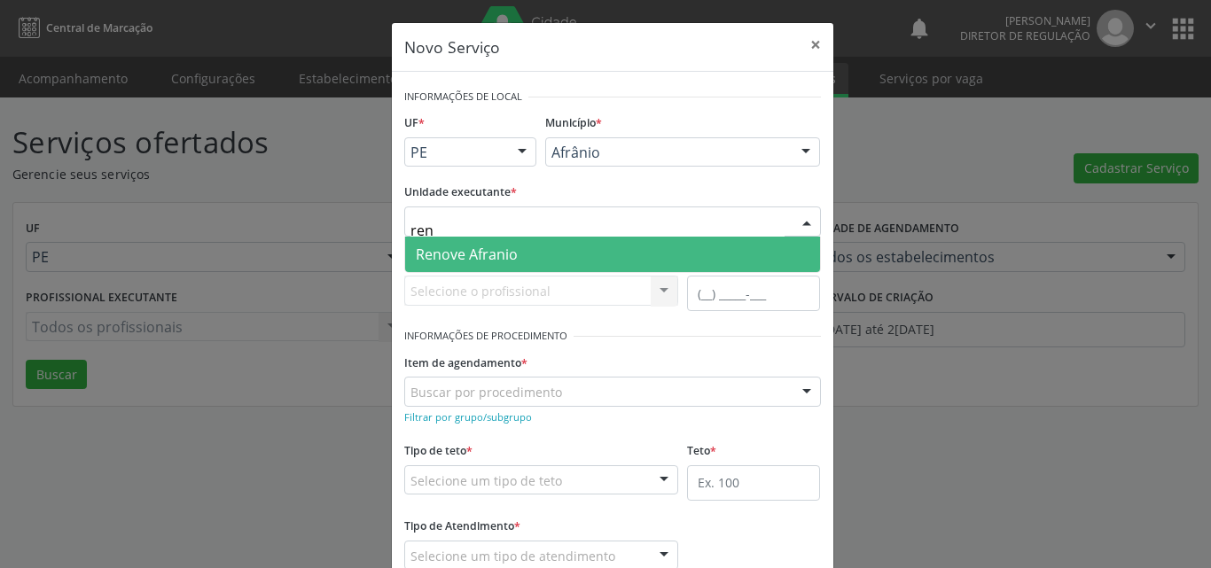
type input "reno"
click at [570, 259] on span "Renove Afranio" at bounding box center [612, 254] width 415 height 35
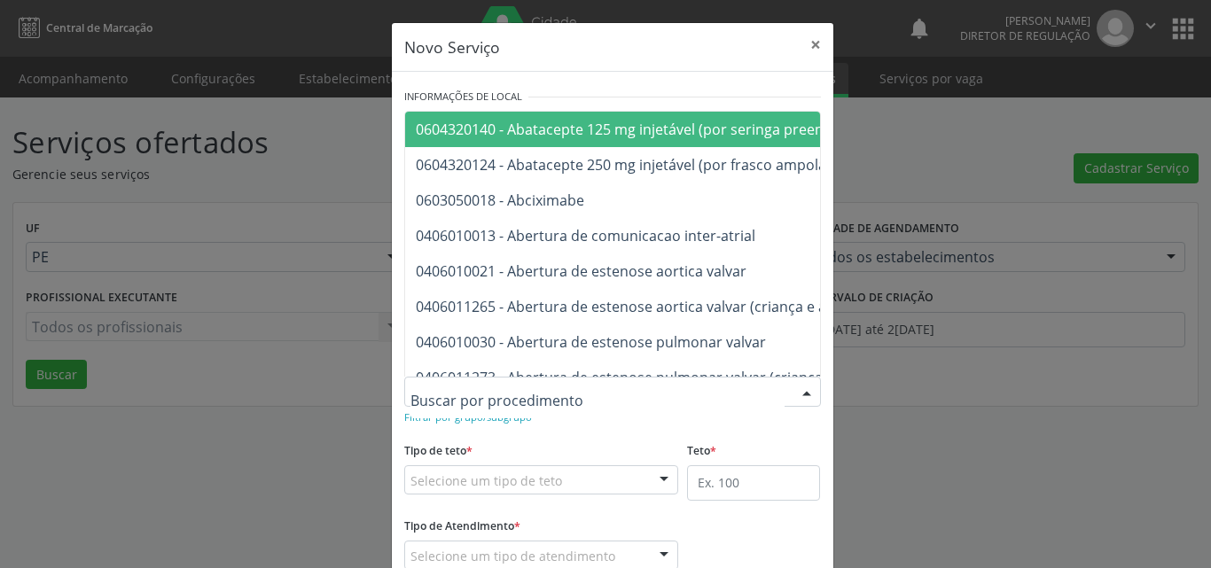
click at [553, 387] on div at bounding box center [612, 392] width 417 height 30
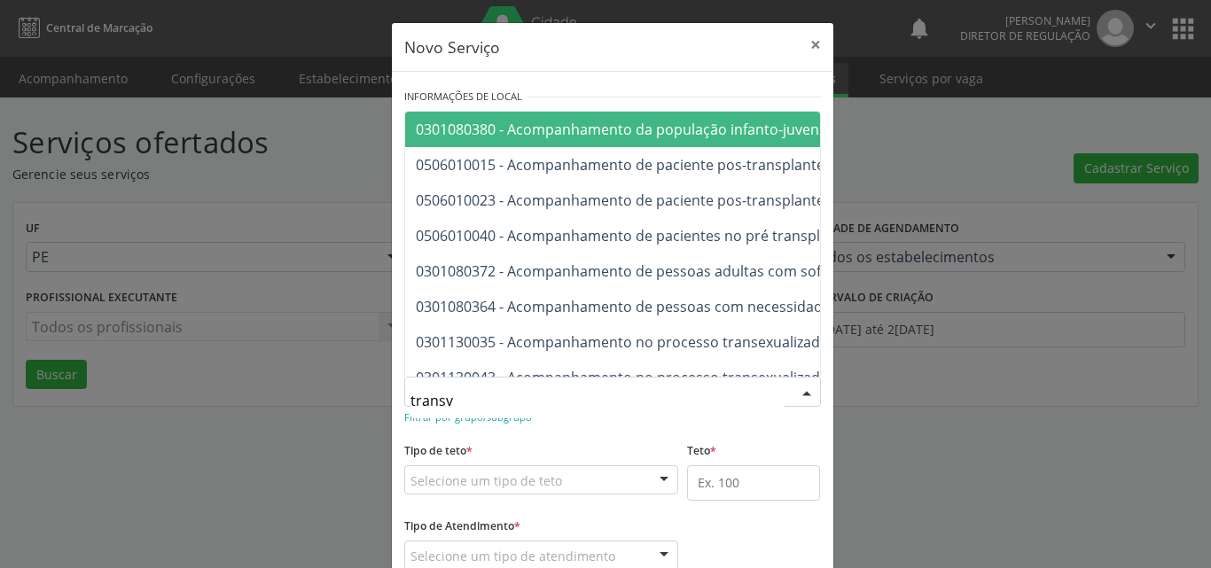
type input "transva"
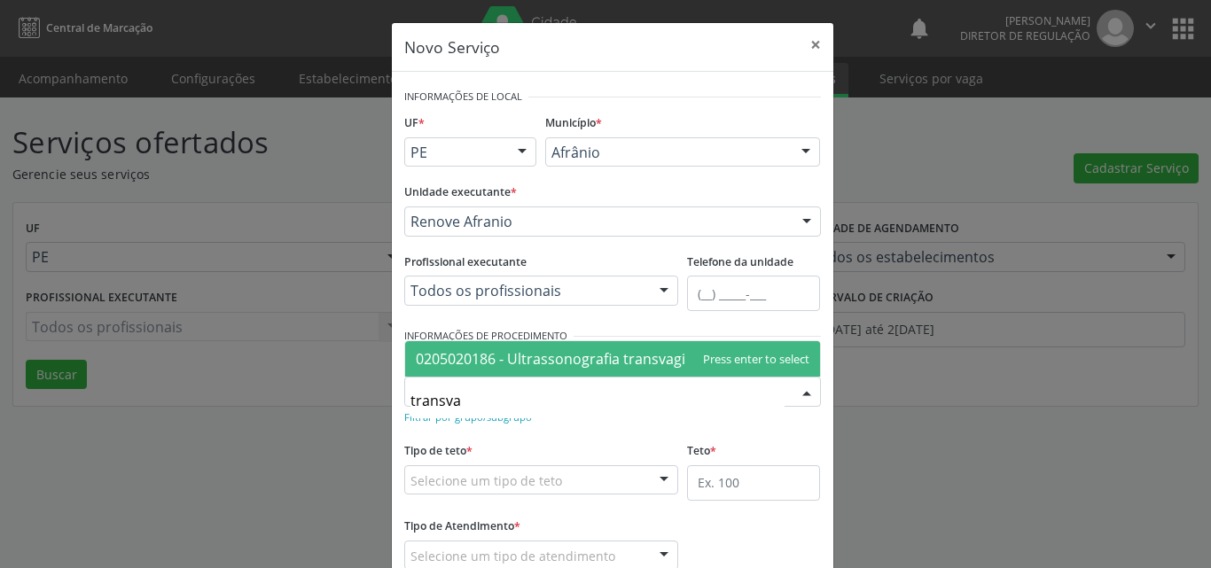
click at [559, 360] on span "0205020186 - Ultrassonografia transvaginal" at bounding box center [561, 358] width 290 height 19
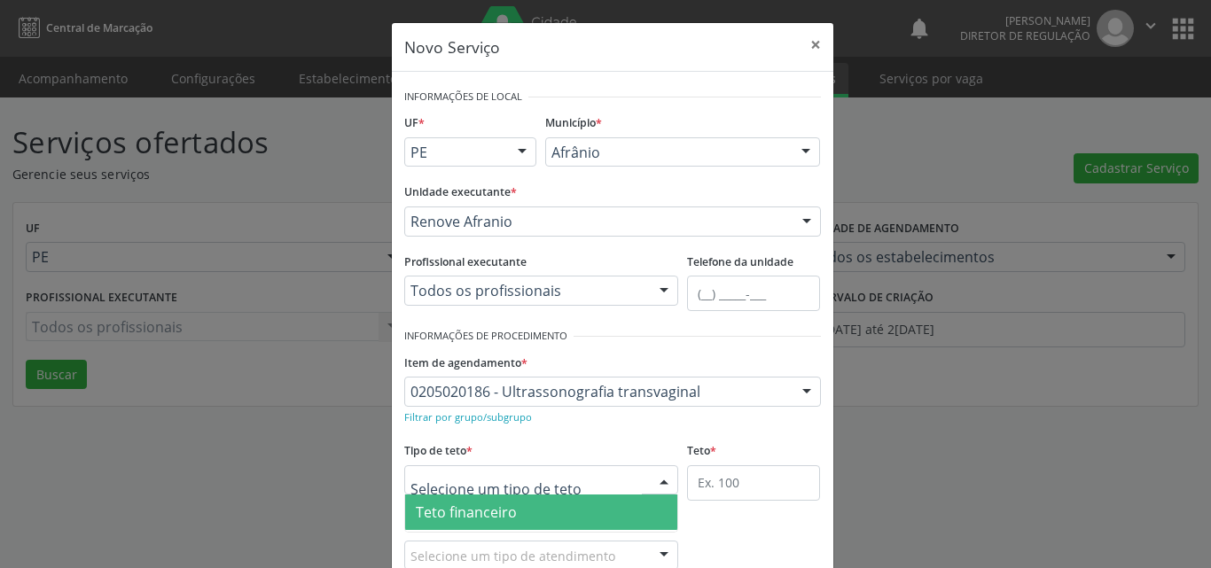
scroll to position [34, 0]
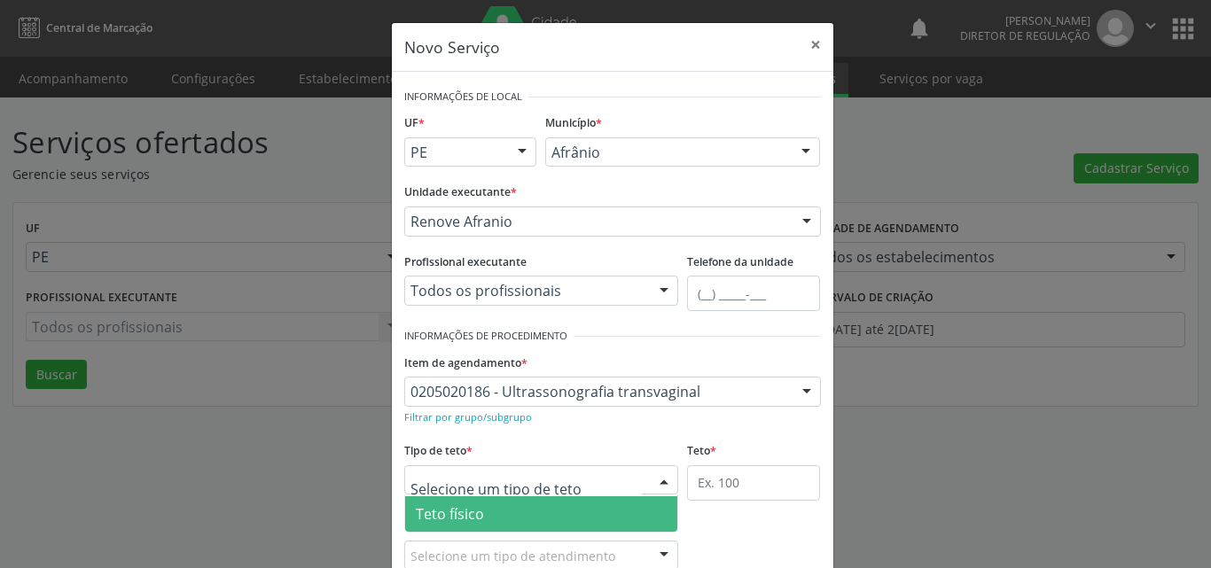
click at [542, 514] on span "Teto físico" at bounding box center [541, 513] width 273 height 35
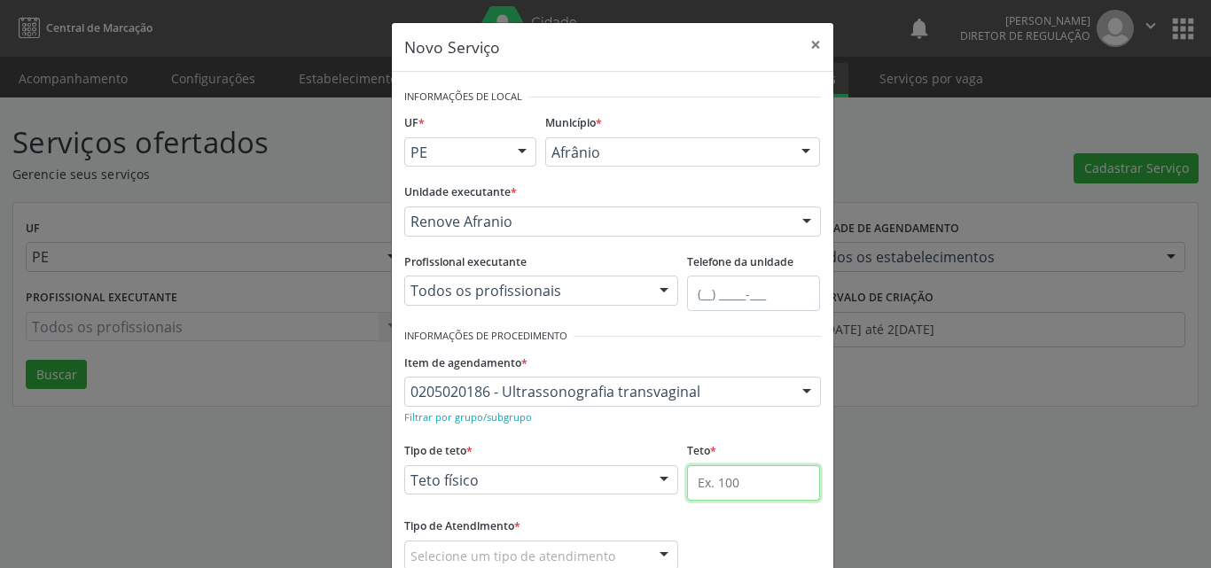
click at [729, 480] on input "text" at bounding box center [753, 482] width 133 height 35
type input "1"
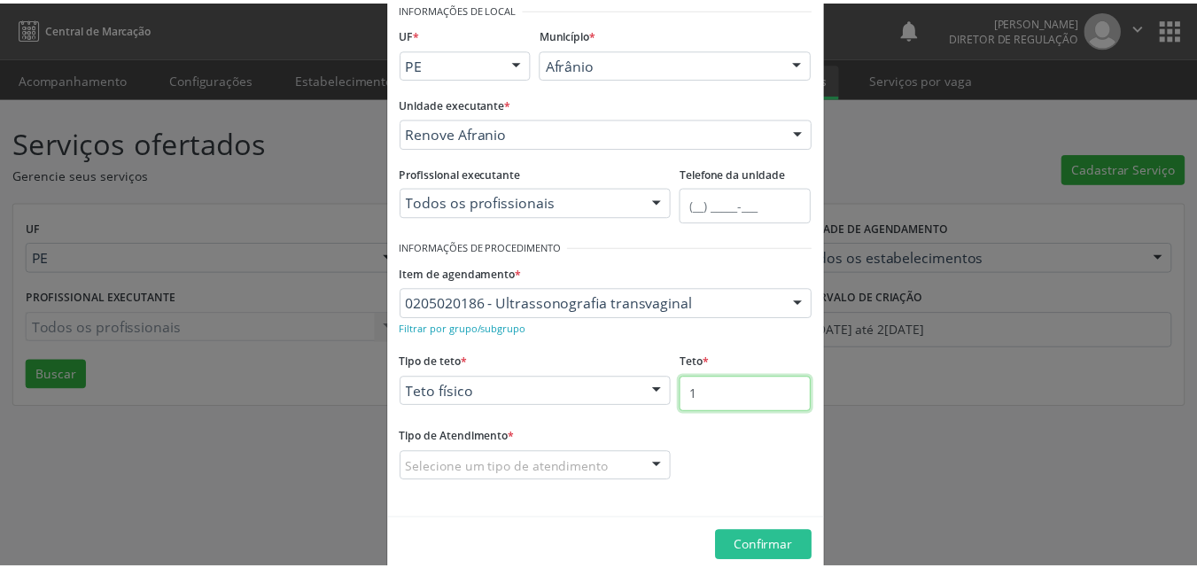
scroll to position [117, 0]
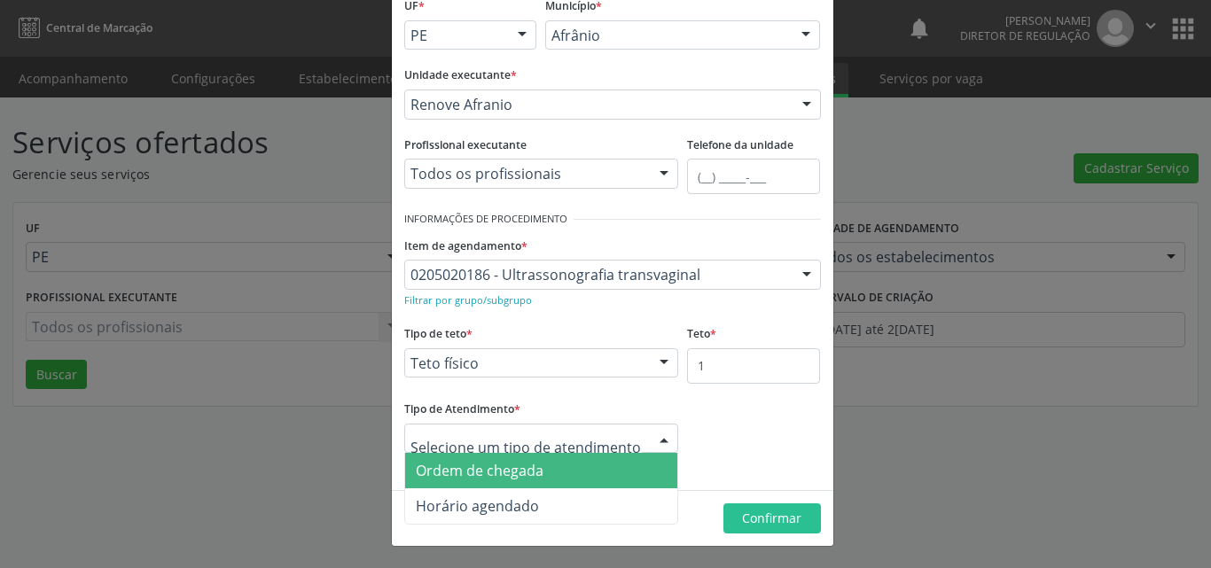
click at [524, 468] on span "Ordem de chegada" at bounding box center [480, 470] width 128 height 19
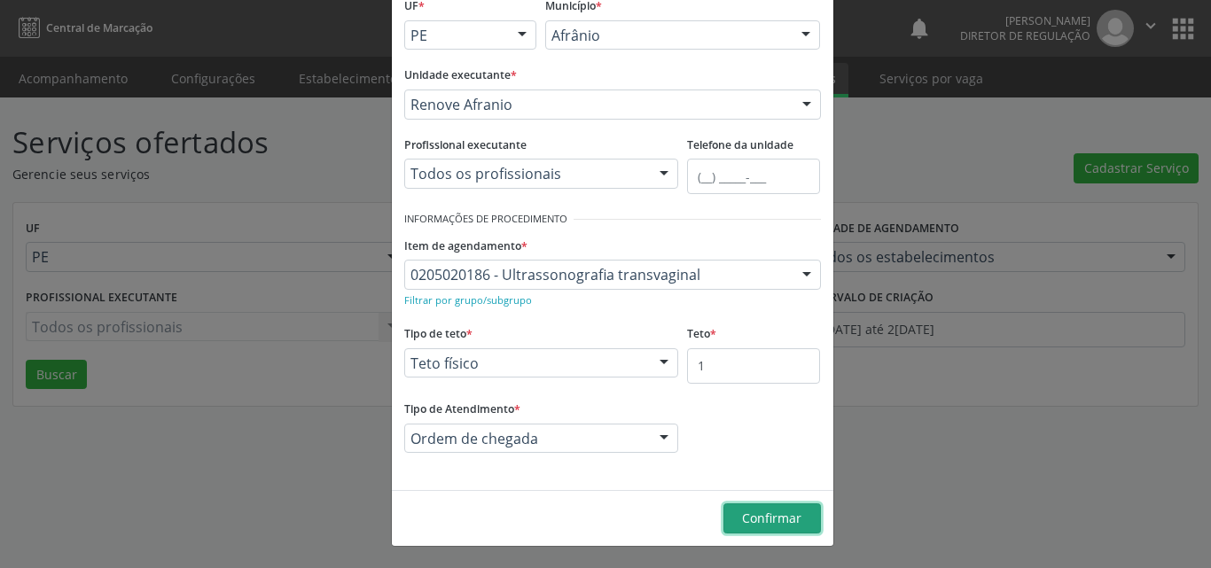
click at [759, 516] on span "Confirmar" at bounding box center [771, 518] width 59 height 17
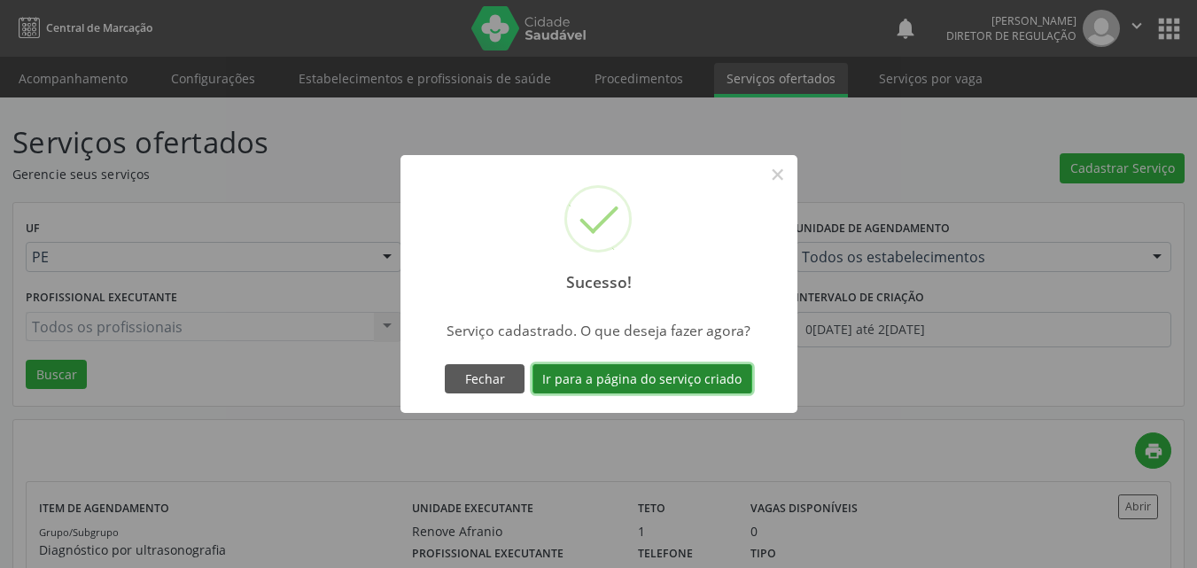
click at [690, 378] on button "Ir para a página do serviço criado" at bounding box center [643, 379] width 220 height 30
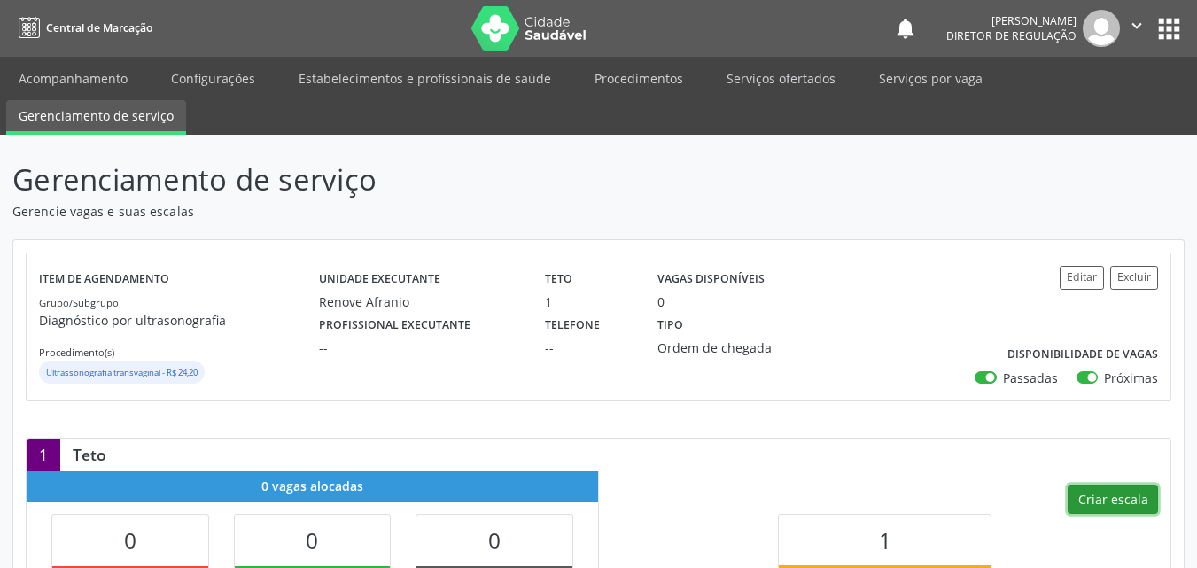
click at [1127, 503] on button "Criar escala" at bounding box center [1113, 500] width 90 height 30
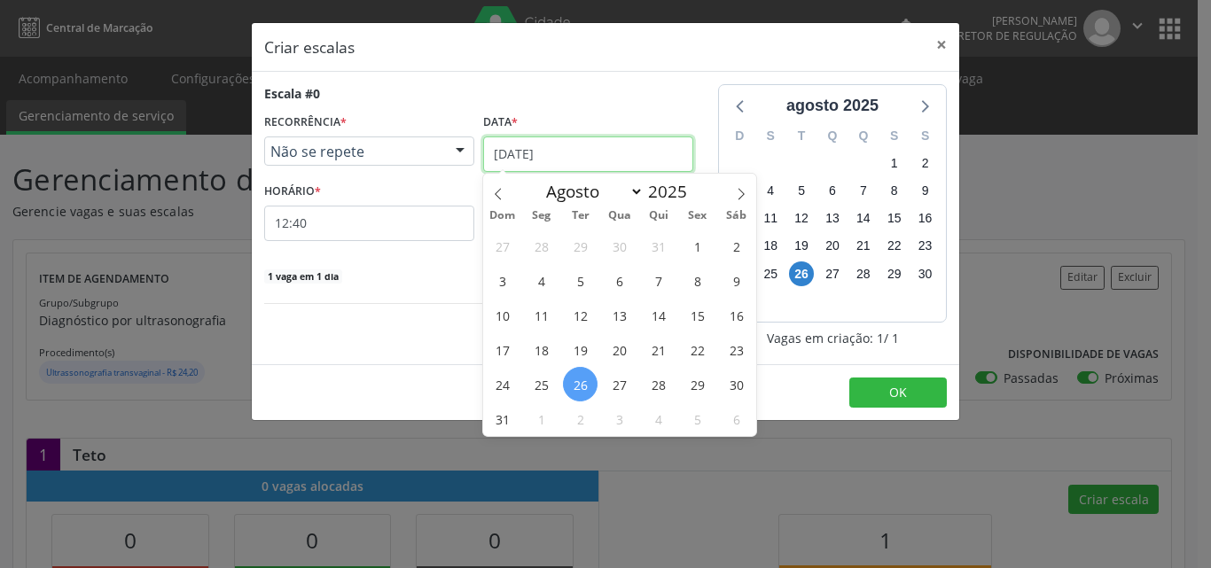
click at [596, 152] on input "[DATE]" at bounding box center [588, 153] width 210 height 35
click at [579, 415] on span "2" at bounding box center [580, 418] width 35 height 35
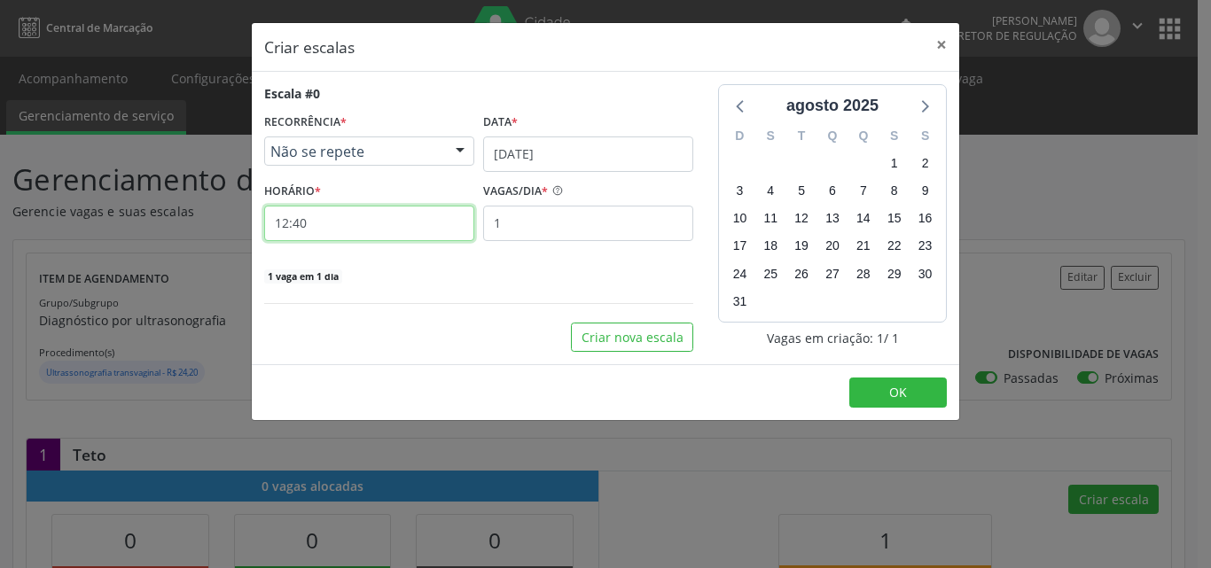
click at [411, 228] on input "12:40" at bounding box center [369, 223] width 210 height 35
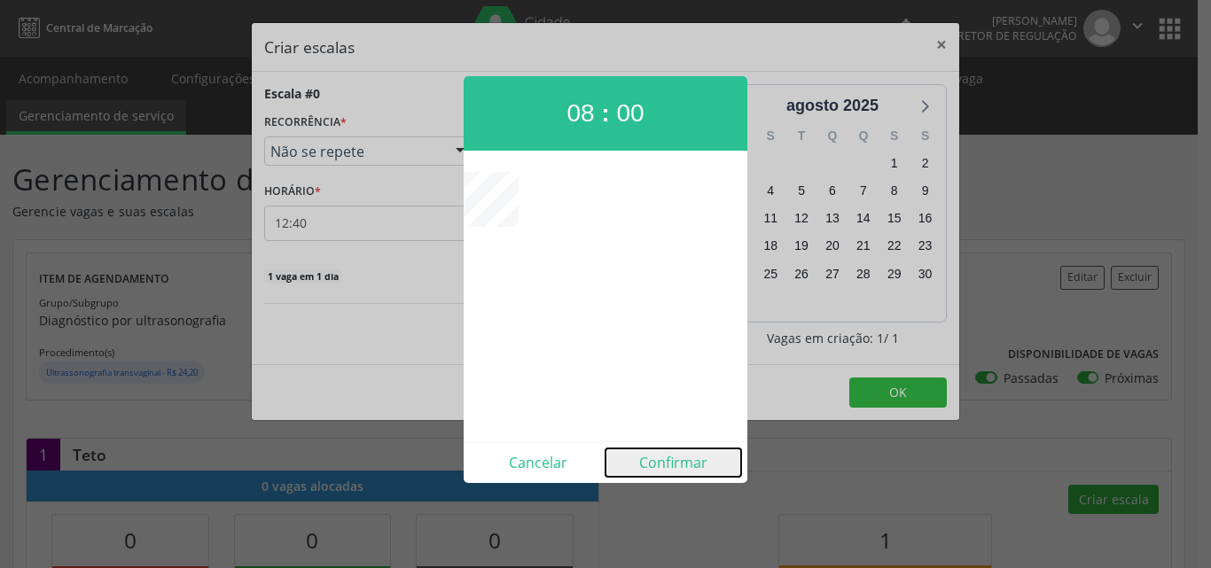
click at [668, 464] on button "Confirmar" at bounding box center [673, 462] width 136 height 28
type input "08:00"
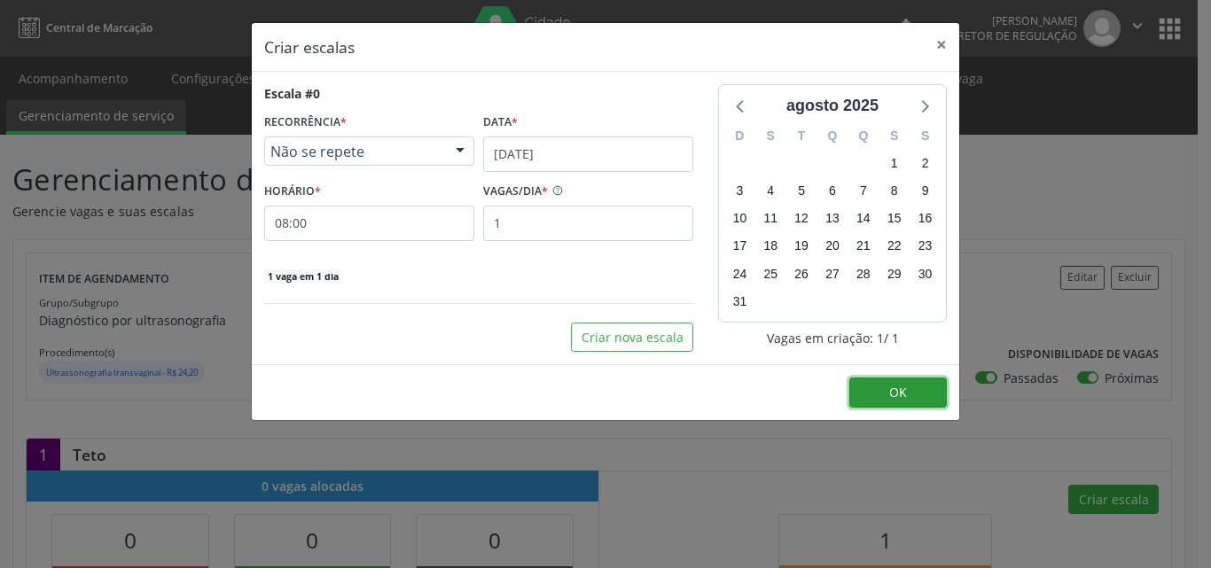
click at [882, 394] on button "OK" at bounding box center [897, 393] width 97 height 30
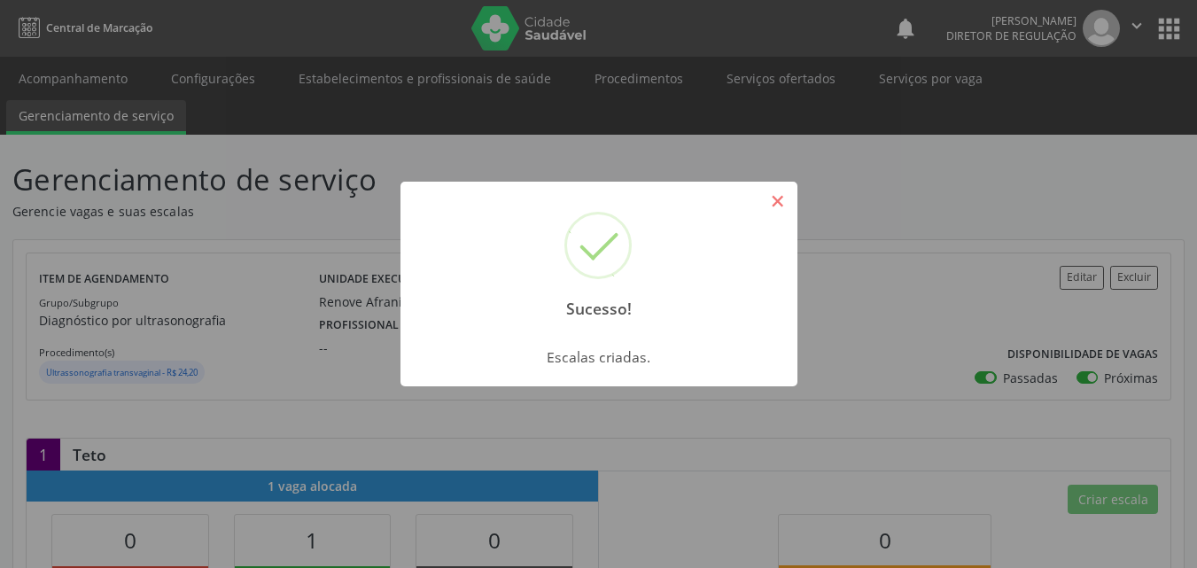
click at [774, 207] on button "×" at bounding box center [778, 201] width 30 height 30
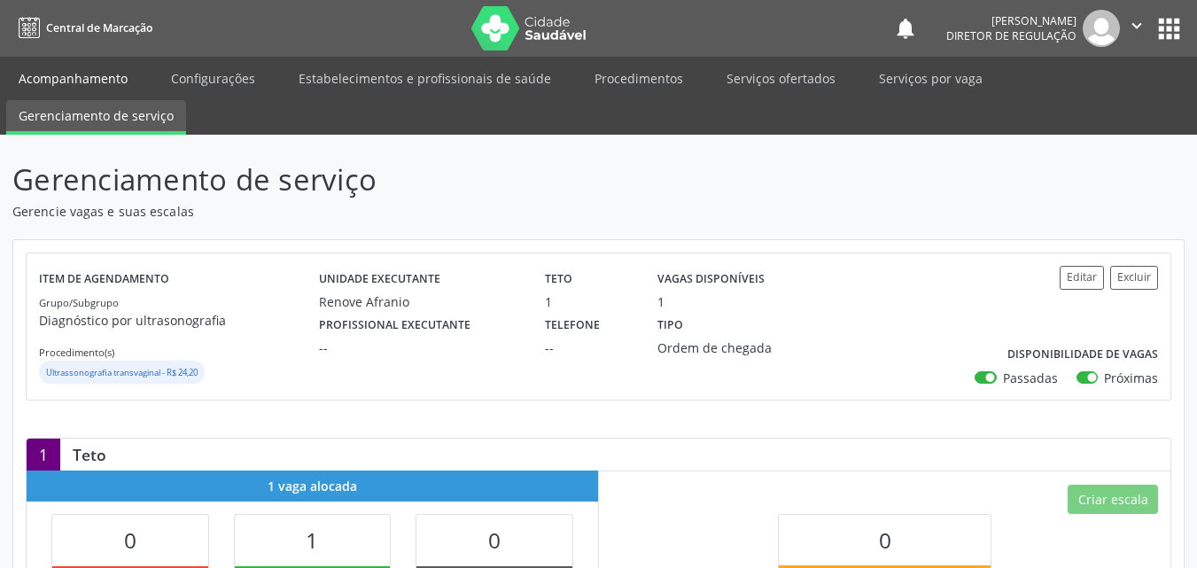
click at [91, 77] on link "Acompanhamento" at bounding box center [73, 78] width 134 height 31
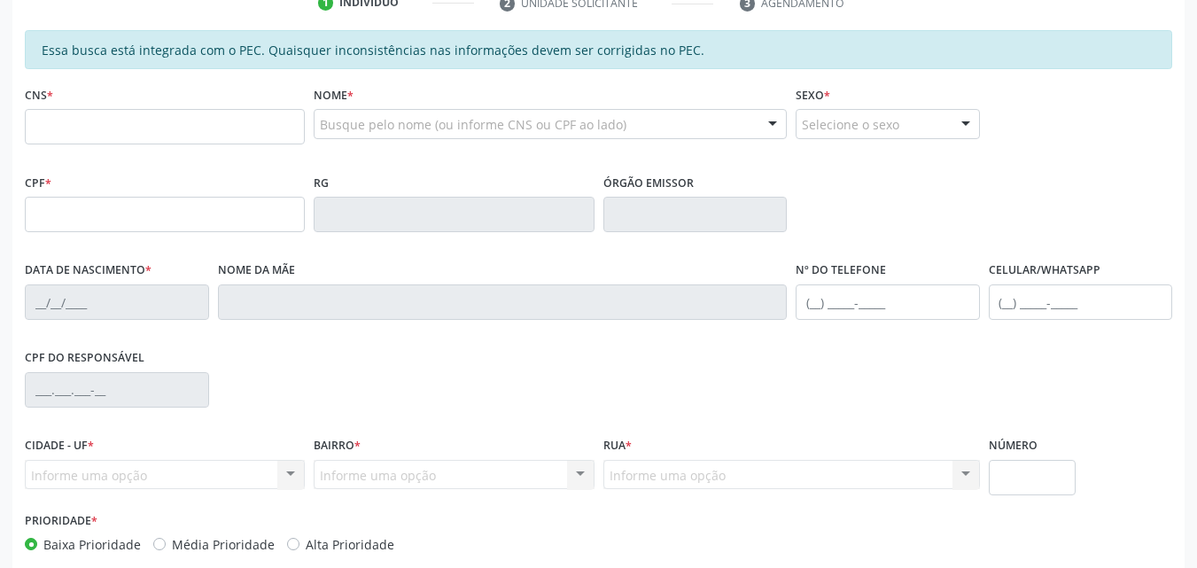
scroll to position [266, 0]
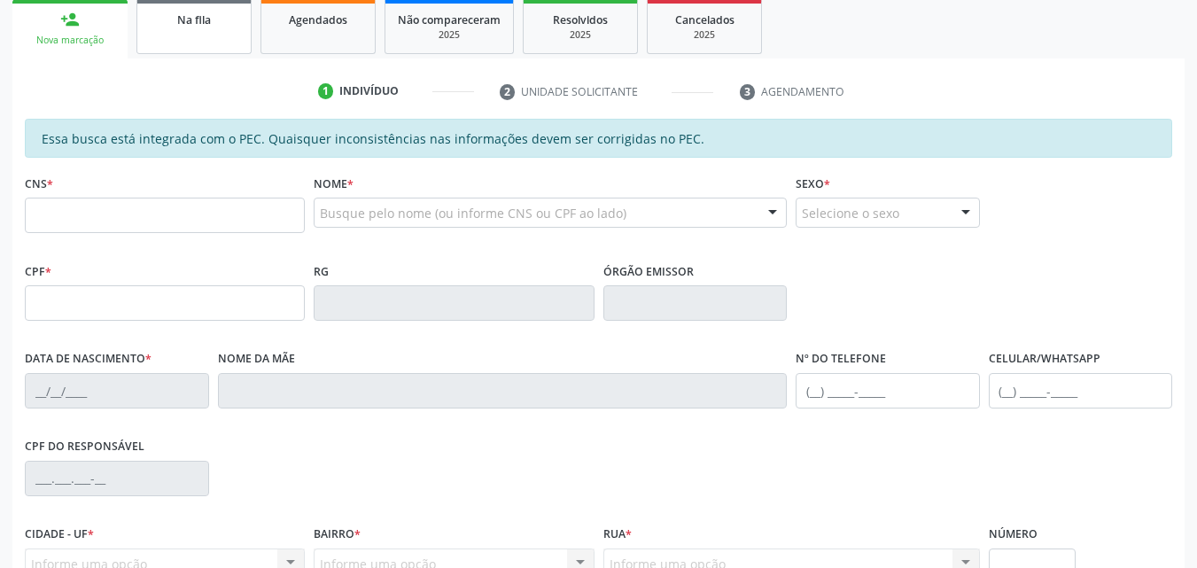
click at [211, 32] on link "Na fila" at bounding box center [193, 26] width 115 height 55
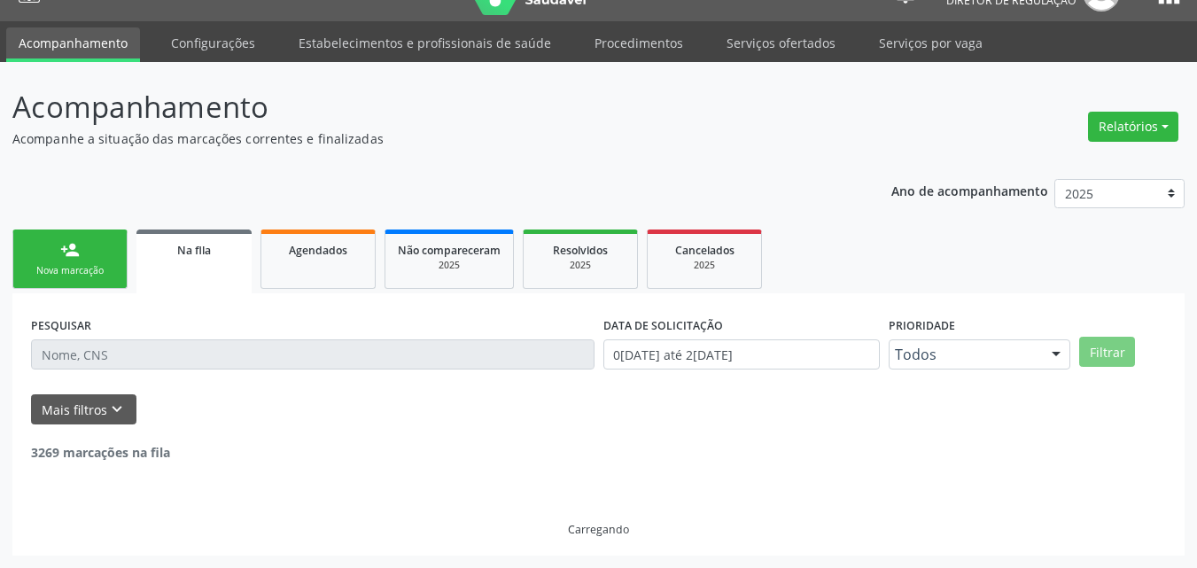
scroll to position [17, 0]
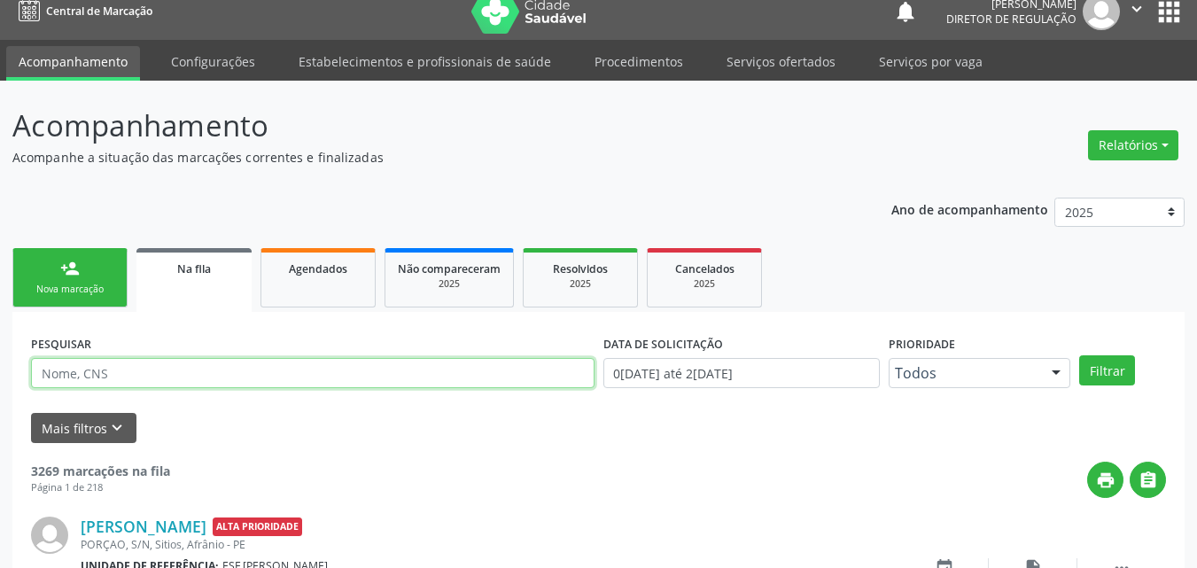
click at [175, 366] on input "text" at bounding box center [313, 373] width 564 height 30
type input "898001046326181"
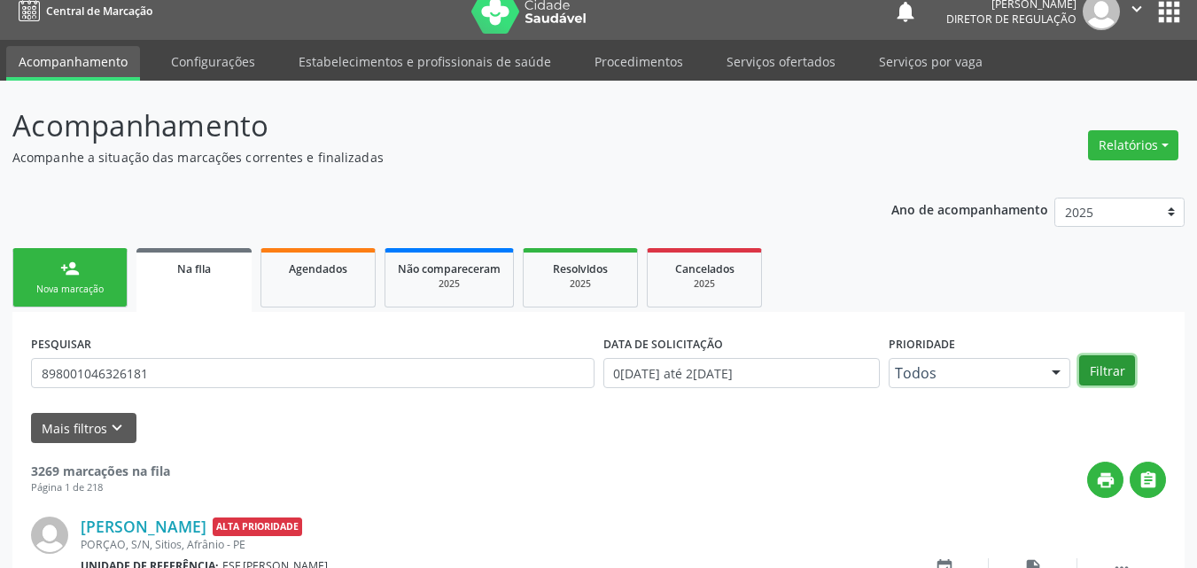
click at [1098, 368] on button "Filtrar" at bounding box center [1108, 370] width 56 height 30
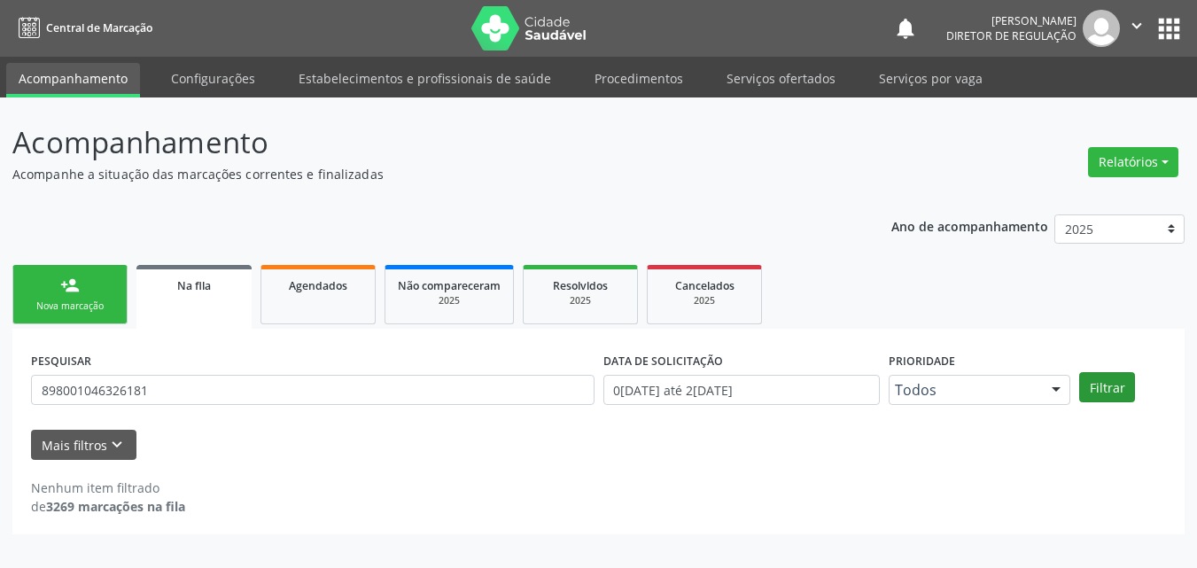
scroll to position [0, 0]
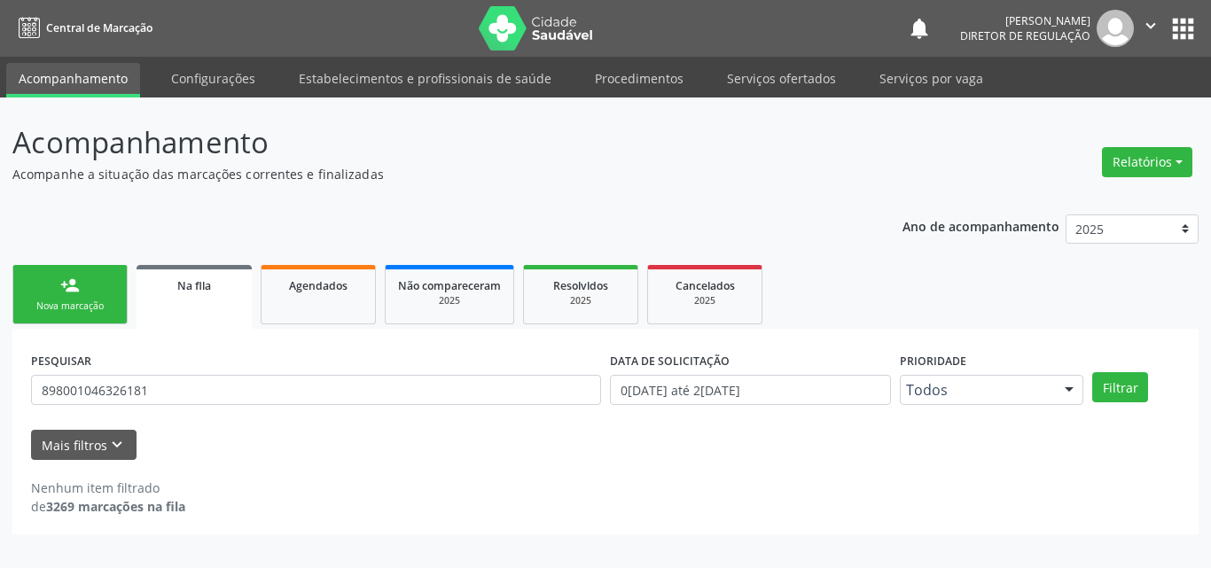
click at [106, 312] on div "Nova marcação" at bounding box center [70, 306] width 89 height 13
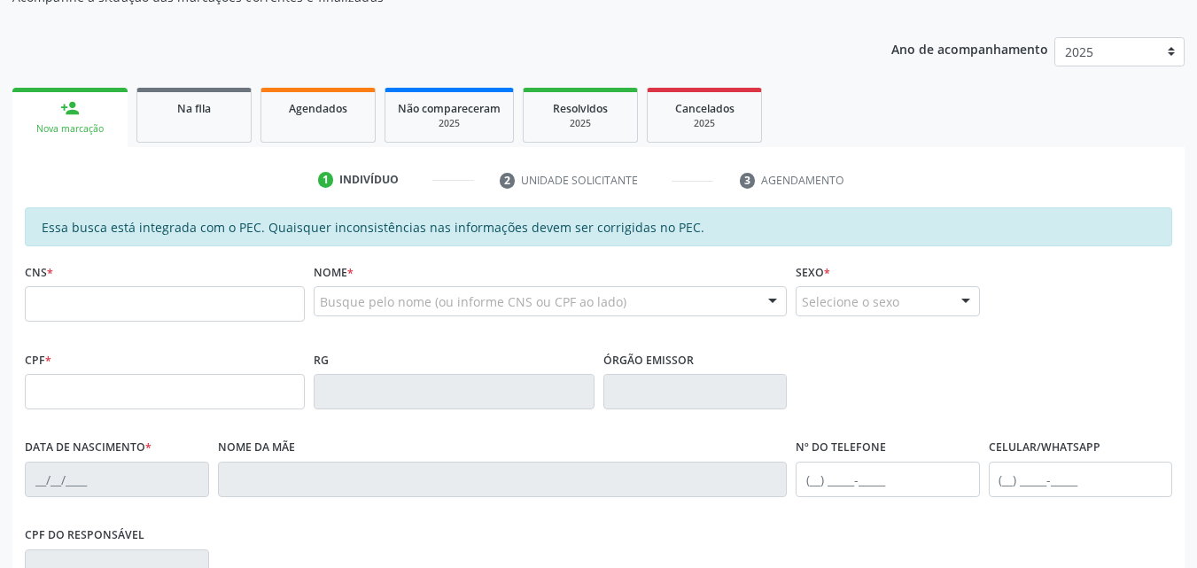
scroll to position [266, 0]
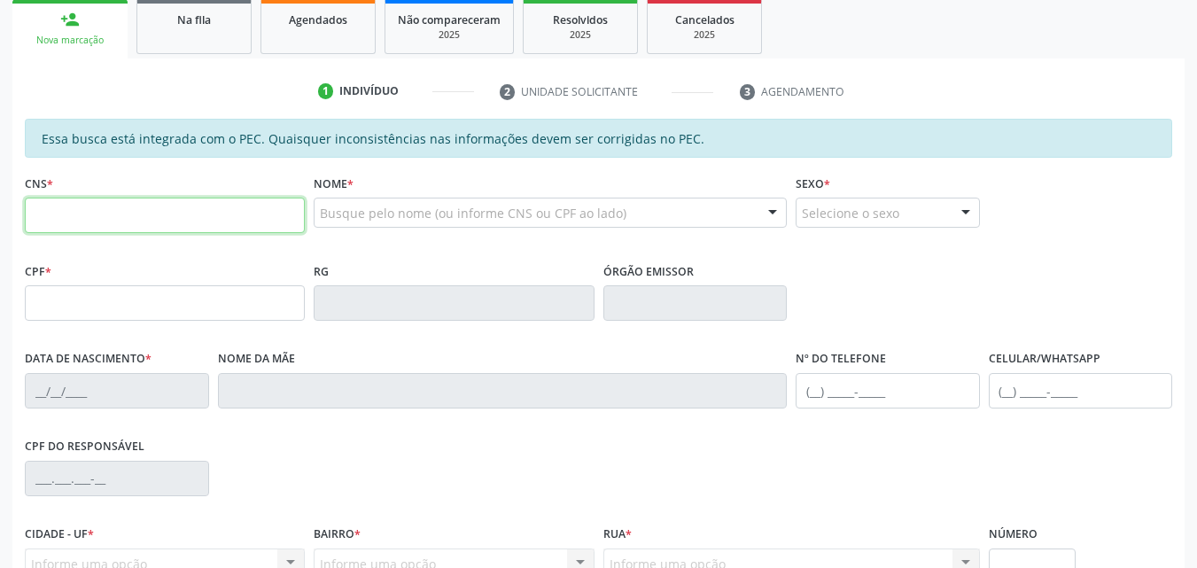
click at [235, 218] on input "text" at bounding box center [165, 215] width 280 height 35
type input "898 0010 4632 6181"
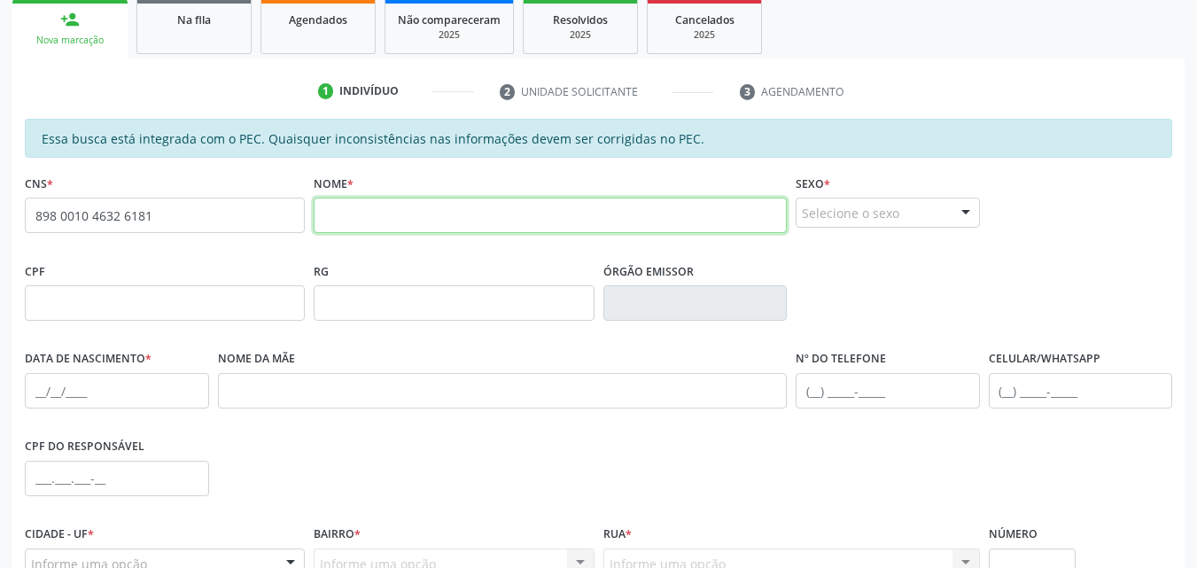
click at [341, 216] on input "text" at bounding box center [550, 215] width 473 height 35
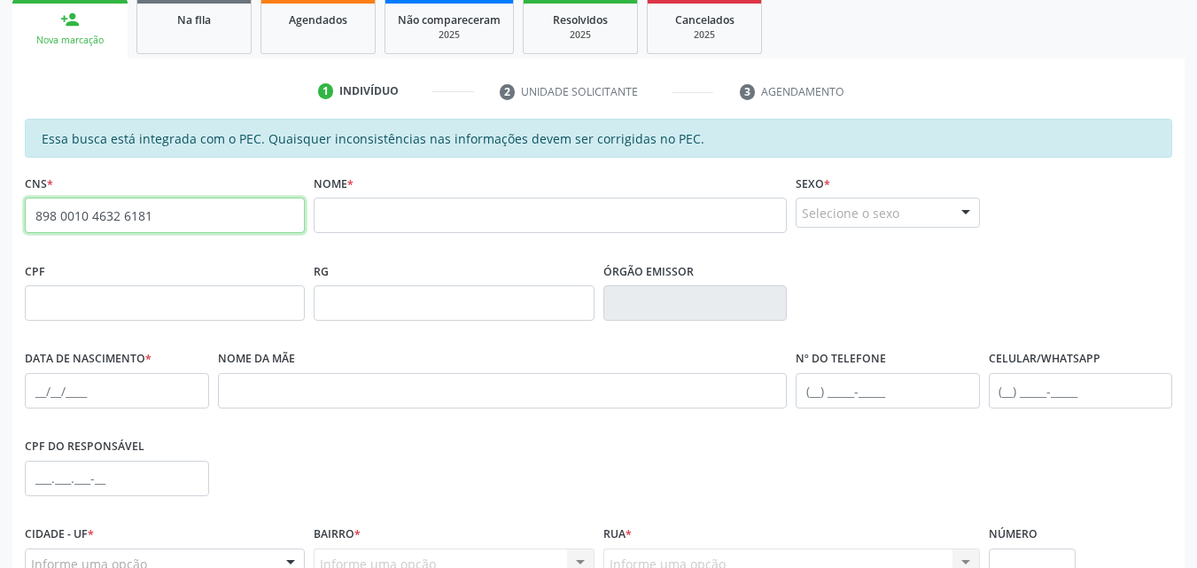
drag, startPoint x: 150, startPoint y: 210, endPoint x: 0, endPoint y: 218, distance: 150.0
click at [0, 218] on div "Acompanhamento Acompanhe a situação das marcações correntes e finalizadas Relat…" at bounding box center [598, 289] width 1197 height 915
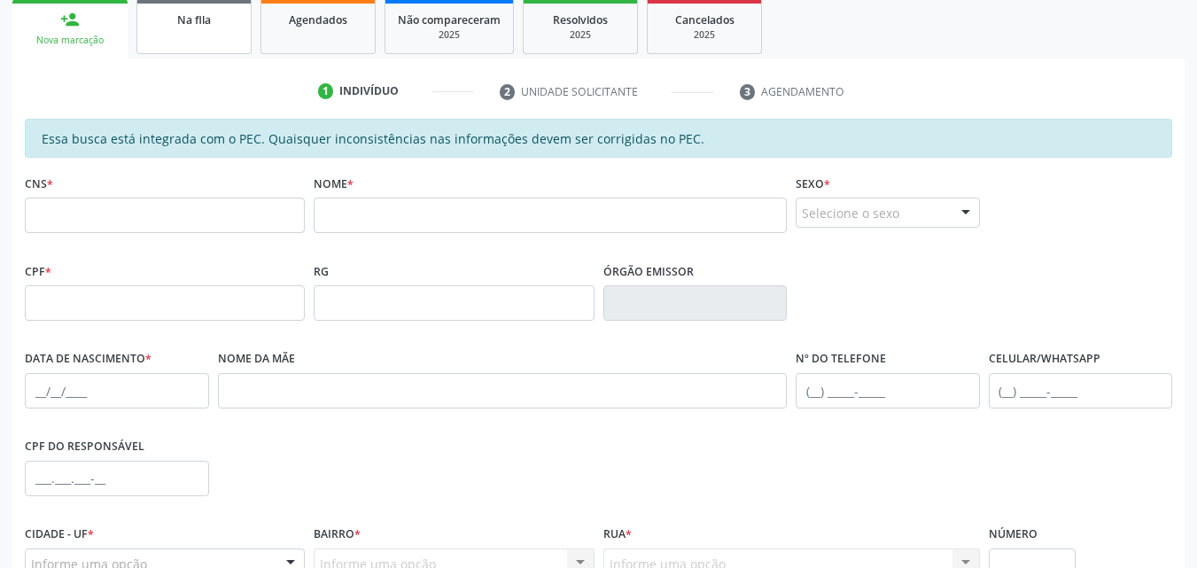
click at [209, 26] on span "Na fila" at bounding box center [194, 19] width 34 height 15
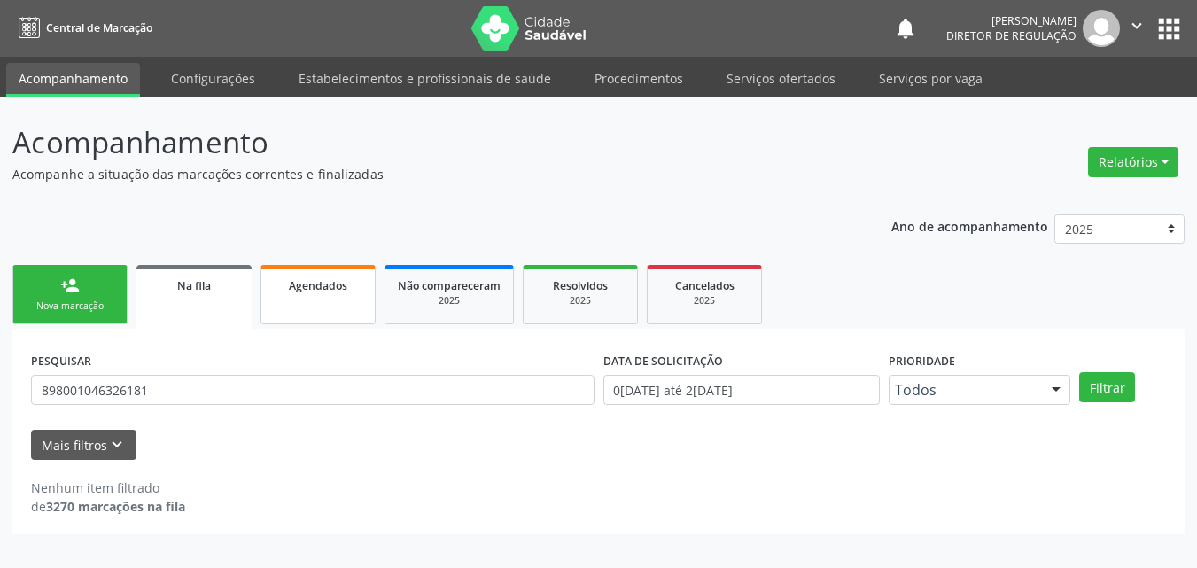
scroll to position [0, 0]
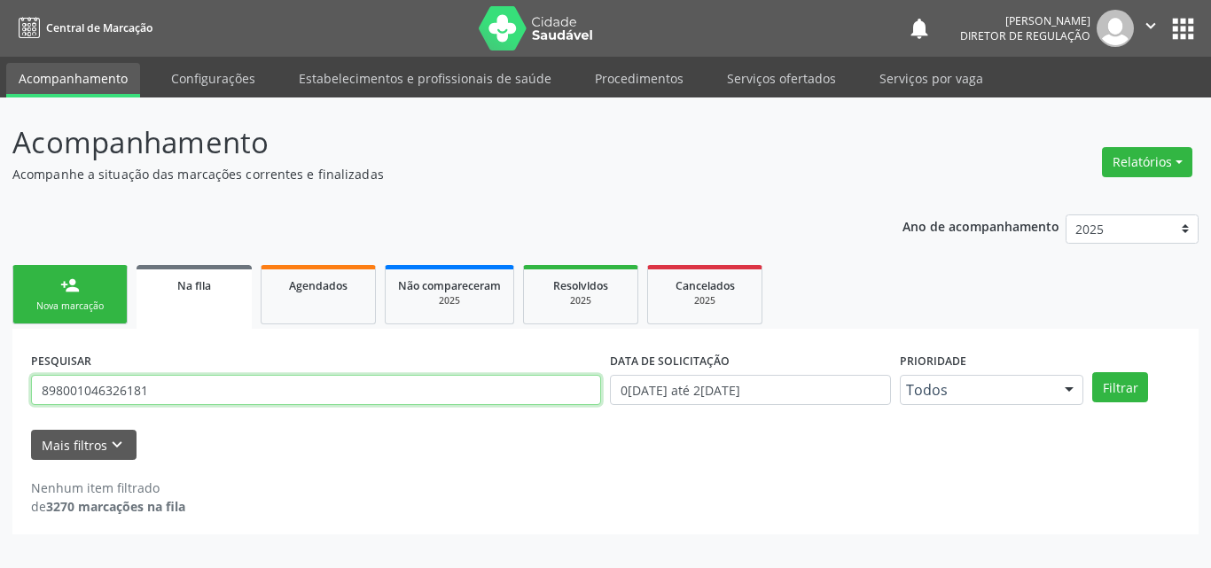
drag, startPoint x: 147, startPoint y: 379, endPoint x: 75, endPoint y: 385, distance: 72.0
click at [22, 386] on div "PESQUISAR 898001046326181 DATA DE SOLICITAÇÃO [DATE] até [DATE] Prioridade Todo…" at bounding box center [605, 432] width 1186 height 206
type input "[PERSON_NAME]"
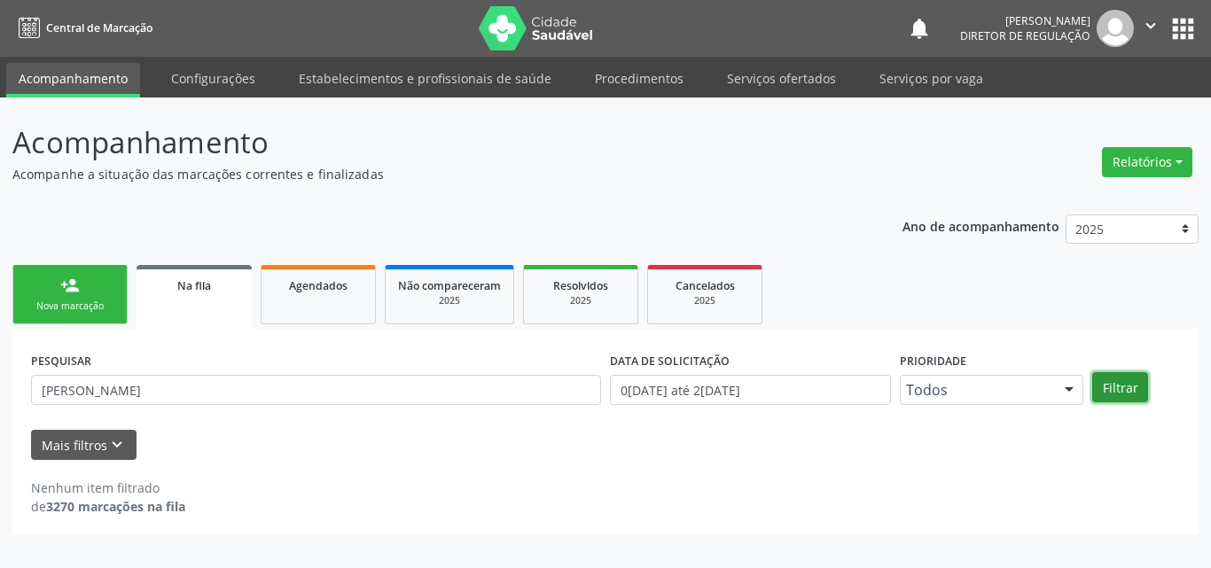
click at [1122, 386] on button "Filtrar" at bounding box center [1120, 387] width 56 height 30
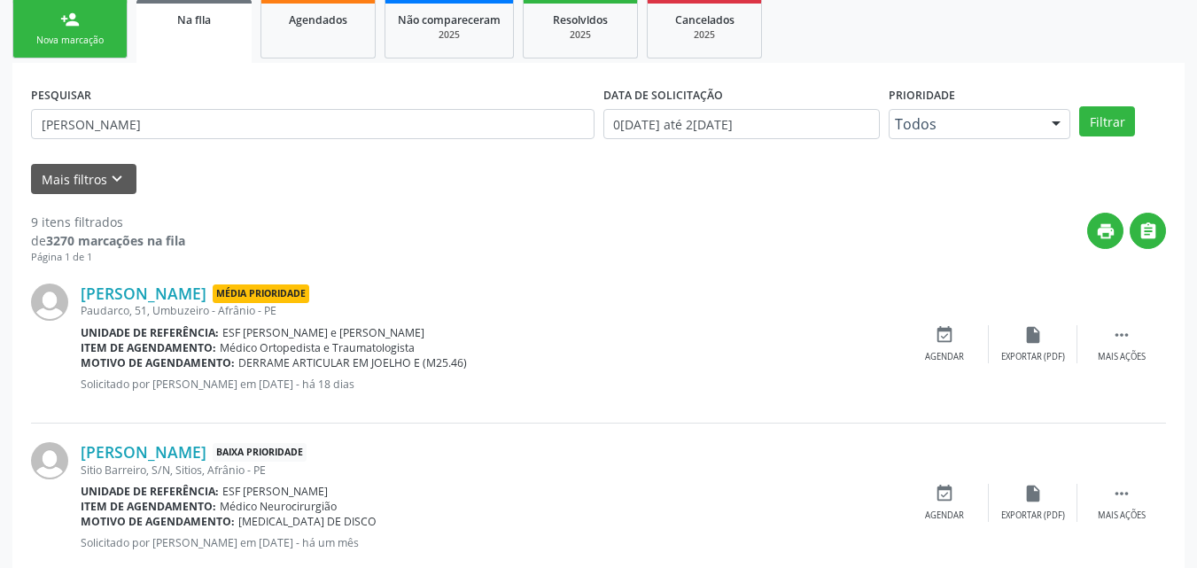
scroll to position [443, 0]
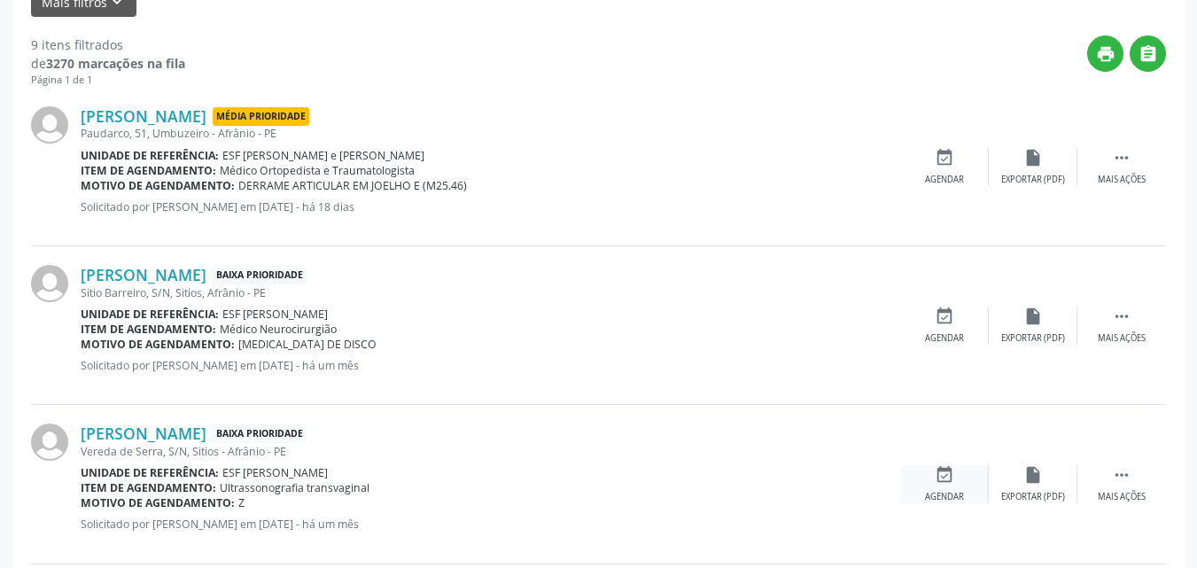
click at [947, 477] on icon "event_available" at bounding box center [944, 474] width 19 height 19
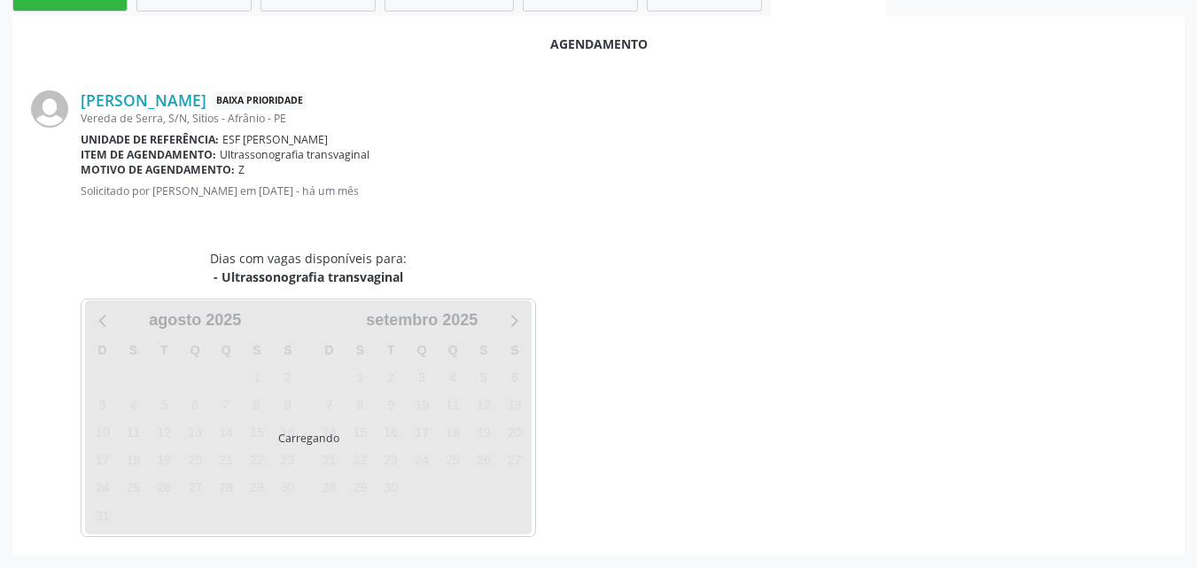
scroll to position [355, 0]
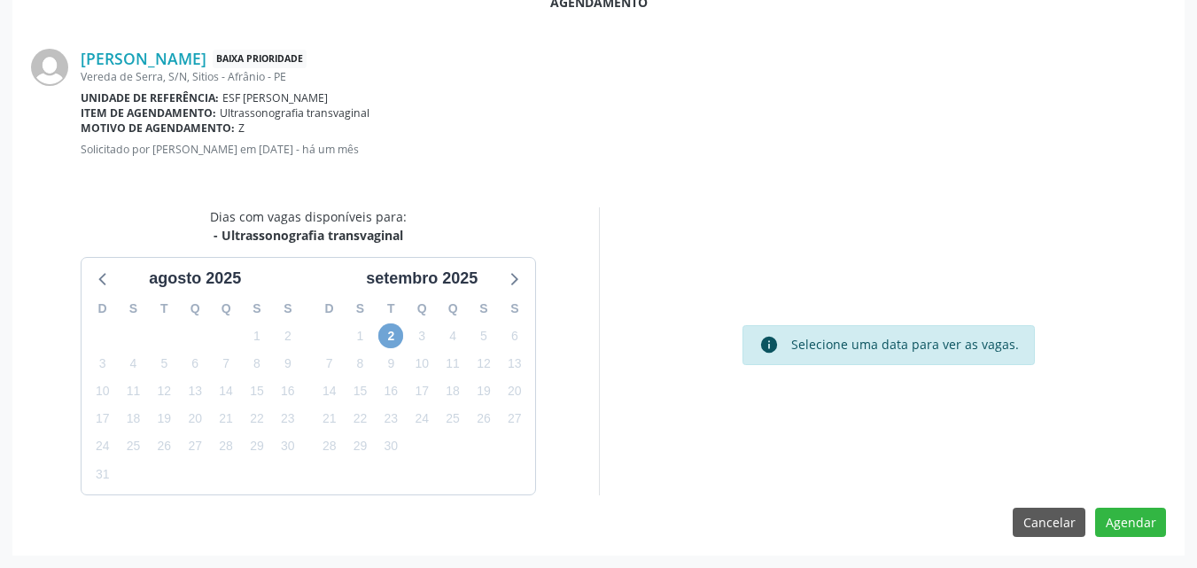
click at [389, 330] on span "2" at bounding box center [390, 335] width 25 height 25
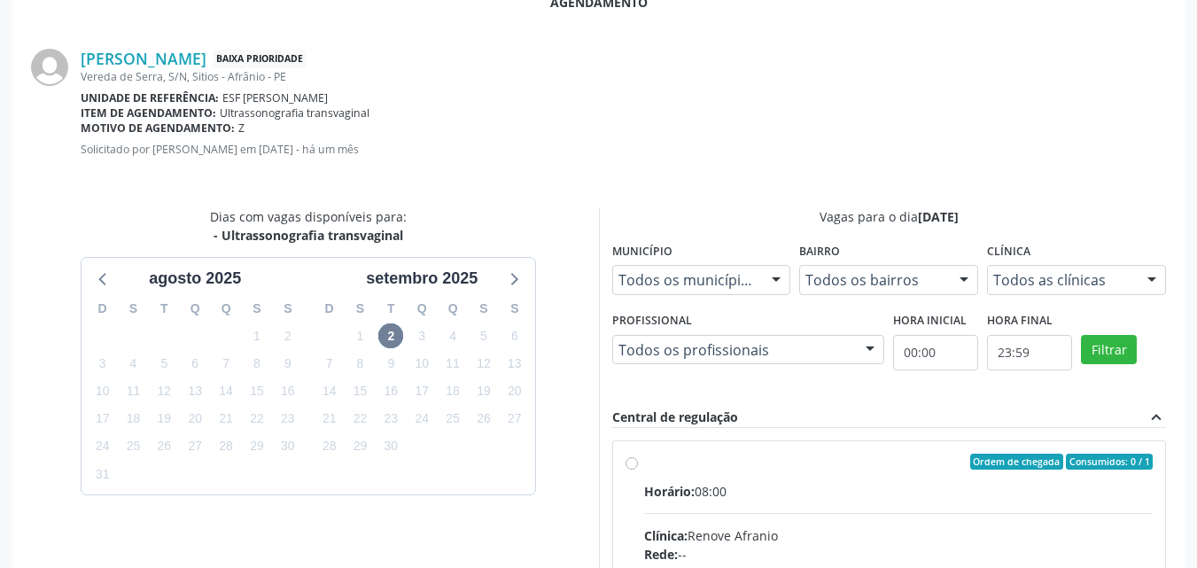
click at [638, 470] on input "Ordem de chegada Consumidos: 0 / 1 Horário: 08:00 Clínica: Renove Afranio Rede:…" at bounding box center [632, 462] width 12 height 16
radio input "true"
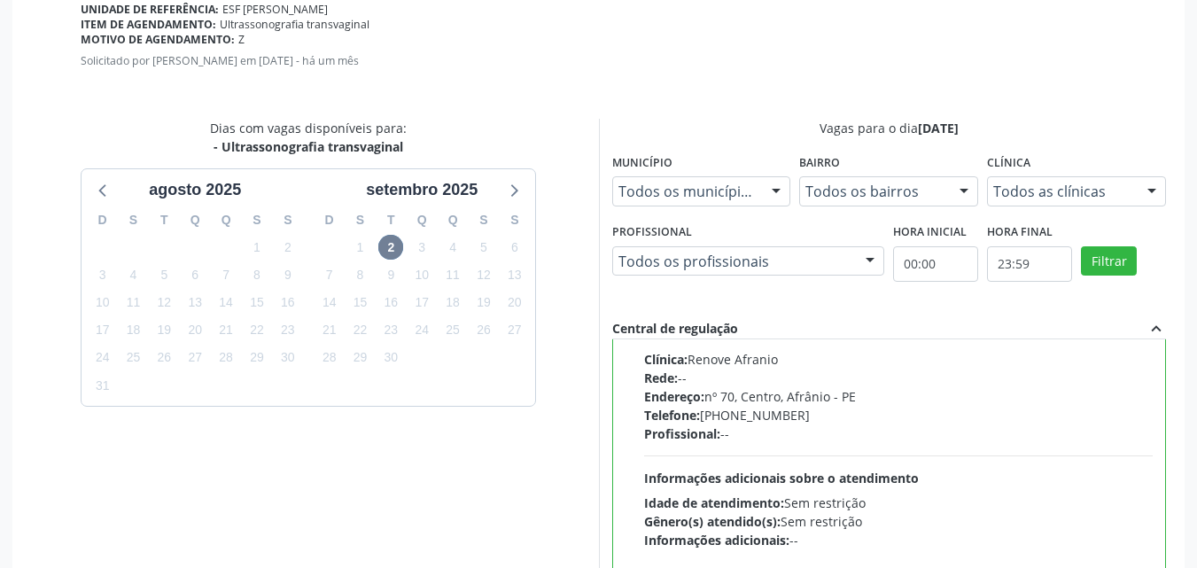
scroll to position [643, 0]
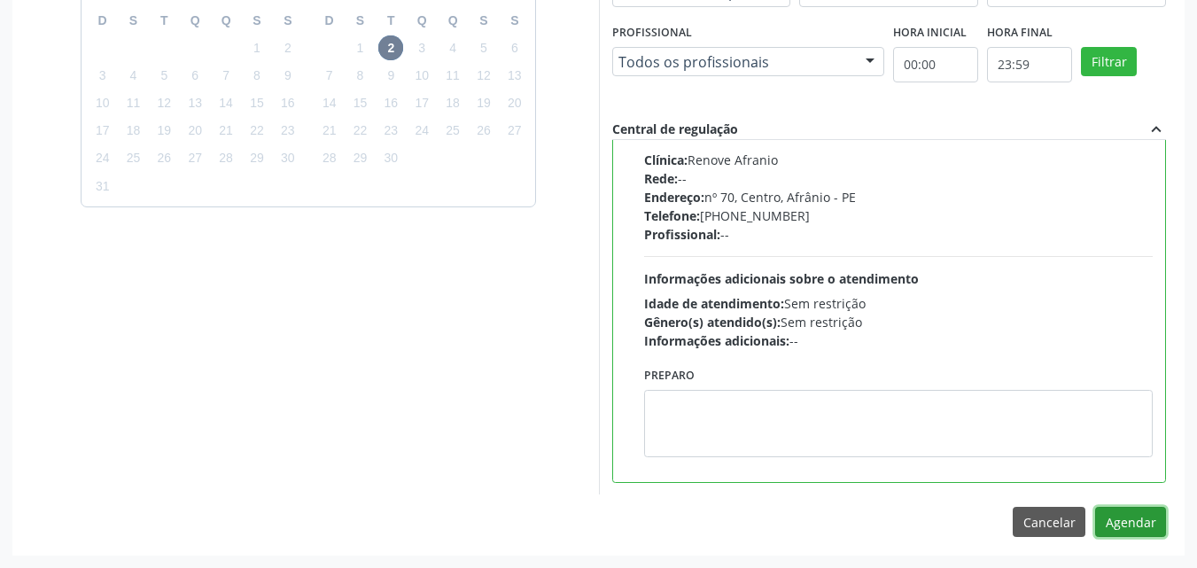
click at [1137, 520] on button "Agendar" at bounding box center [1130, 522] width 71 height 30
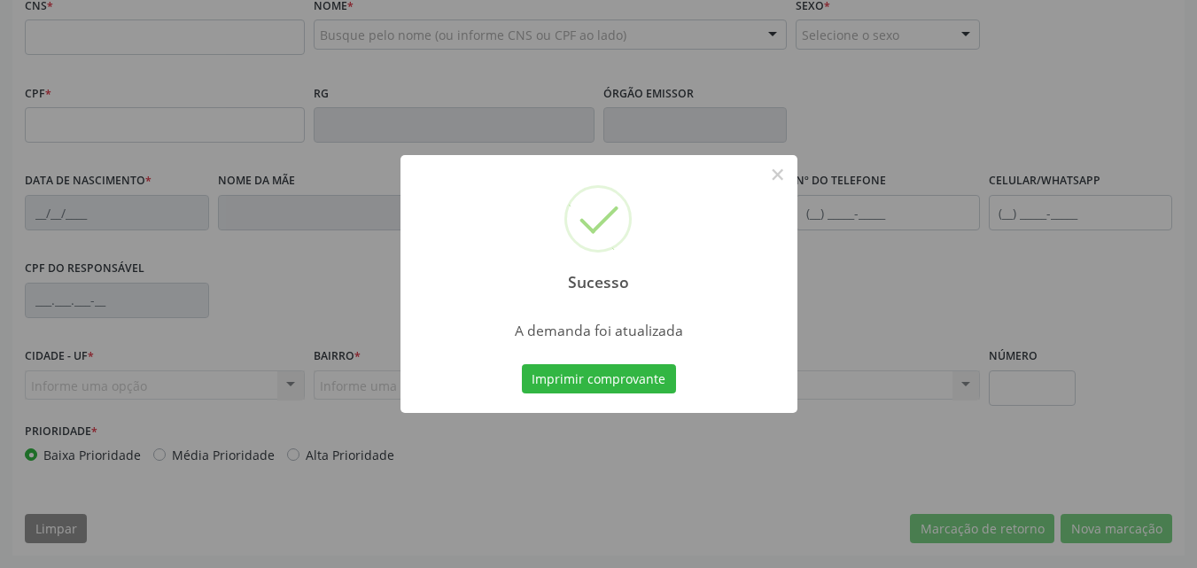
scroll to position [444, 0]
click at [625, 375] on button "Imprimir comprovante" at bounding box center [599, 379] width 154 height 30
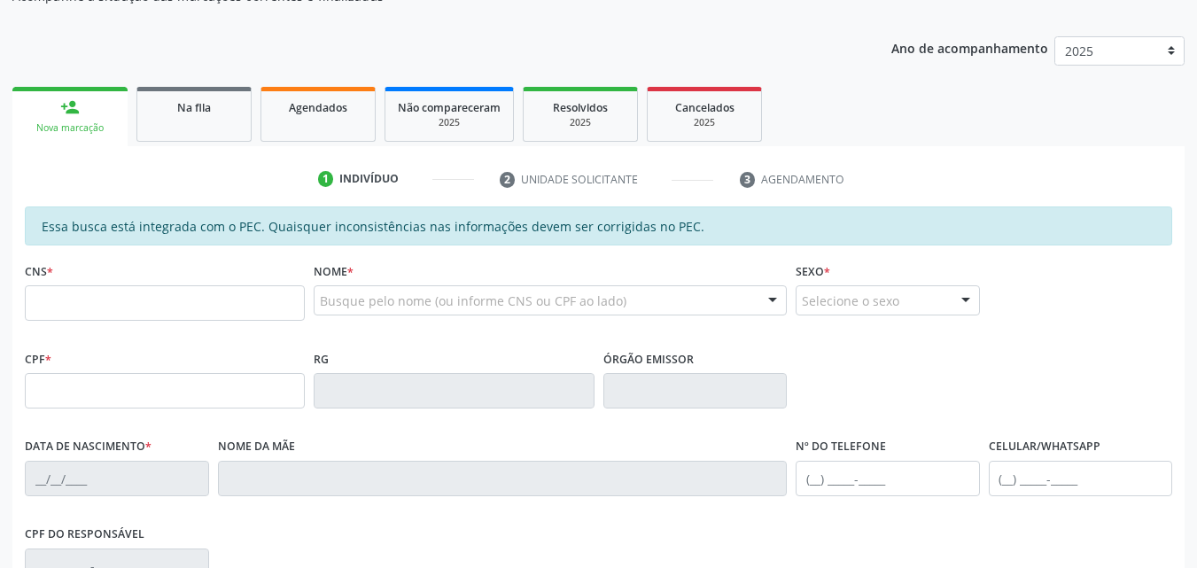
scroll to position [90, 0]
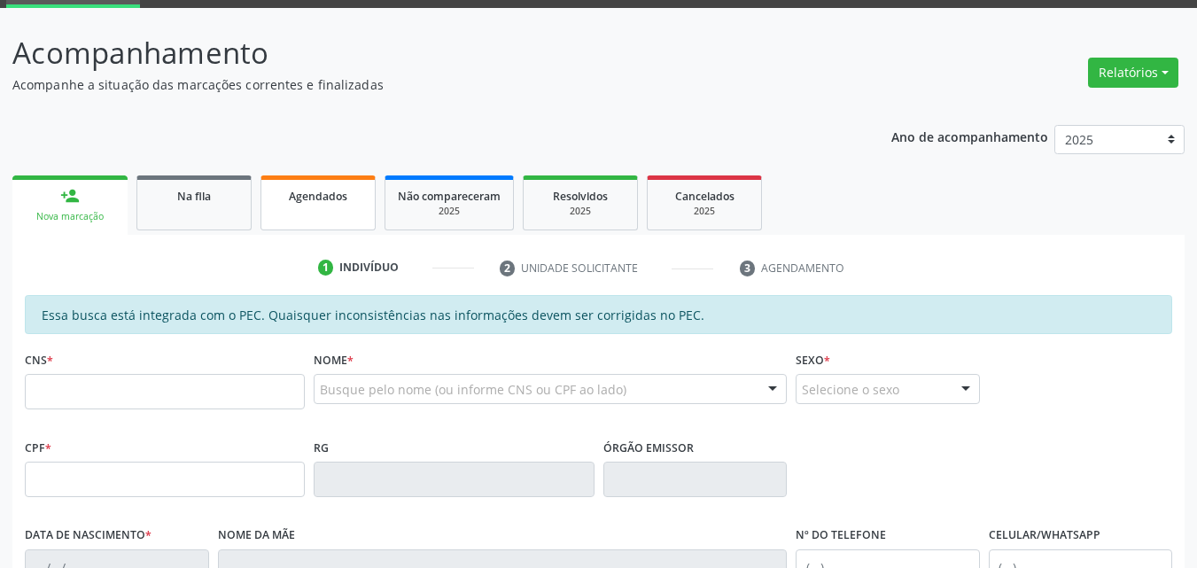
click at [321, 195] on span "Agendados" at bounding box center [318, 196] width 58 height 15
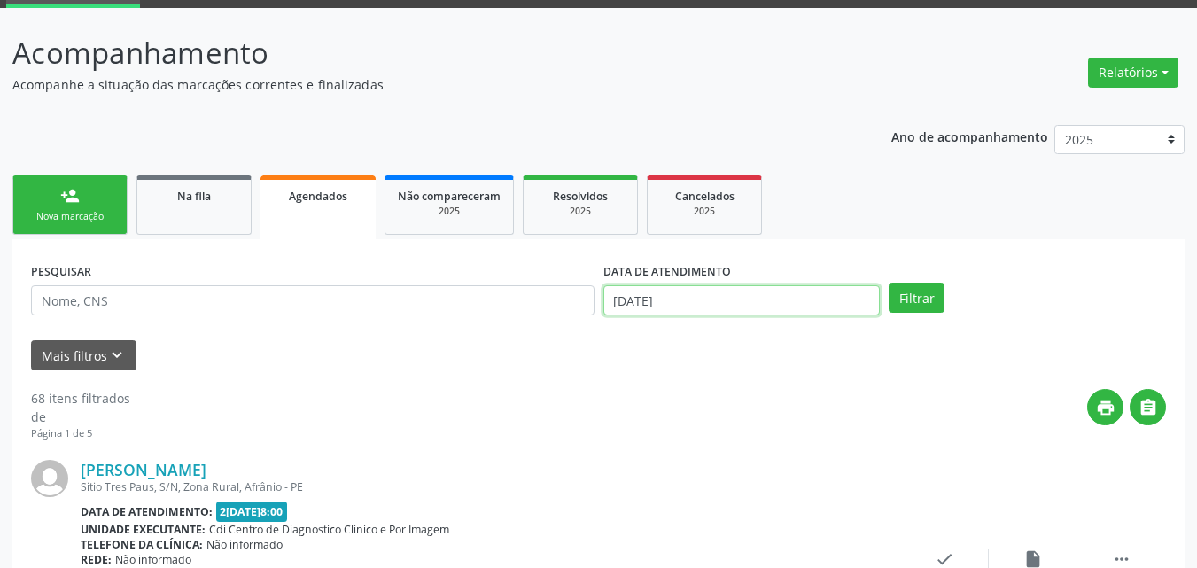
click at [709, 300] on input "[DATE]" at bounding box center [742, 300] width 277 height 30
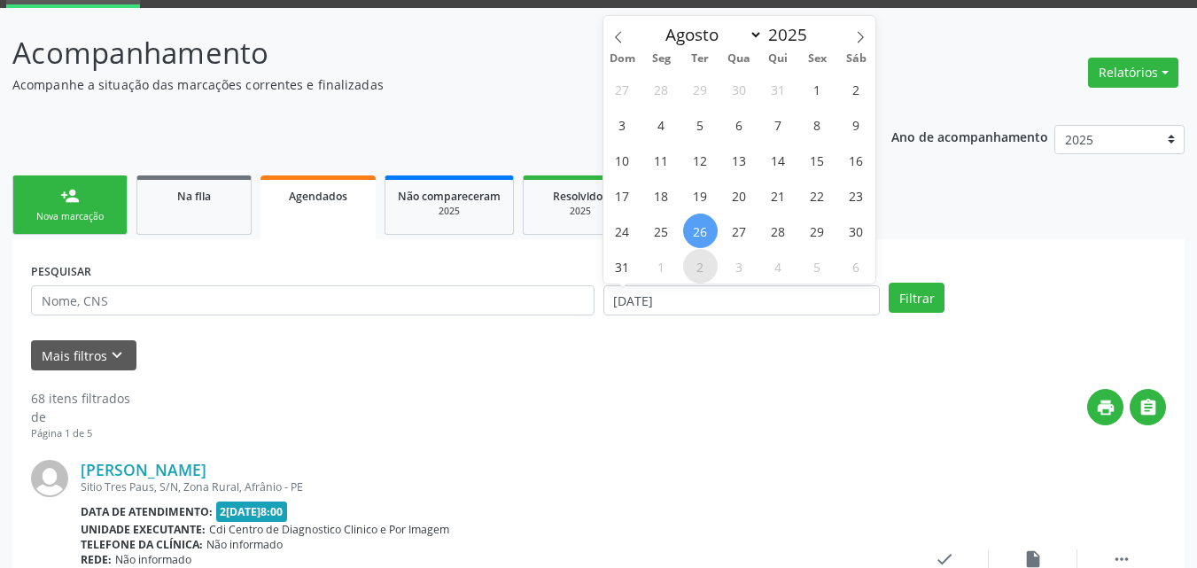
click at [697, 265] on span "2" at bounding box center [700, 266] width 35 height 35
type input "[DATE]"
click at [697, 265] on span "2" at bounding box center [700, 266] width 35 height 35
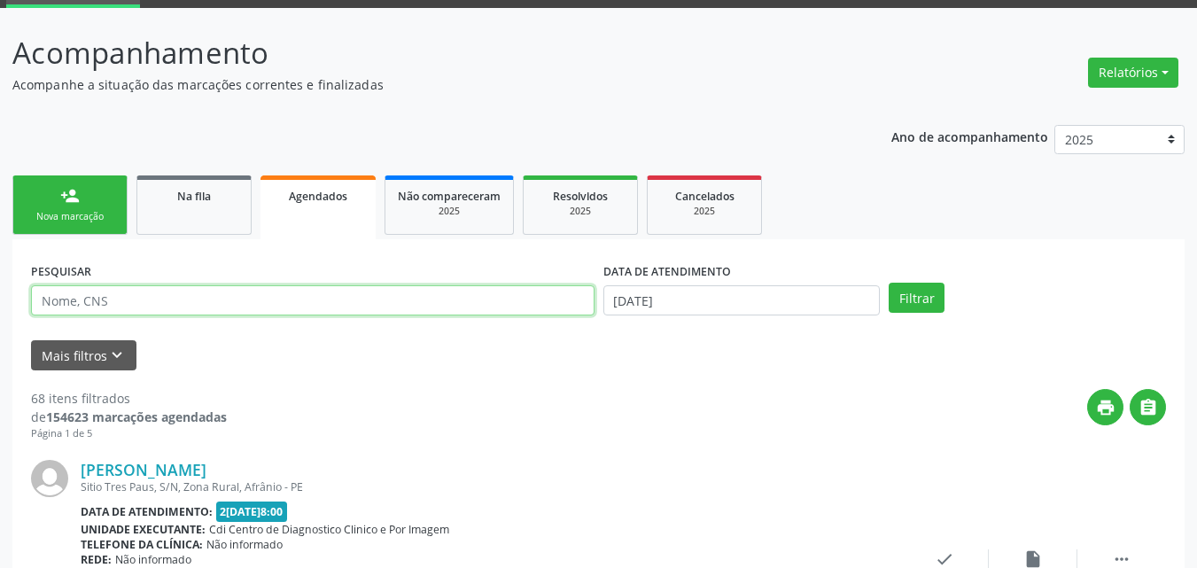
click at [216, 304] on input "text" at bounding box center [313, 300] width 564 height 30
type input "maria da con"
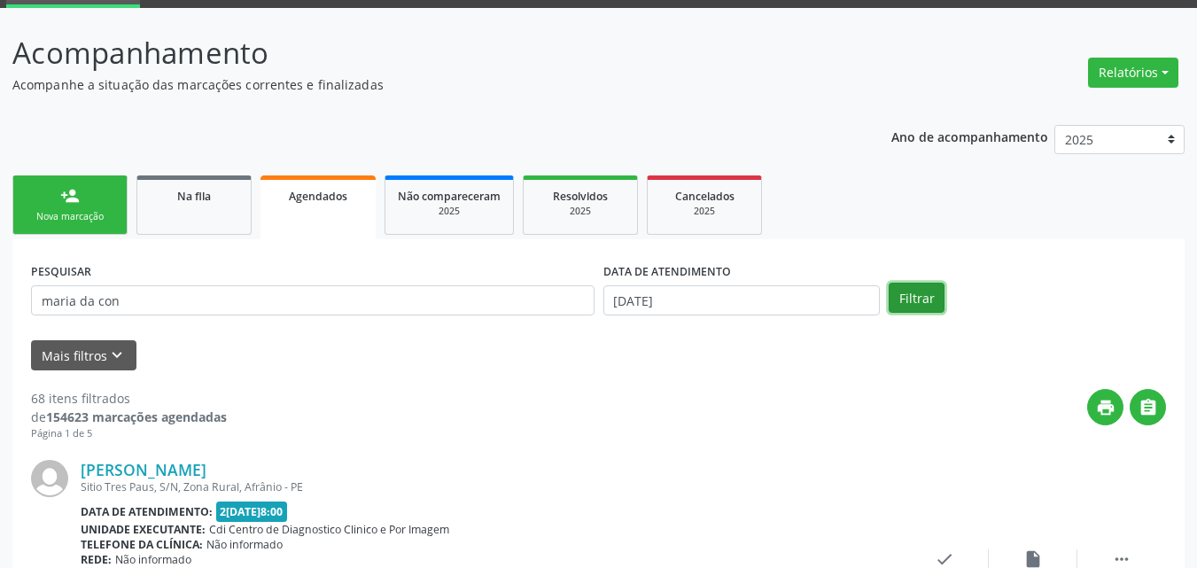
click at [916, 293] on button "Filtrar" at bounding box center [917, 298] width 56 height 30
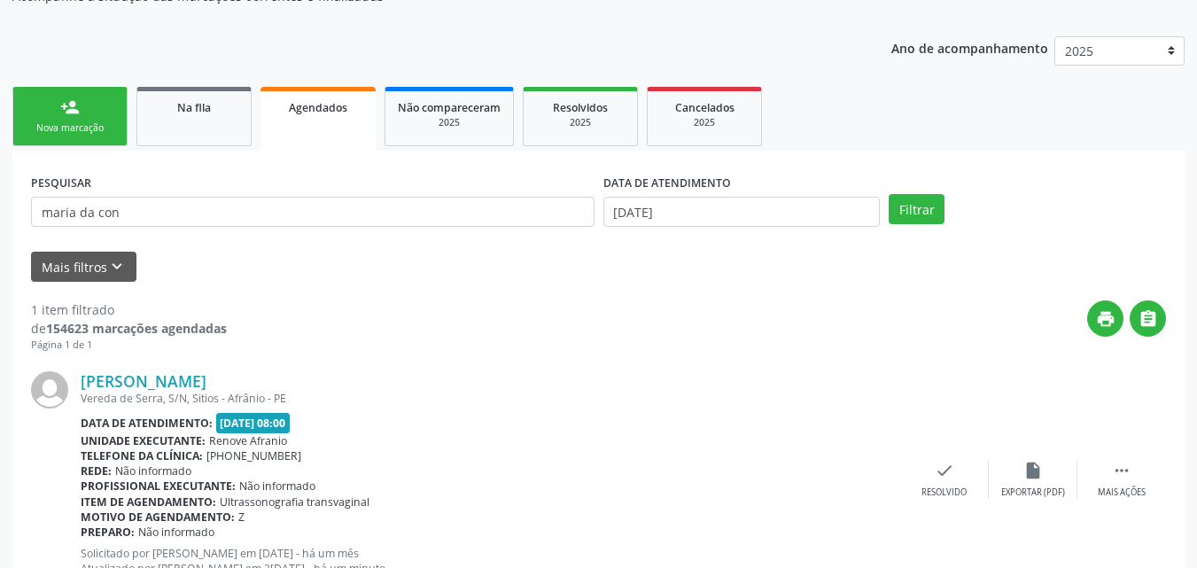
scroll to position [248, 0]
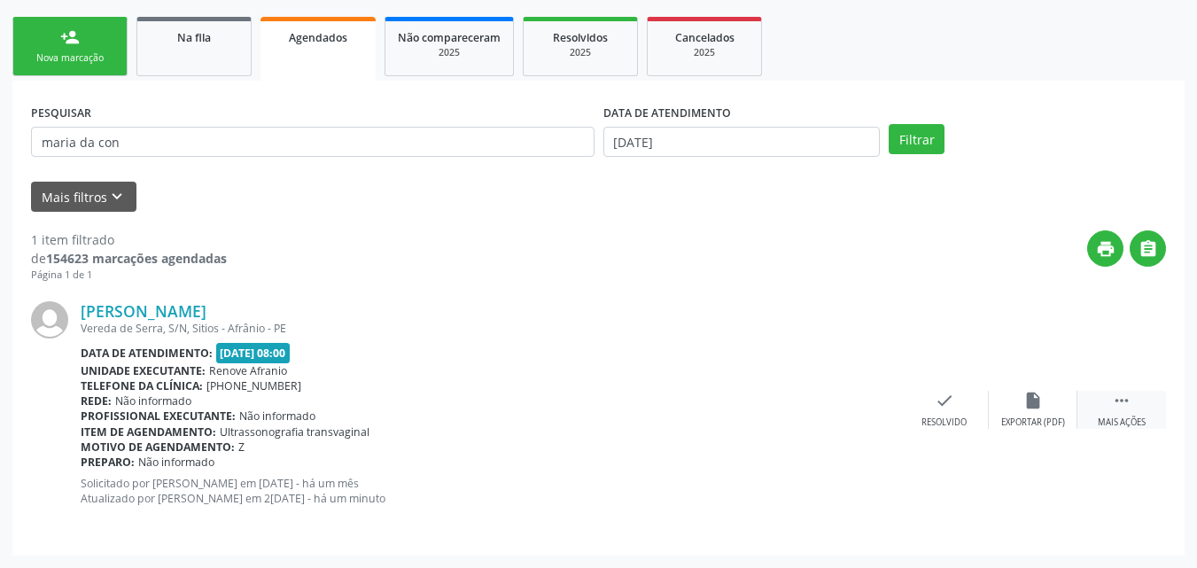
click at [1114, 401] on icon "" at bounding box center [1121, 400] width 19 height 19
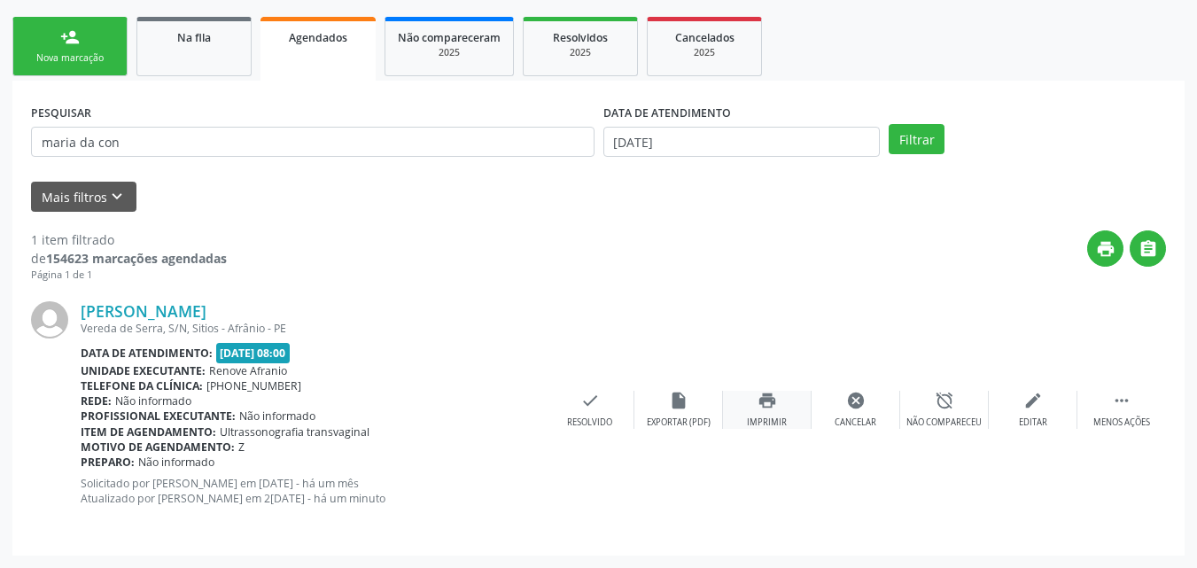
click at [769, 397] on icon "print" at bounding box center [767, 400] width 19 height 19
click at [84, 71] on link "person_add Nova marcação" at bounding box center [69, 46] width 115 height 59
click at [91, 56] on div "Nova marcação" at bounding box center [70, 57] width 89 height 13
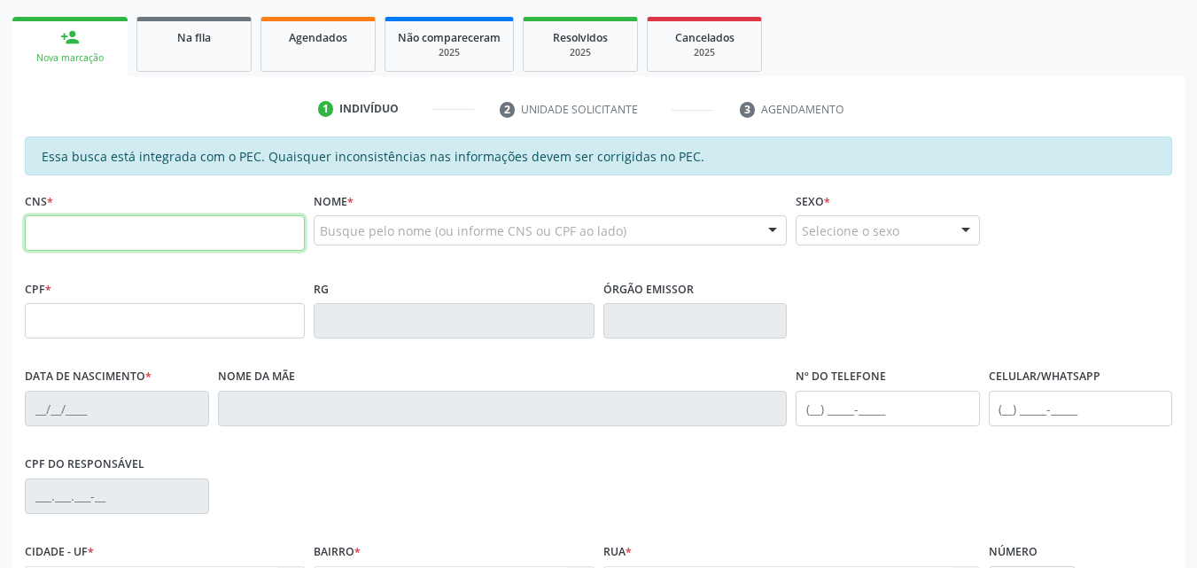
click at [218, 232] on input "text" at bounding box center [165, 232] width 280 height 35
type input "705 2044 6836 5076"
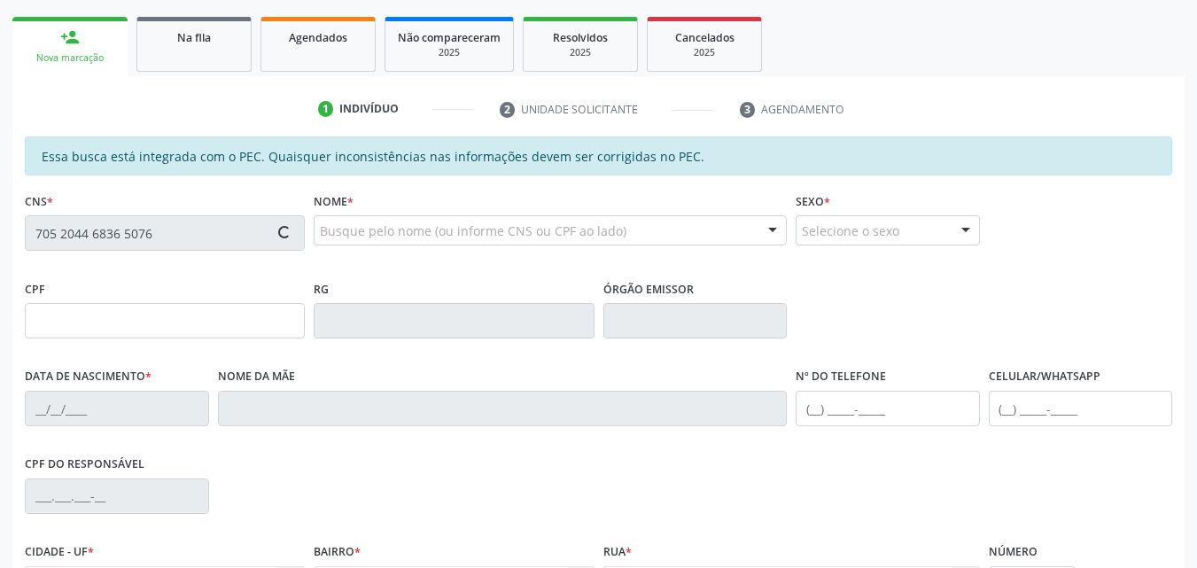
type input "657.210.044-87"
type input "0[DATE]"
type input "[PERSON_NAME]"
type input "[PHONE_NUMBER]"
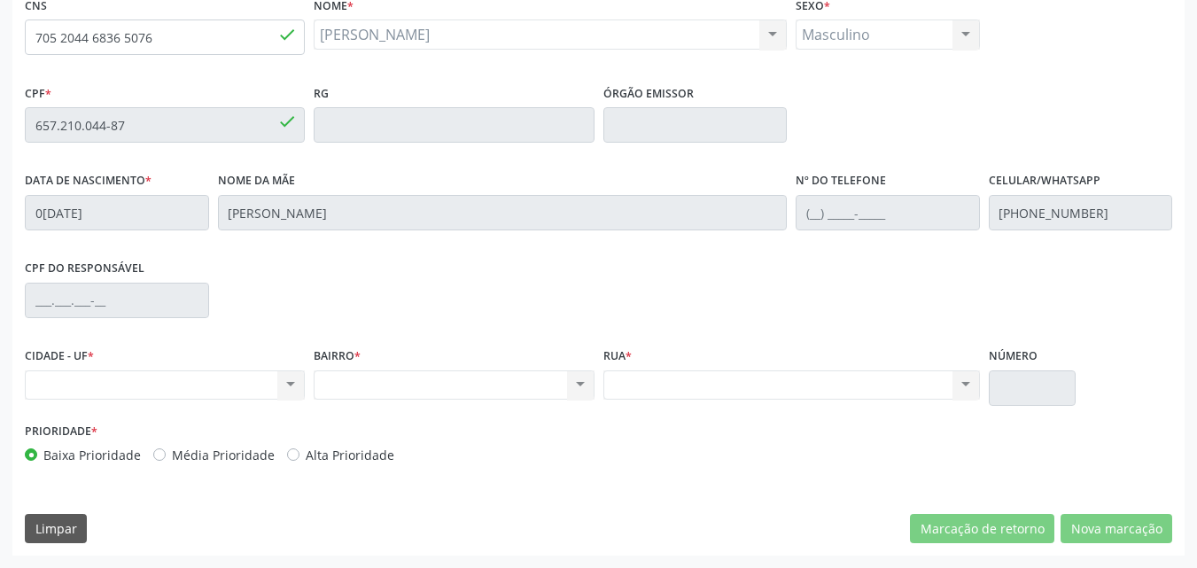
scroll to position [355, 0]
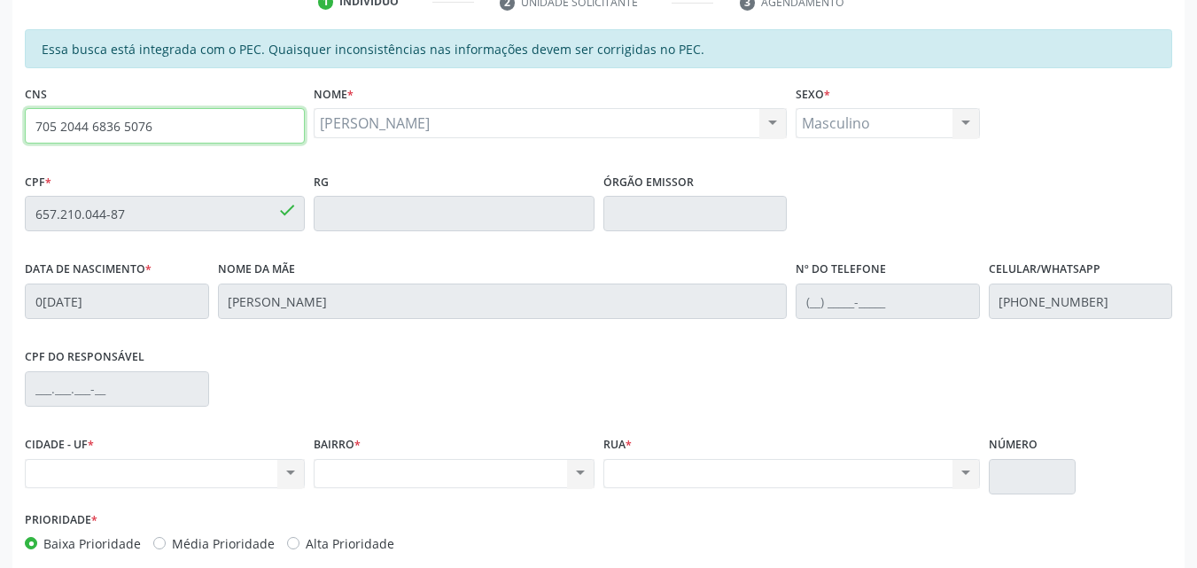
drag, startPoint x: 160, startPoint y: 123, endPoint x: 12, endPoint y: 124, distance: 148.0
click at [12, 124] on div "Essa busca está integrada com o PEC. Quaisquer inconsistências nas informações …" at bounding box center [598, 336] width 1173 height 615
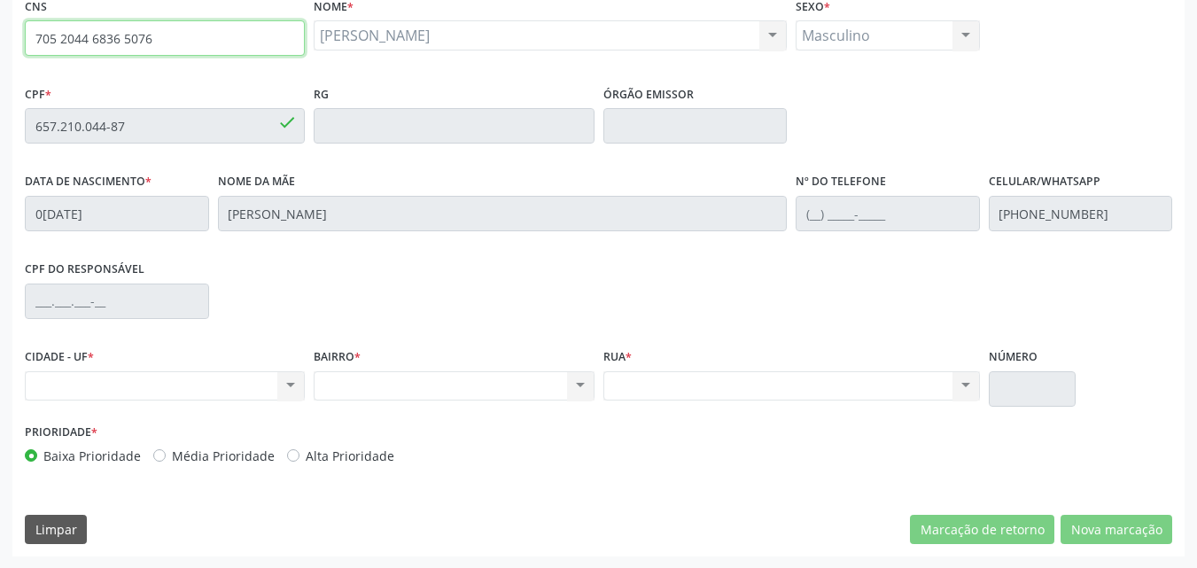
scroll to position [444, 0]
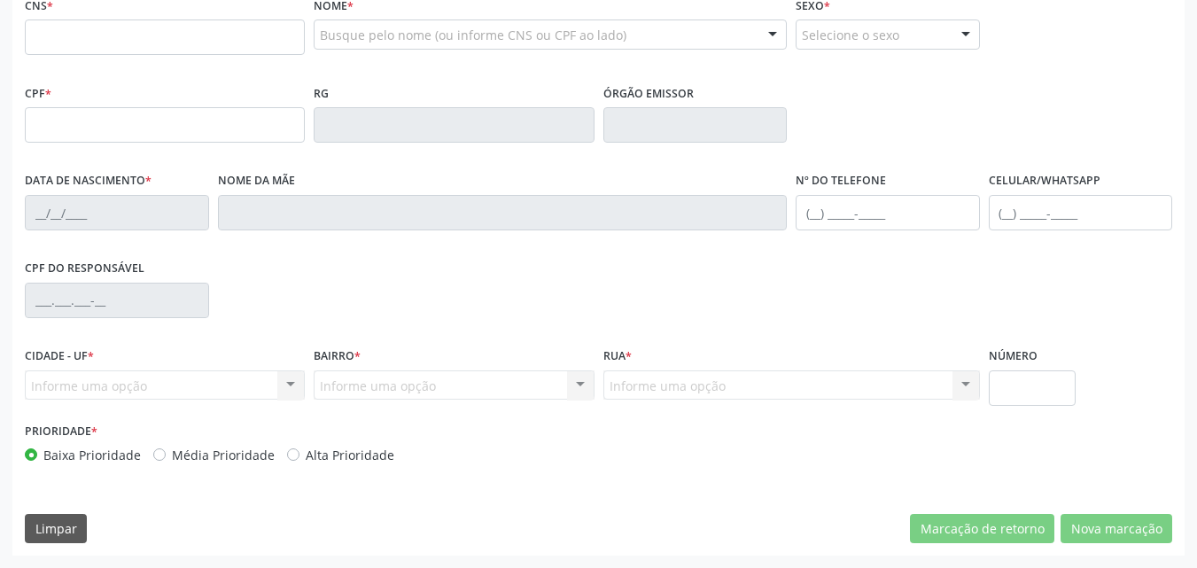
scroll to position [267, 0]
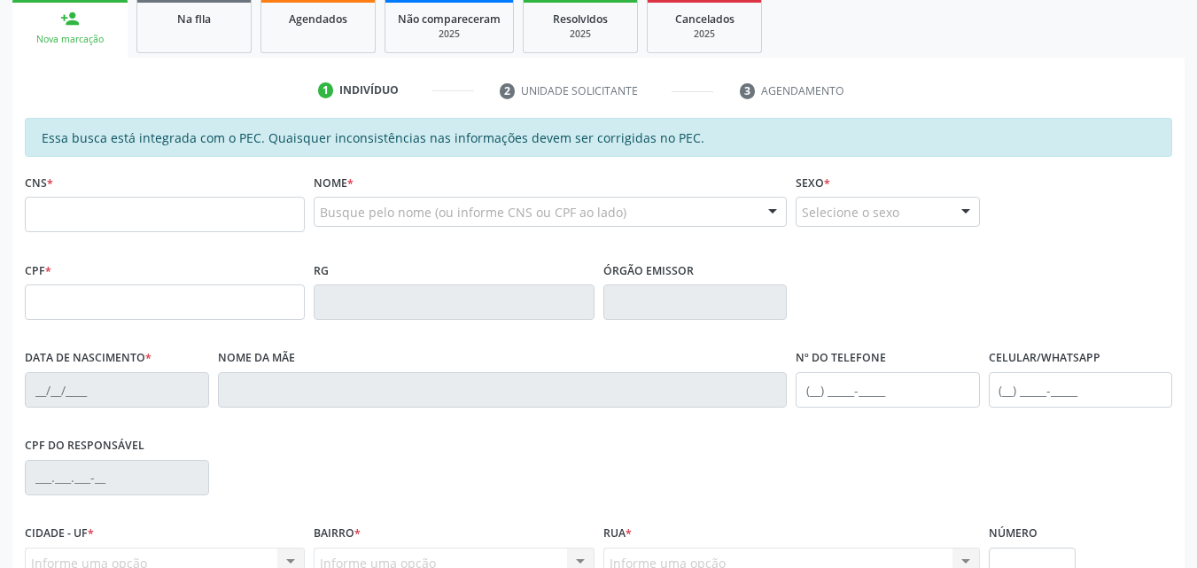
click at [132, 214] on input "text" at bounding box center [165, 214] width 280 height 35
type input "705 2044 6836 5076"
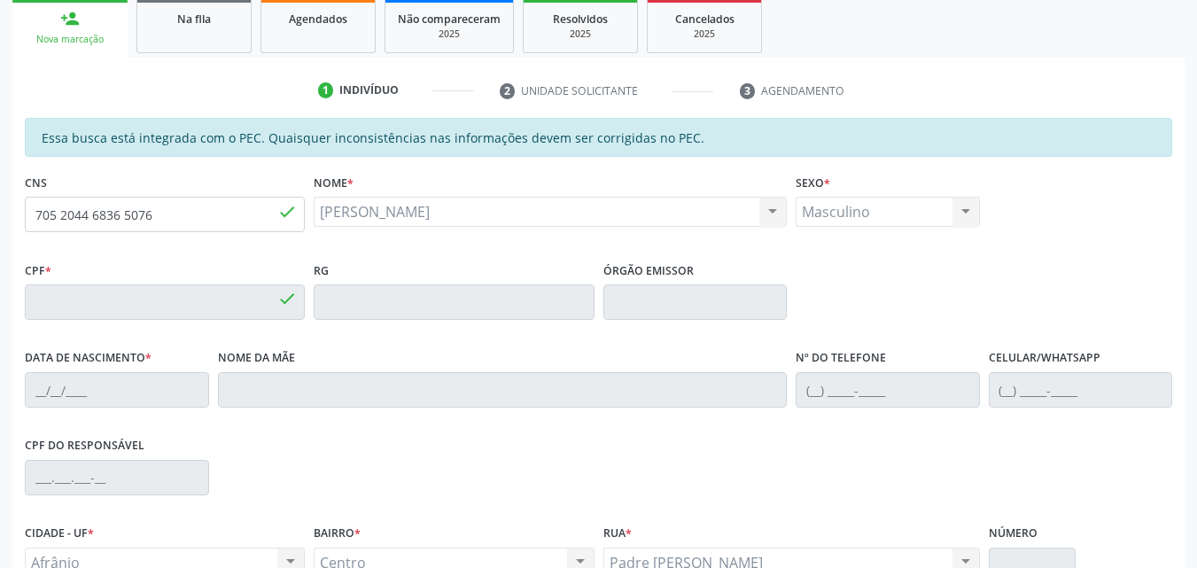
type input "657.210.044-87"
type input "0[DATE]"
type input "[PERSON_NAME]"
type input "[PHONE_NUMBER]"
type input "S/N"
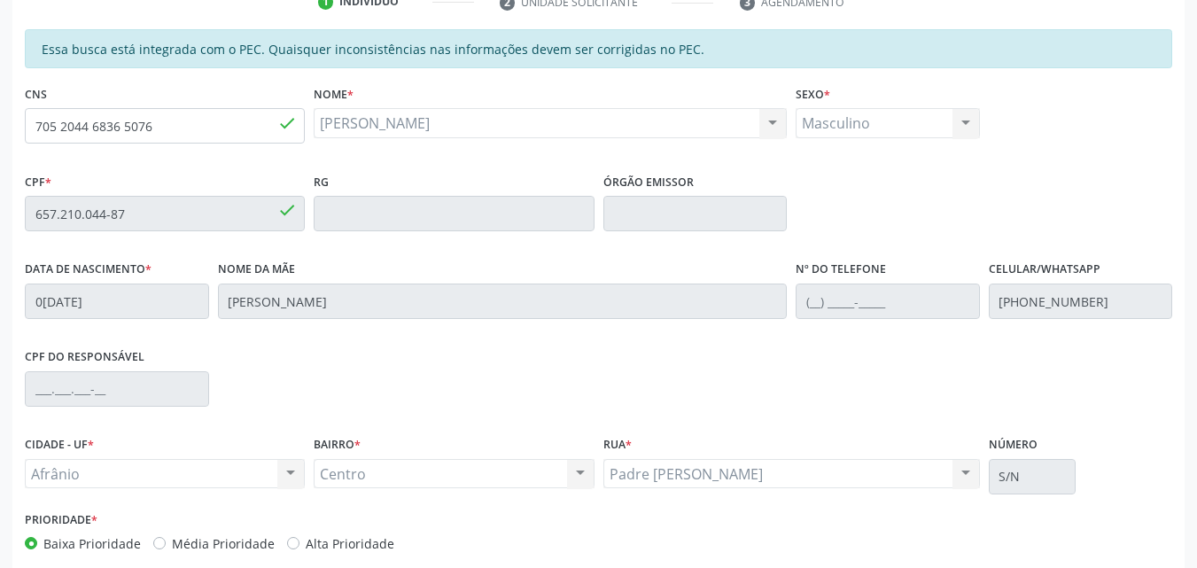
scroll to position [444, 0]
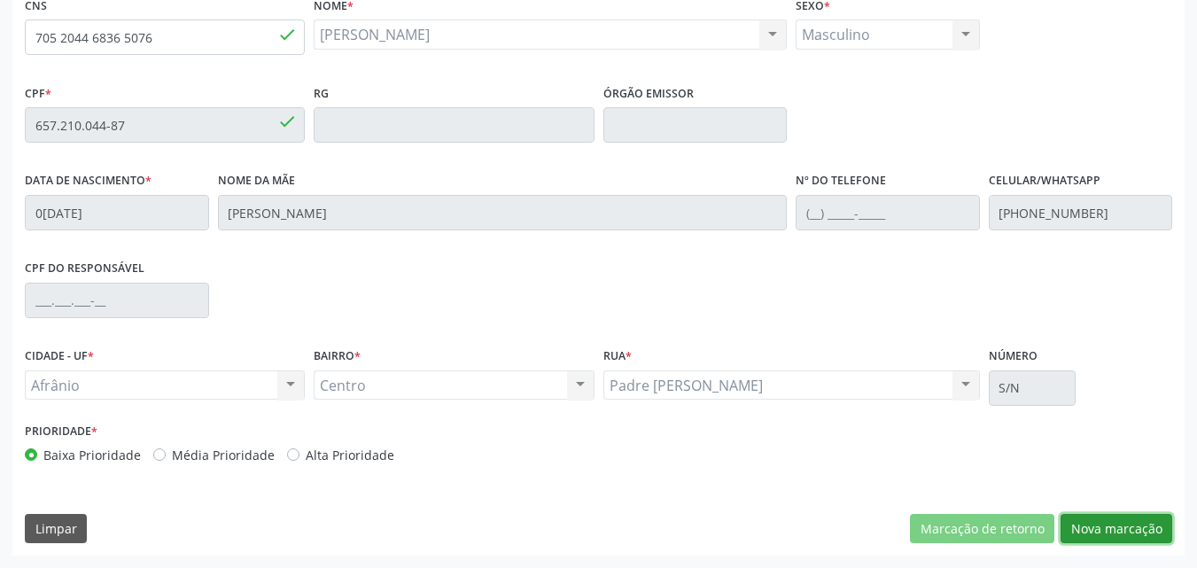
click at [1109, 527] on button "Nova marcação" at bounding box center [1117, 529] width 112 height 30
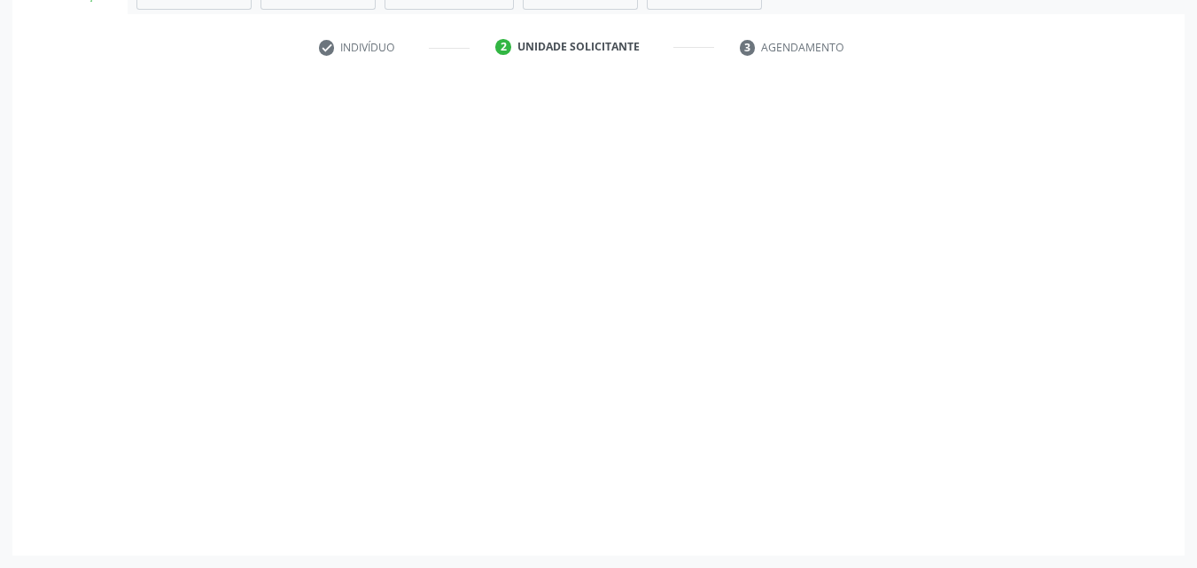
scroll to position [310, 0]
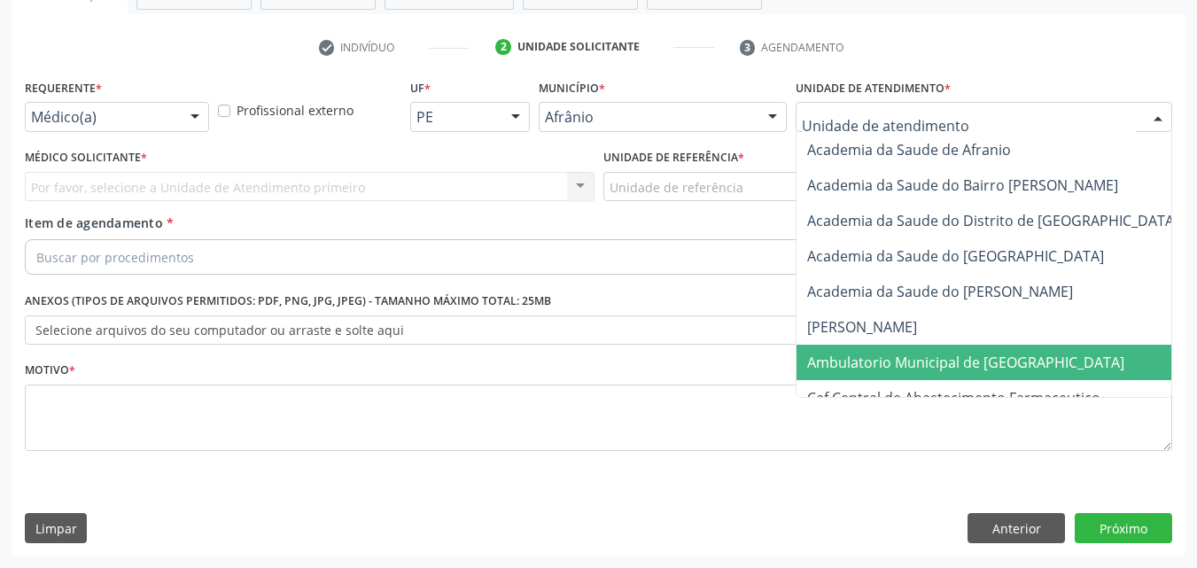
click at [942, 353] on span "Ambulatorio Municipal de [GEOGRAPHIC_DATA]" at bounding box center [965, 362] width 317 height 19
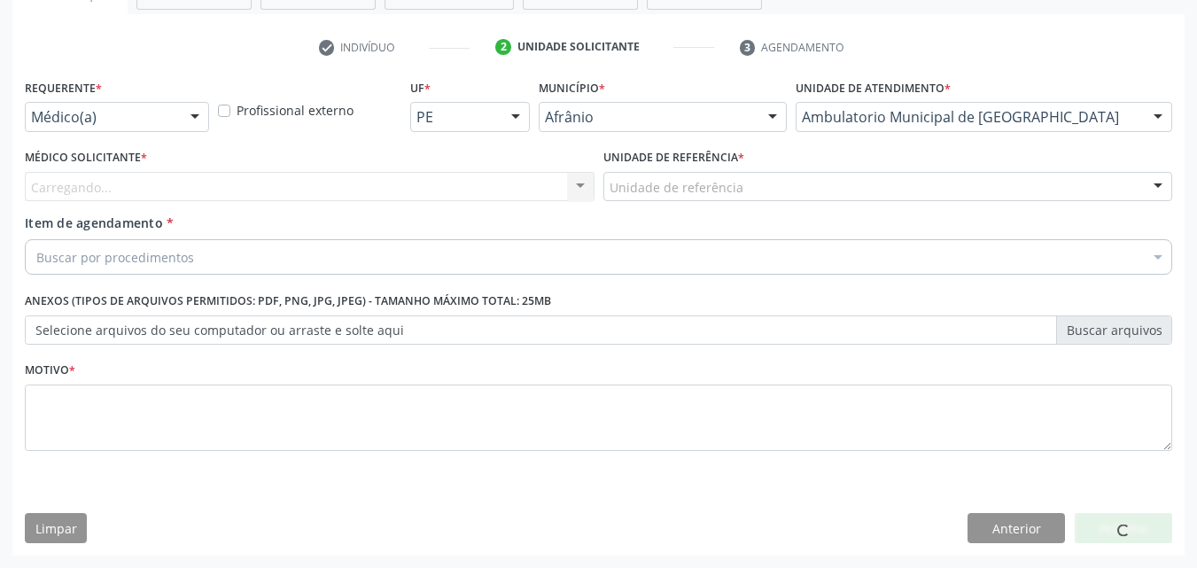
click at [758, 190] on div "Unidade de referência" at bounding box center [889, 187] width 570 height 30
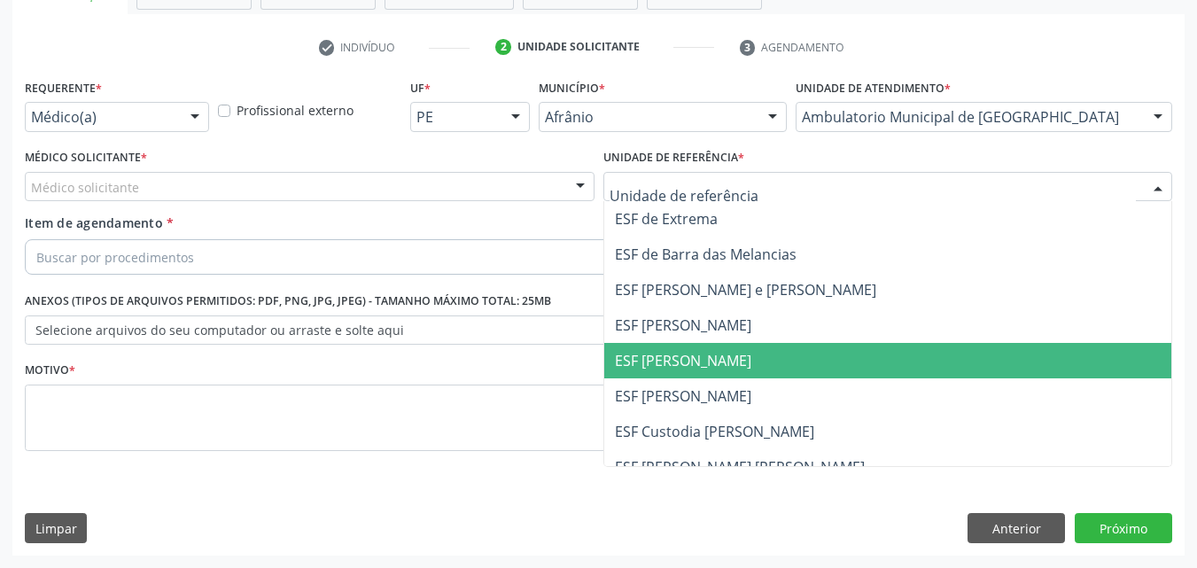
click at [712, 366] on span "ESF [PERSON_NAME]" at bounding box center [683, 360] width 136 height 19
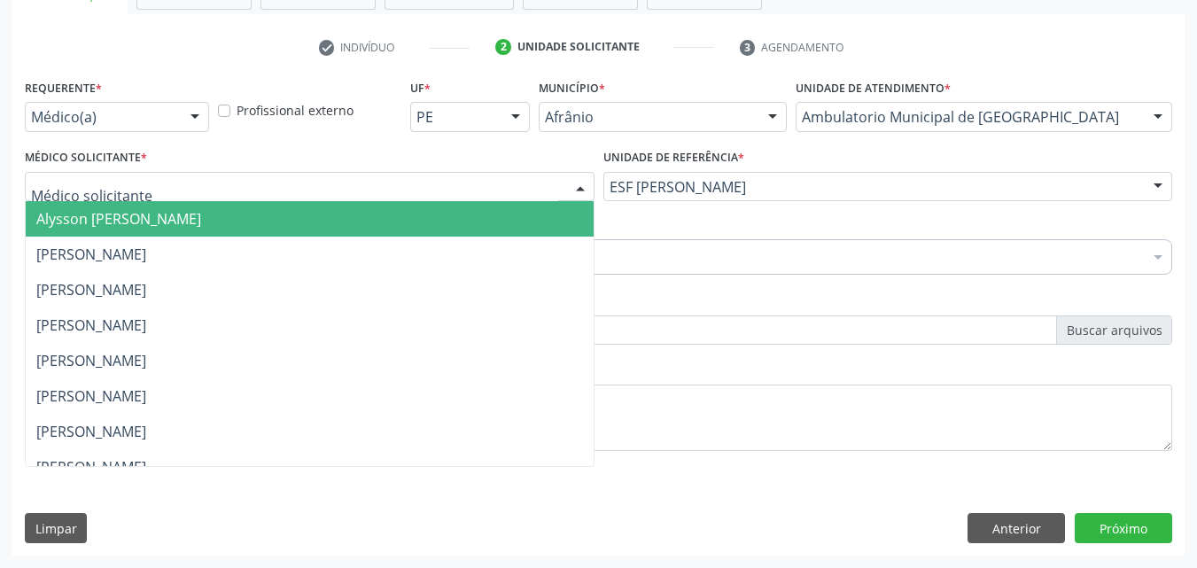
click at [346, 183] on div at bounding box center [310, 187] width 570 height 30
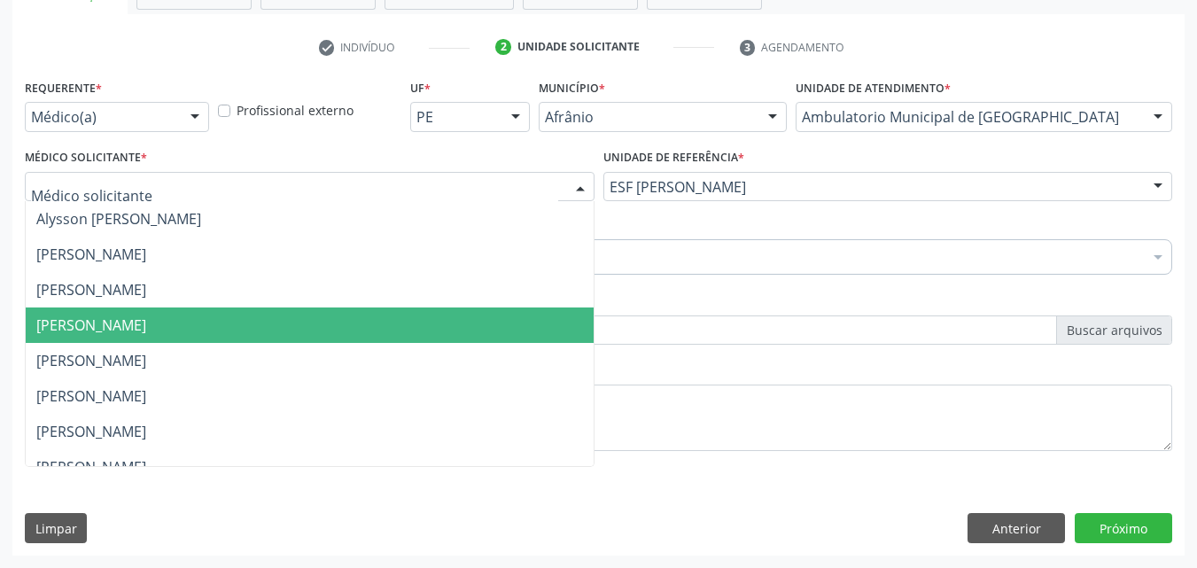
click at [335, 320] on span "[PERSON_NAME]" at bounding box center [310, 325] width 568 height 35
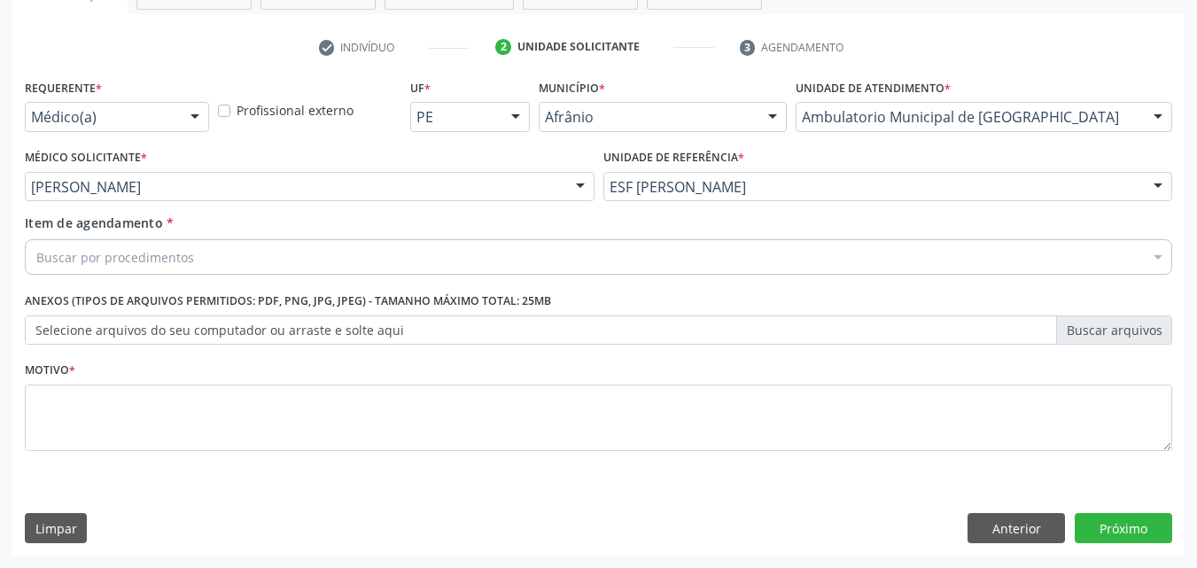
click at [265, 250] on div "Buscar por procedimentos" at bounding box center [599, 256] width 1148 height 35
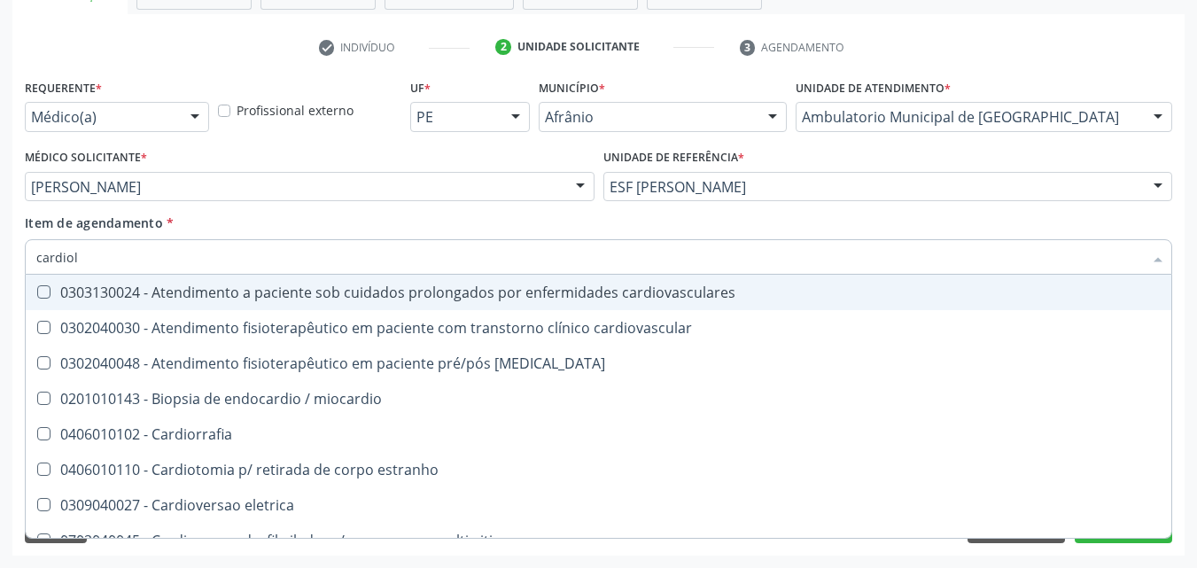
type input "cardiolo"
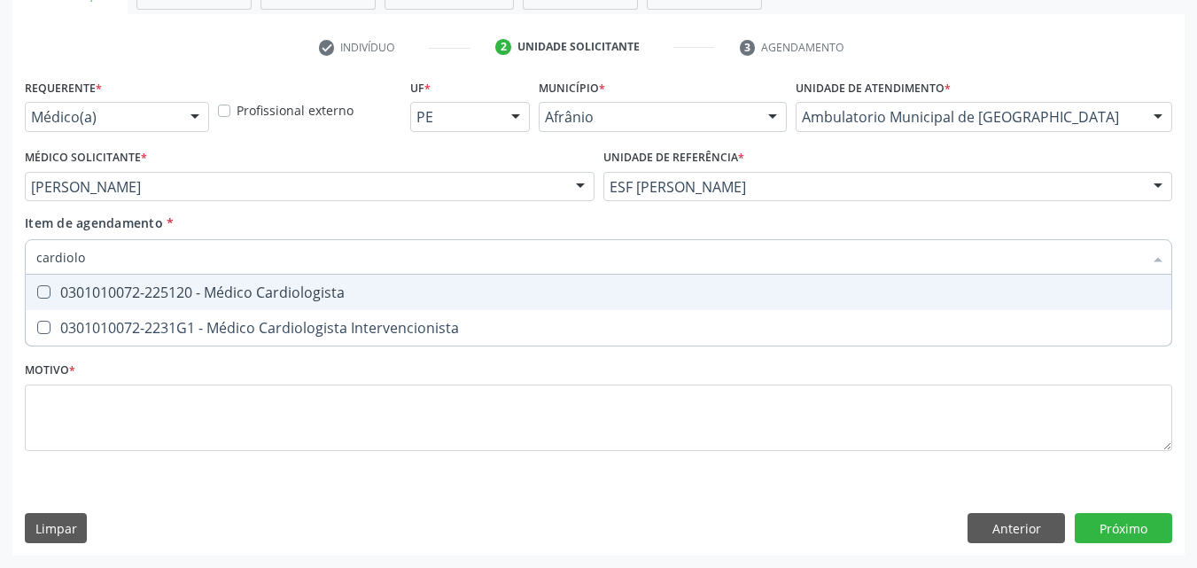
click at [263, 285] on div "0301010072-225120 - Médico Cardiologista" at bounding box center [598, 292] width 1125 height 14
checkbox Cardiologista "true"
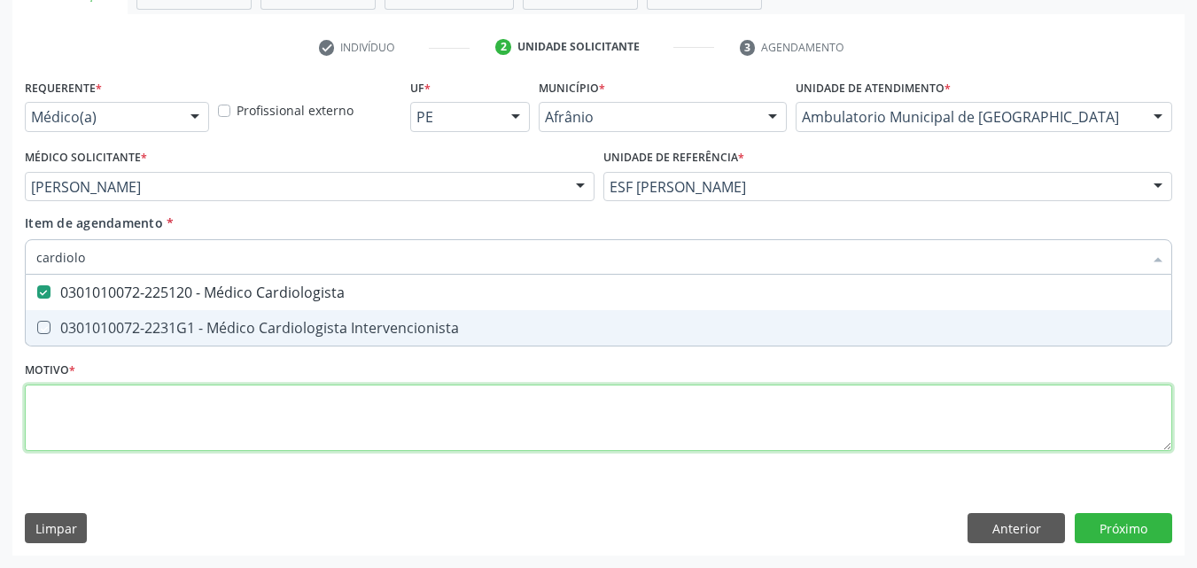
click at [256, 414] on div "Requerente * Médico(a) Médico(a) Enfermeiro(a) Paciente Nenhum resultado encont…" at bounding box center [599, 274] width 1148 height 401
checkbox Intervencionista "true"
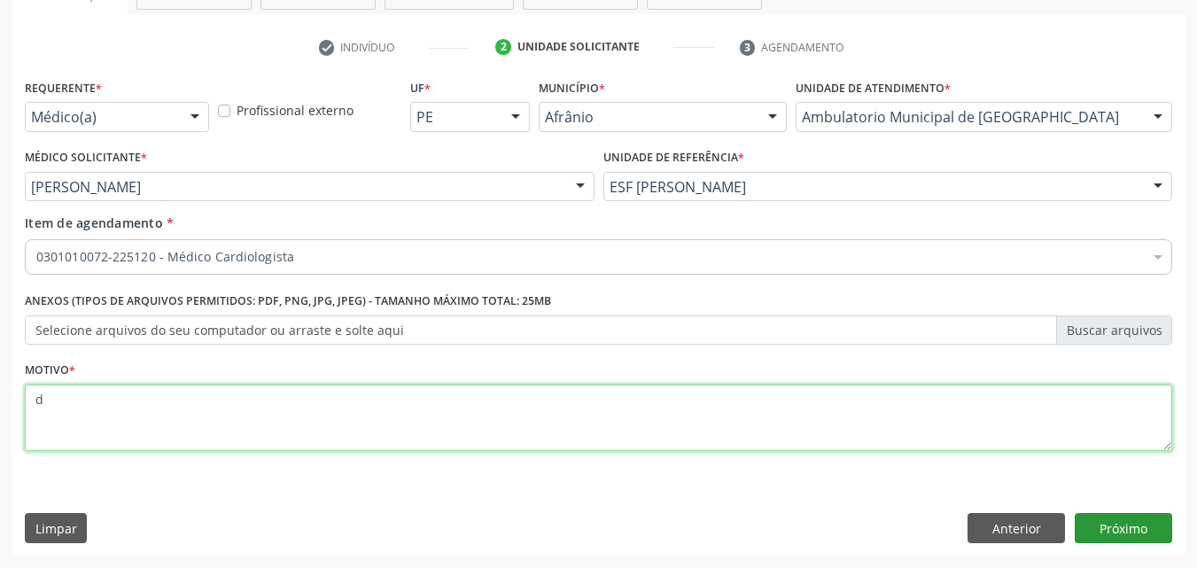
type textarea "d"
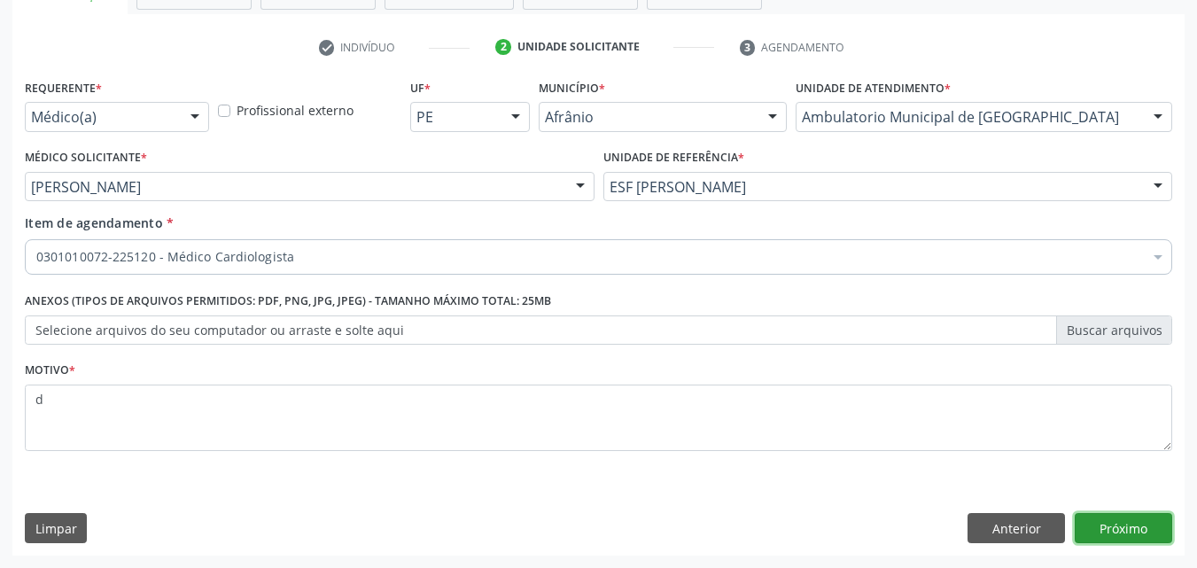
click at [1133, 524] on button "Próximo" at bounding box center [1123, 528] width 97 height 30
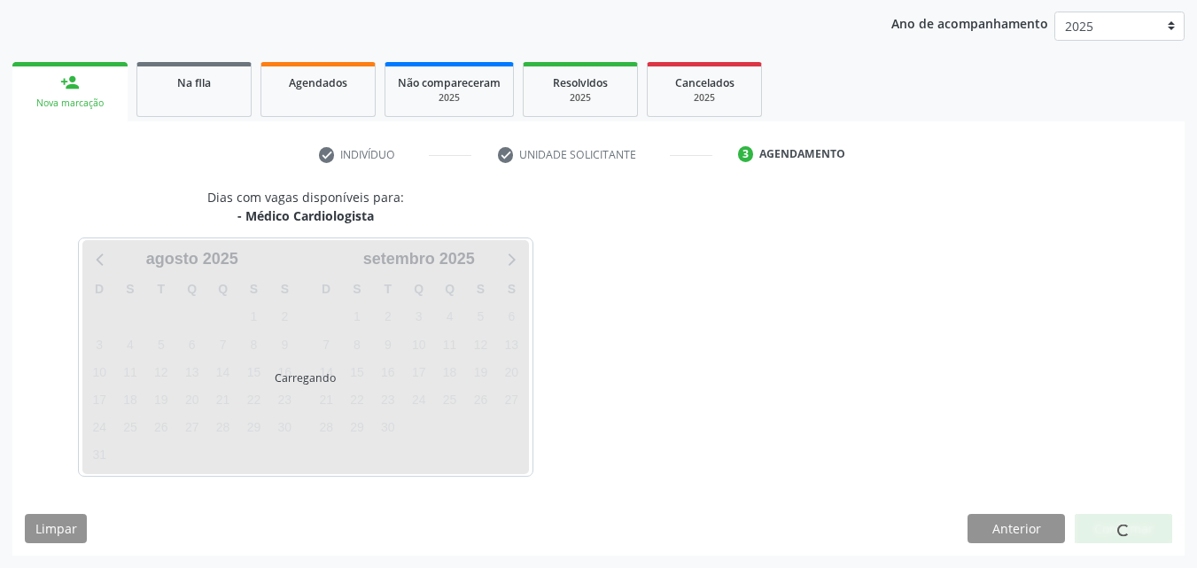
scroll to position [203, 0]
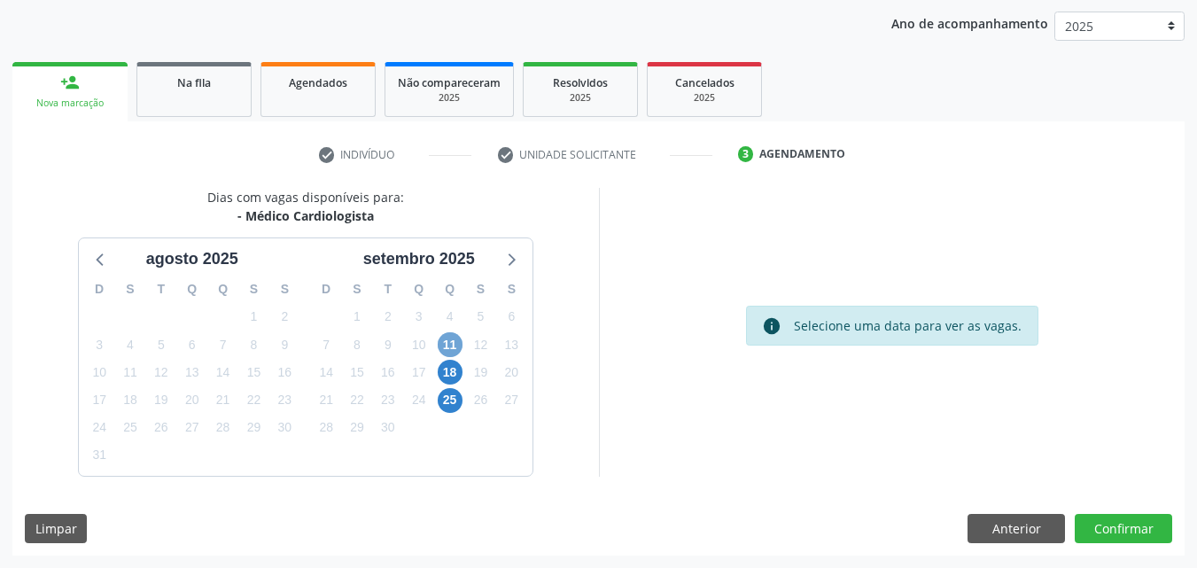
click at [448, 344] on span "11" at bounding box center [450, 344] width 25 height 25
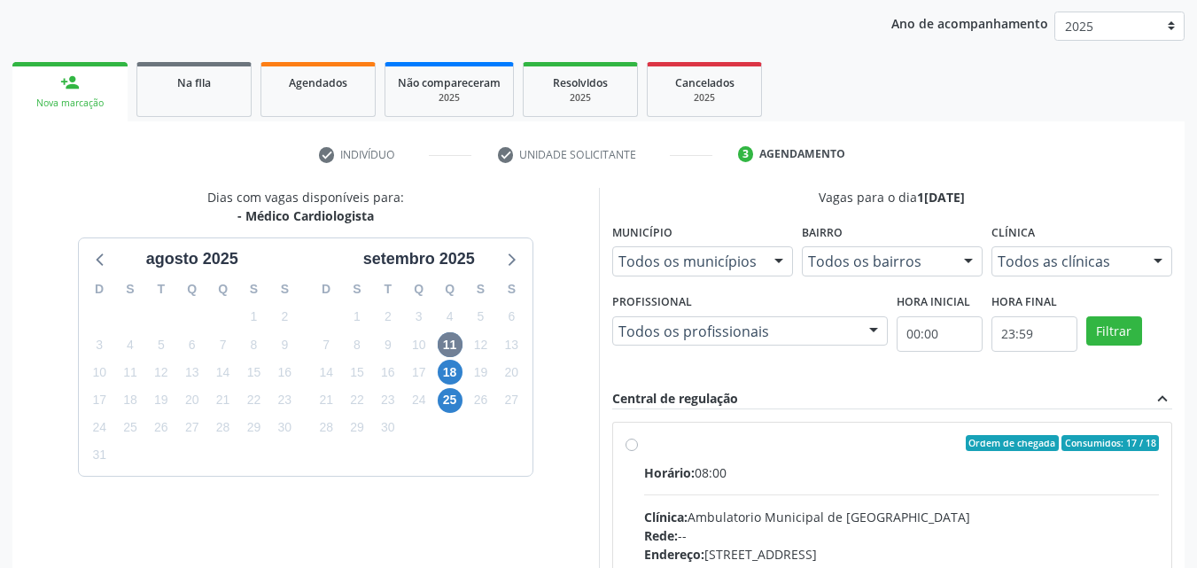
click at [747, 432] on div "Ordem de chegada Consumidos: 17 / 18 Horário: 08:00 Clínica: Ambulatorio Munici…" at bounding box center [892, 571] width 559 height 297
radio input "true"
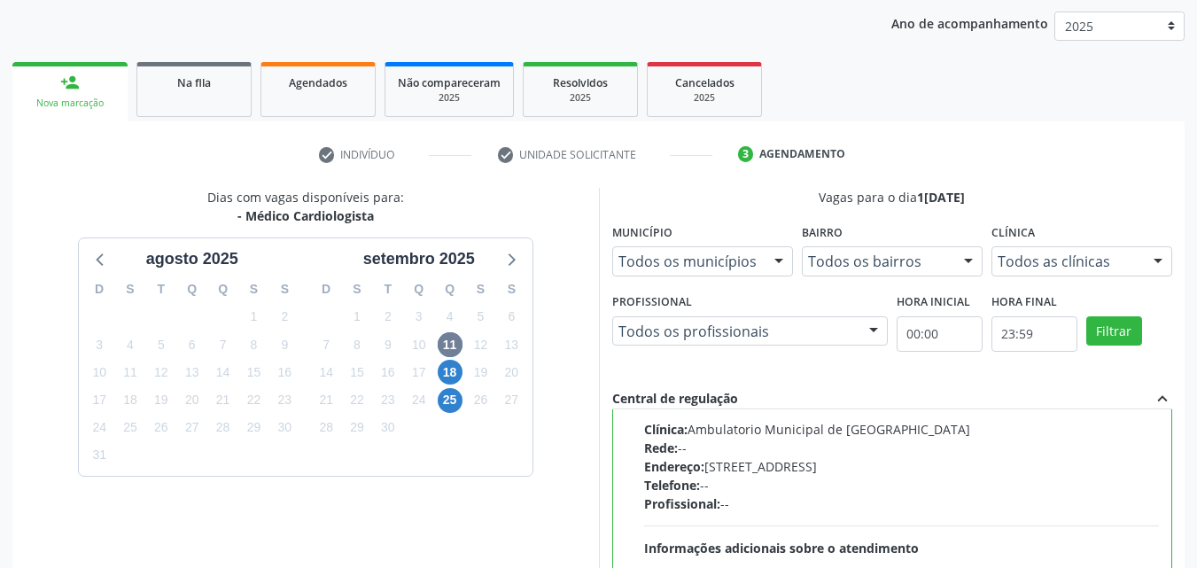
scroll to position [491, 0]
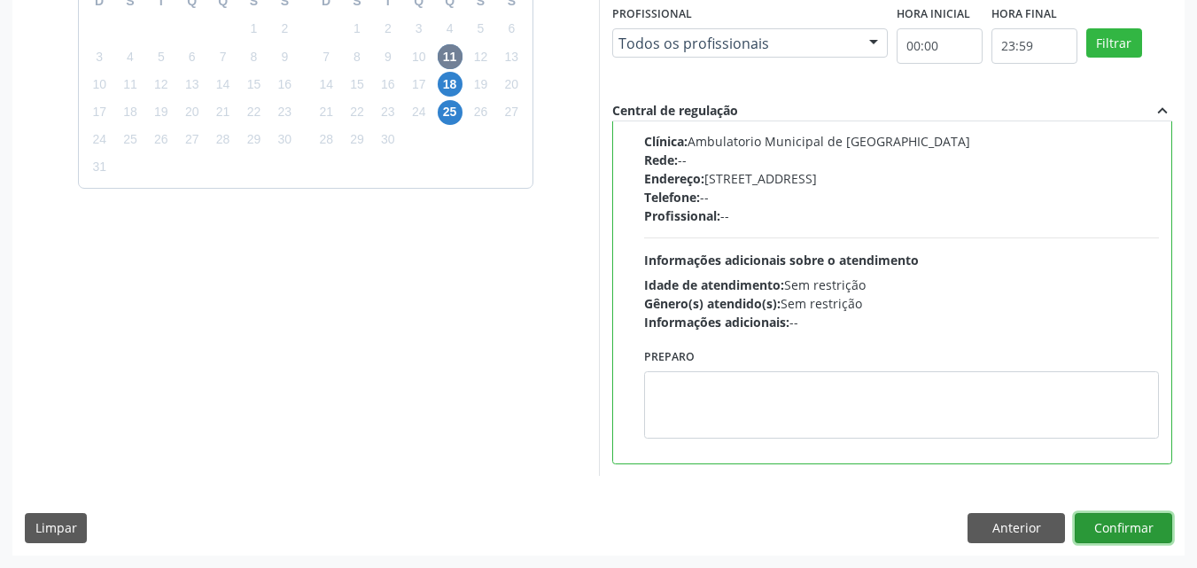
click at [1146, 534] on button "Confirmar" at bounding box center [1123, 528] width 97 height 30
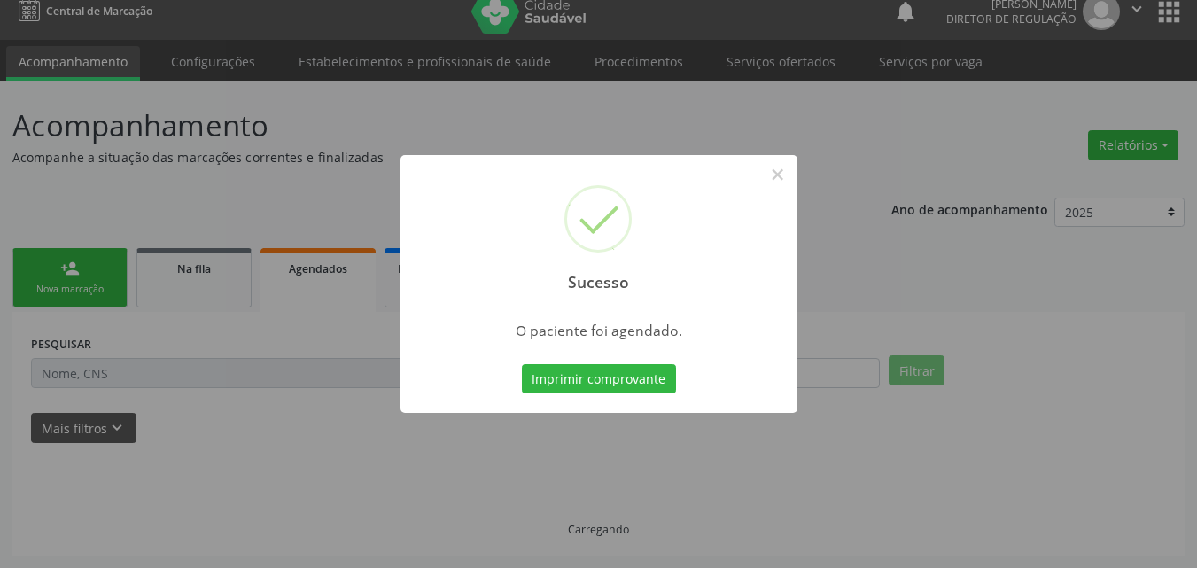
scroll to position [17, 0]
click at [663, 376] on button "Imprimir comprovante" at bounding box center [599, 379] width 154 height 30
